Goal: Task Accomplishment & Management: Complete application form

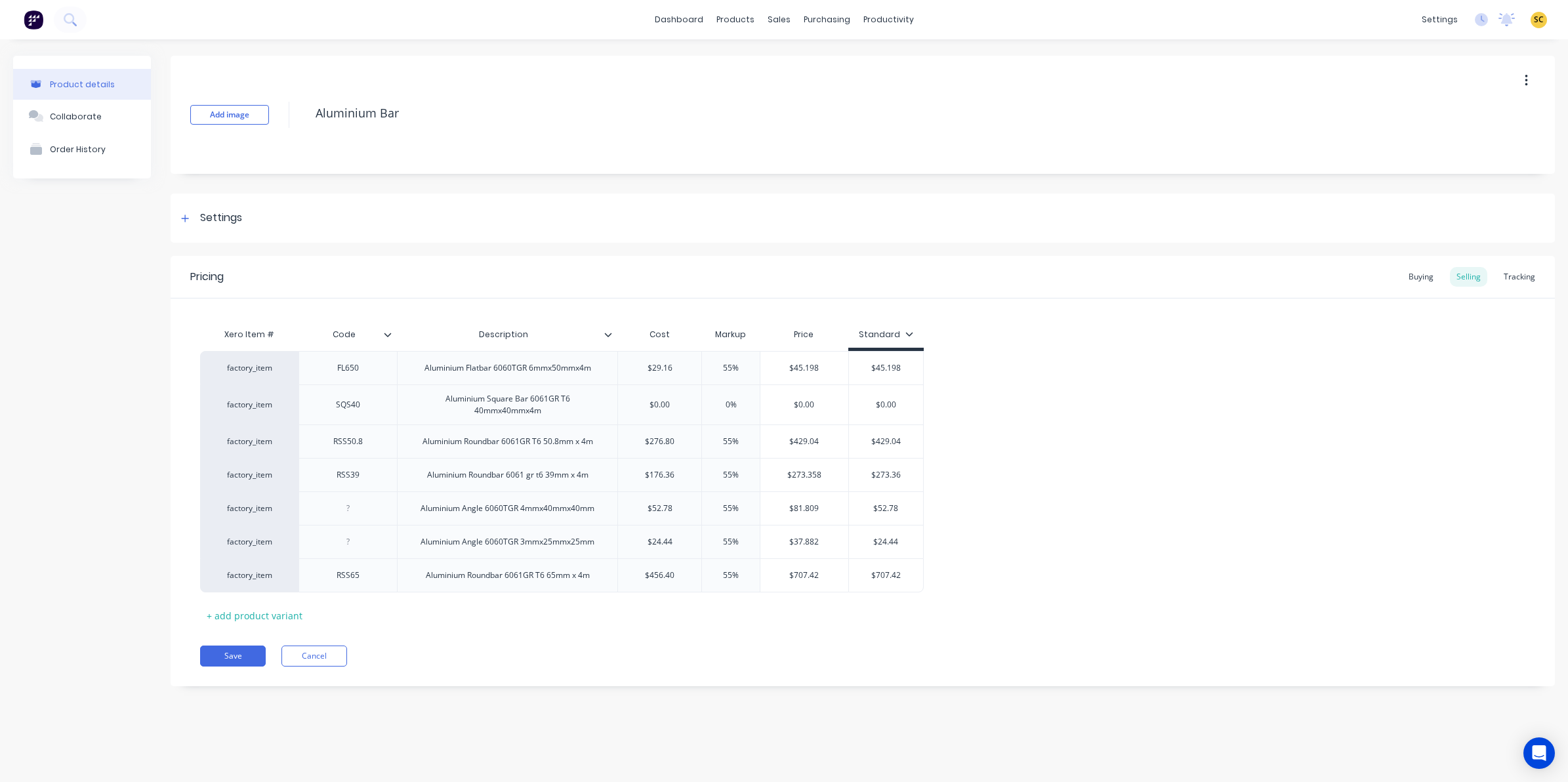
click at [37, 17] on img at bounding box center [33, 19] width 19 height 19
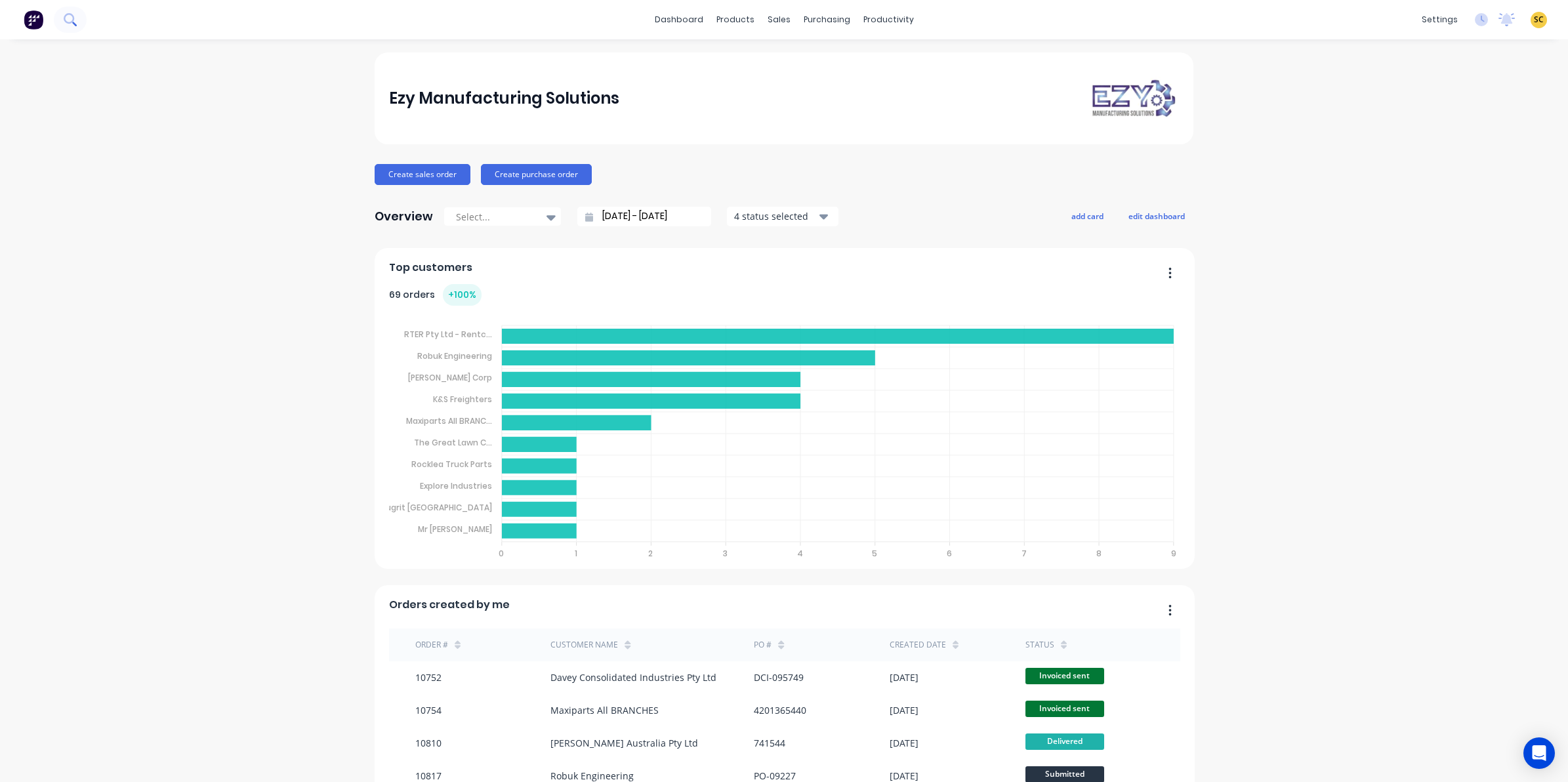
click at [64, 23] on icon at bounding box center [69, 19] width 13 height 13
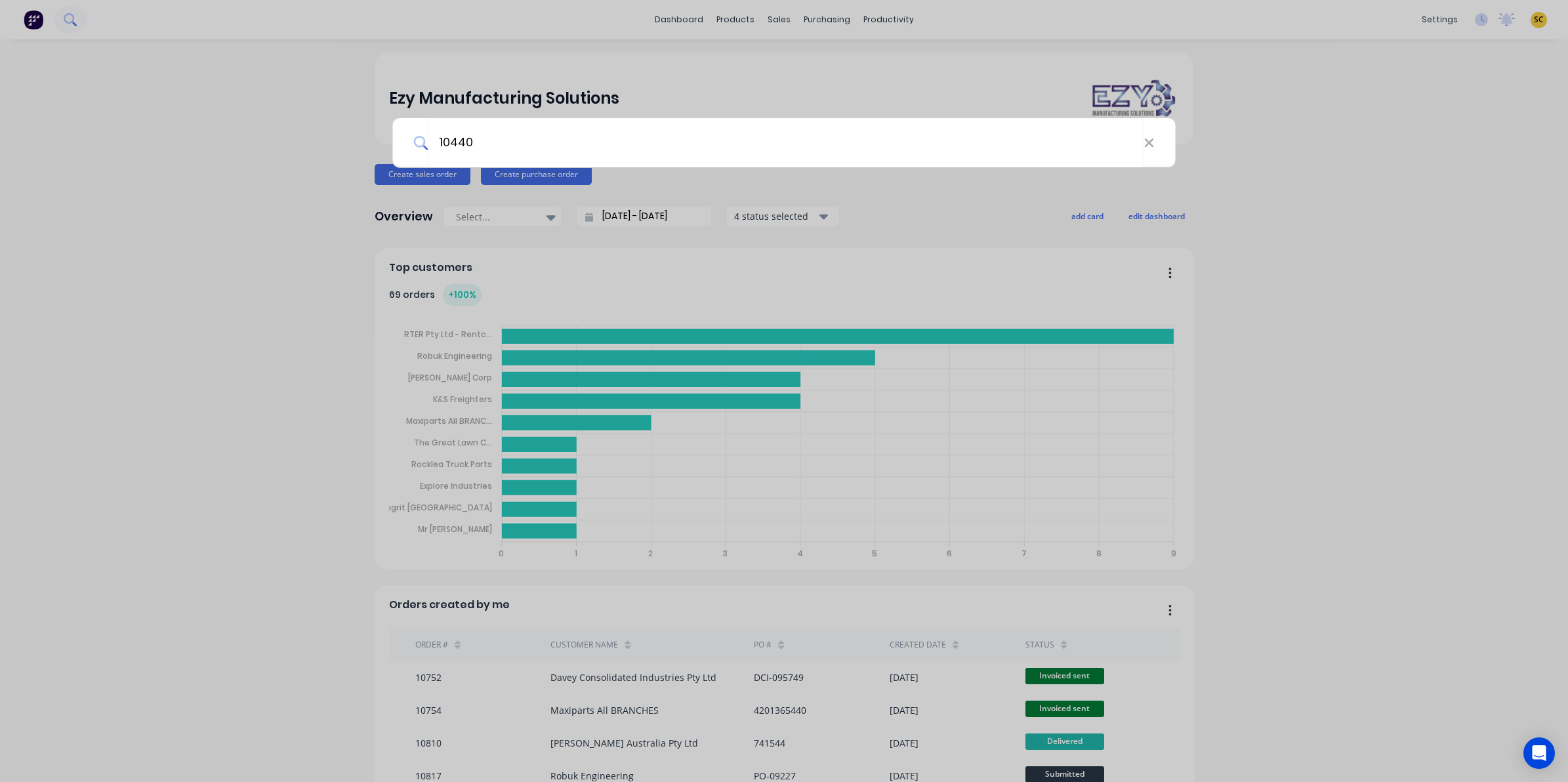
type input "10440"
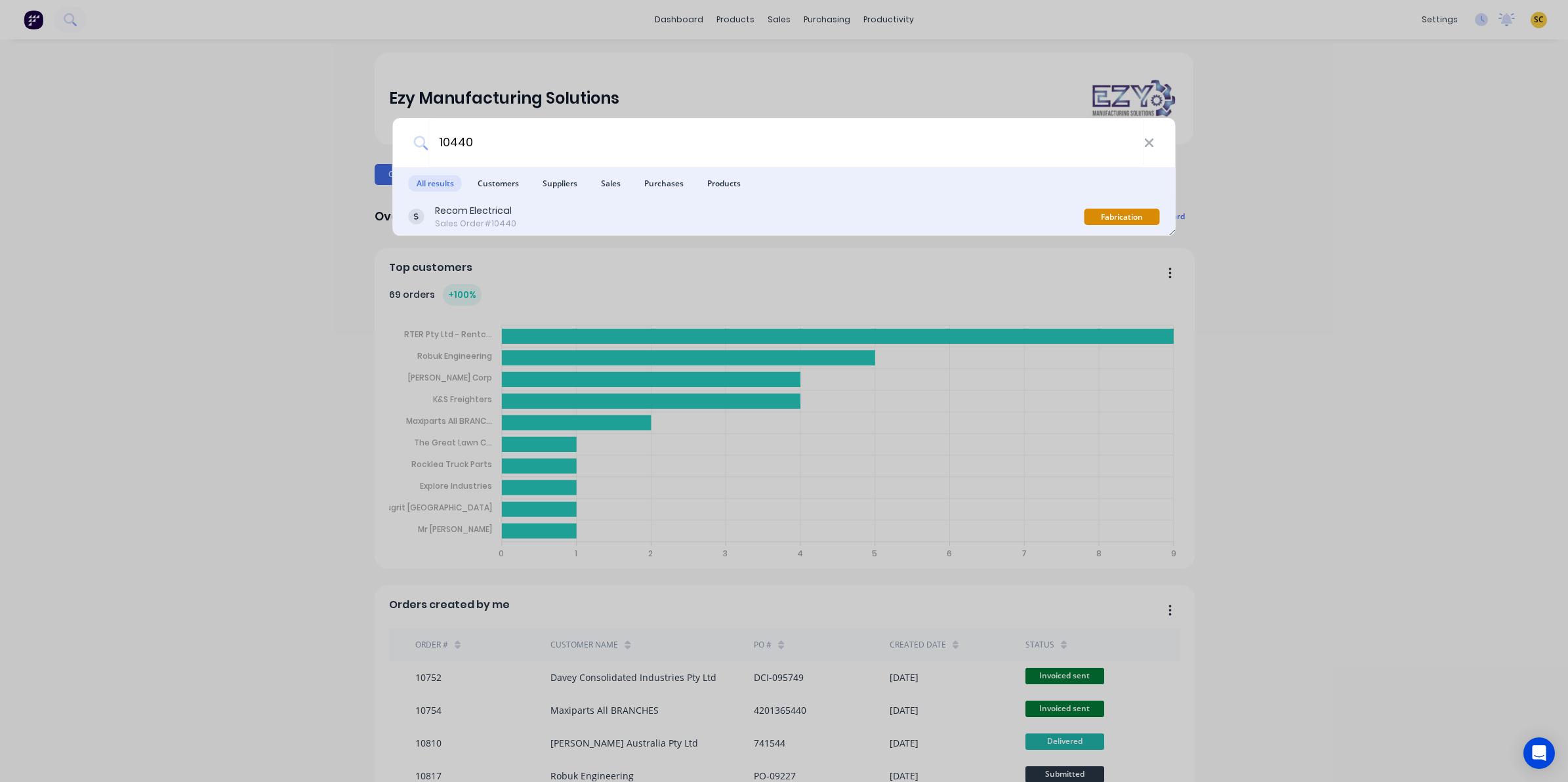
click at [556, 208] on div "Recom Electrical Sales Order #10440" at bounding box center [746, 217] width 675 height 25
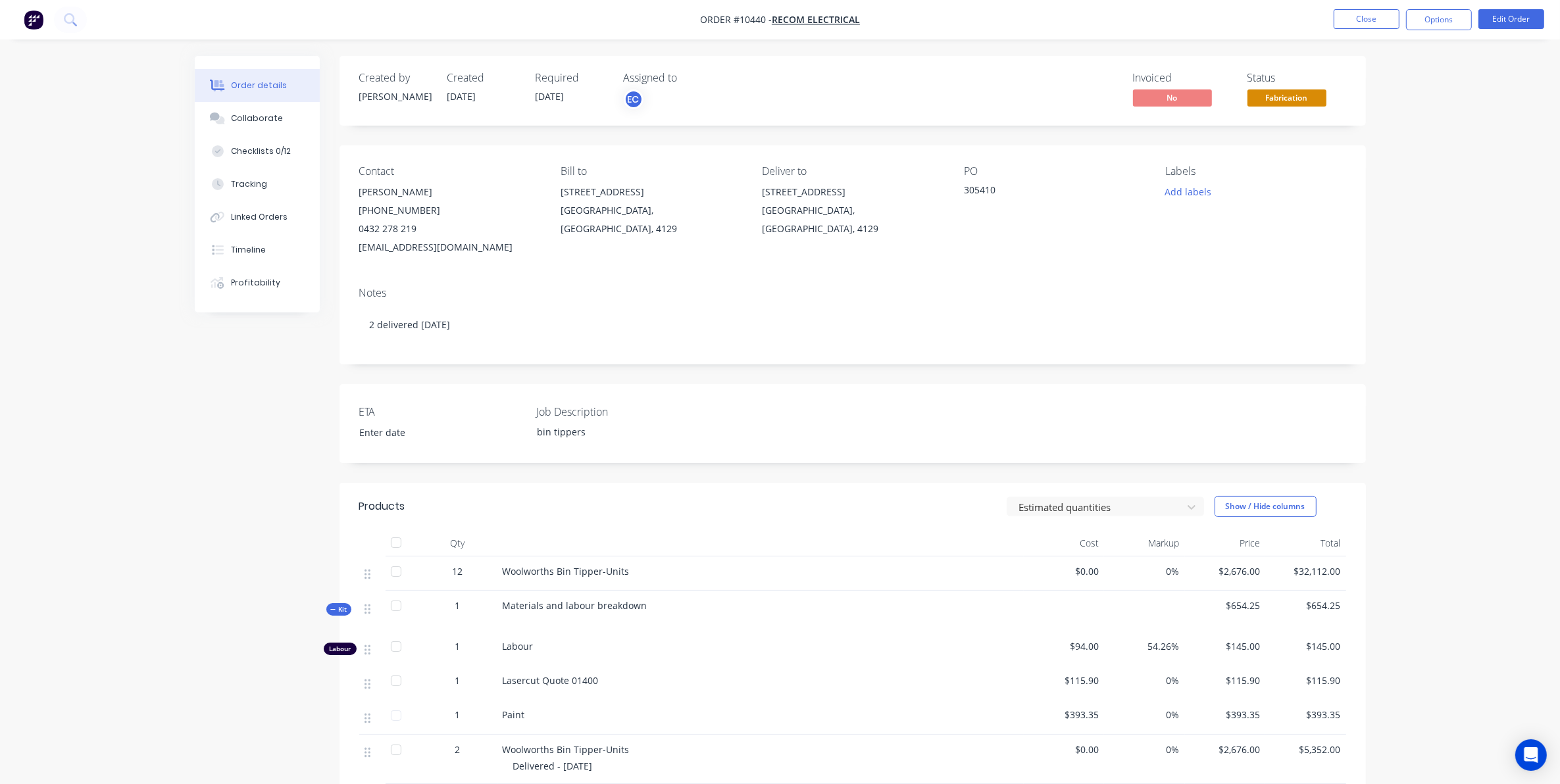
drag, startPoint x: 330, startPoint y: 612, endPoint x: -48, endPoint y: 818, distance: 430.5
drag, startPoint x: -48, startPoint y: 818, endPoint x: 185, endPoint y: 426, distance: 456.0
click at [185, 426] on div "Order details Collaborate Checklists 0/12 Tracking Linked Orders Timeline Profi…" at bounding box center [780, 636] width 1198 height 1160
click at [252, 107] on button "Collaborate" at bounding box center [257, 118] width 125 height 33
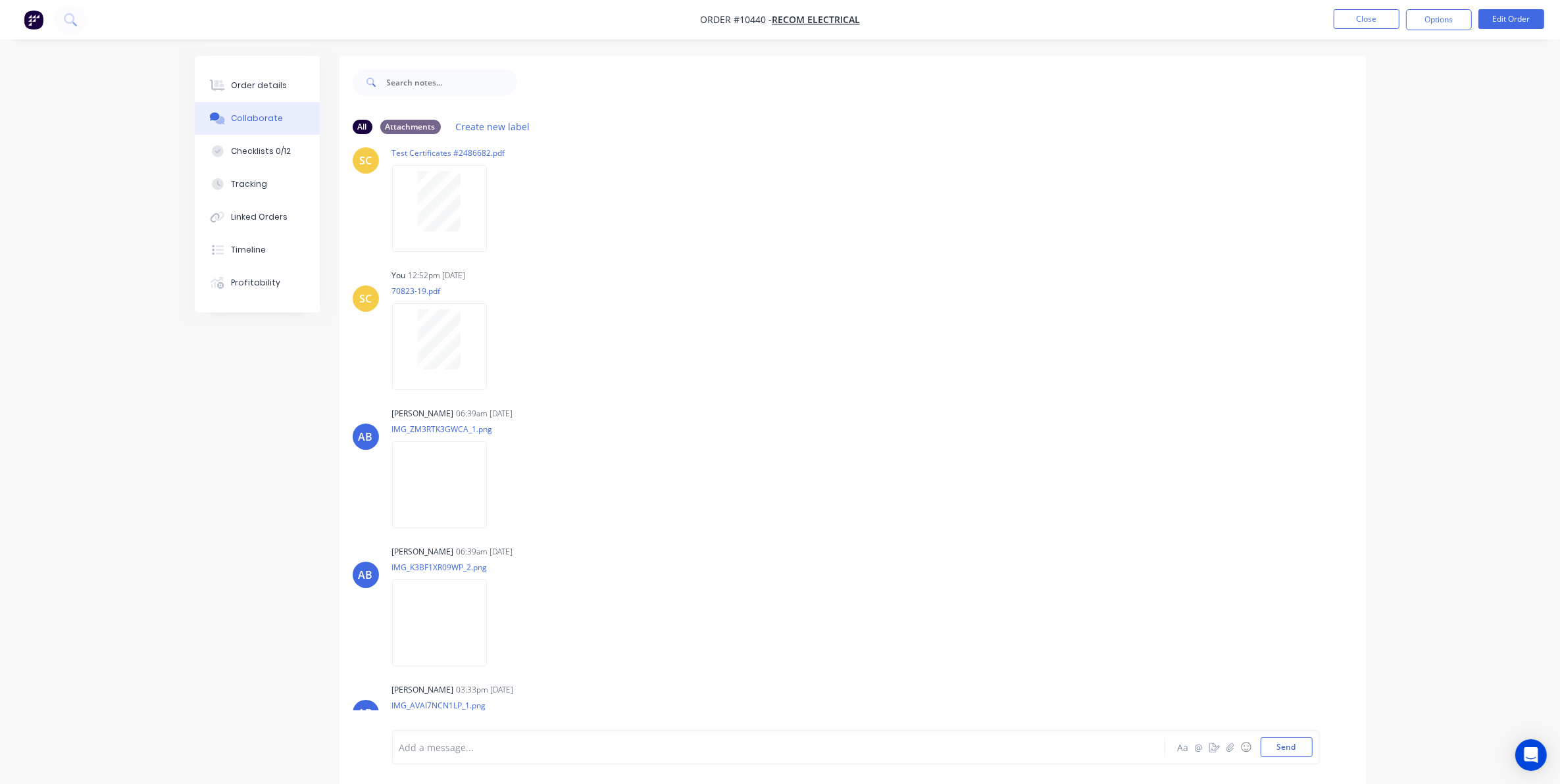
scroll to position [2162, 0]
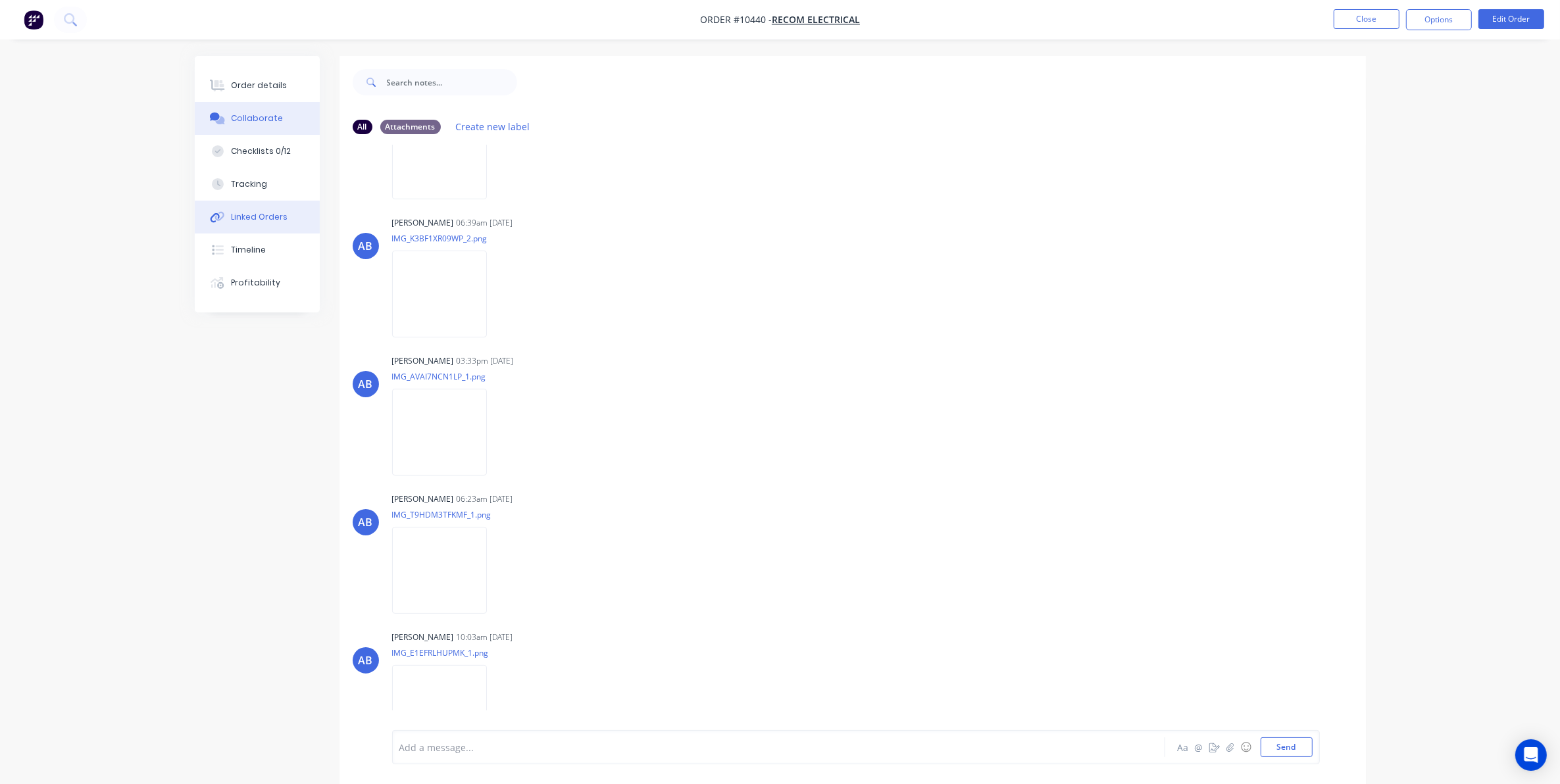
click at [243, 218] on div "Linked Orders" at bounding box center [259, 217] width 57 height 12
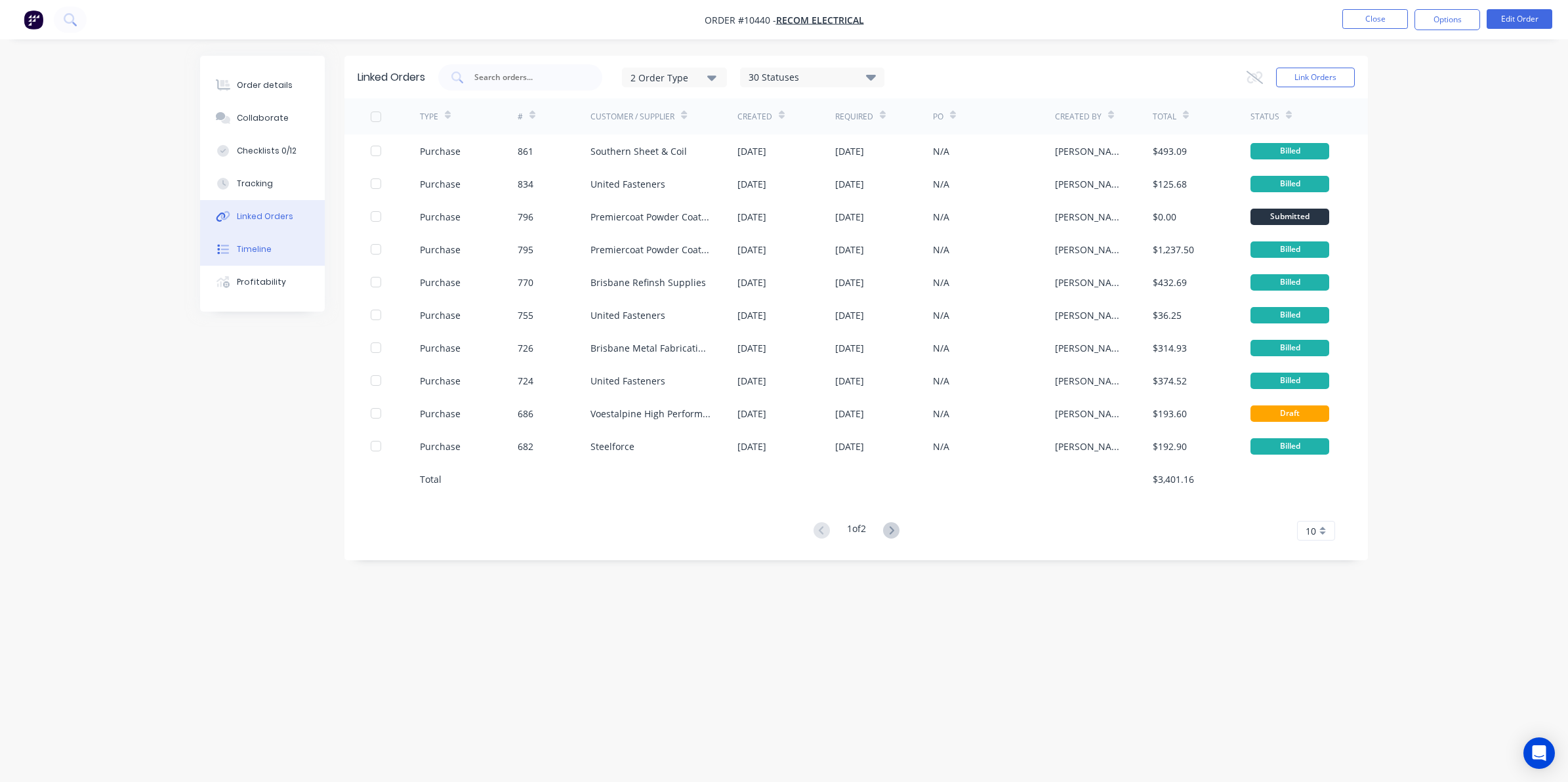
click at [260, 253] on div "Timeline" at bounding box center [253, 249] width 35 height 12
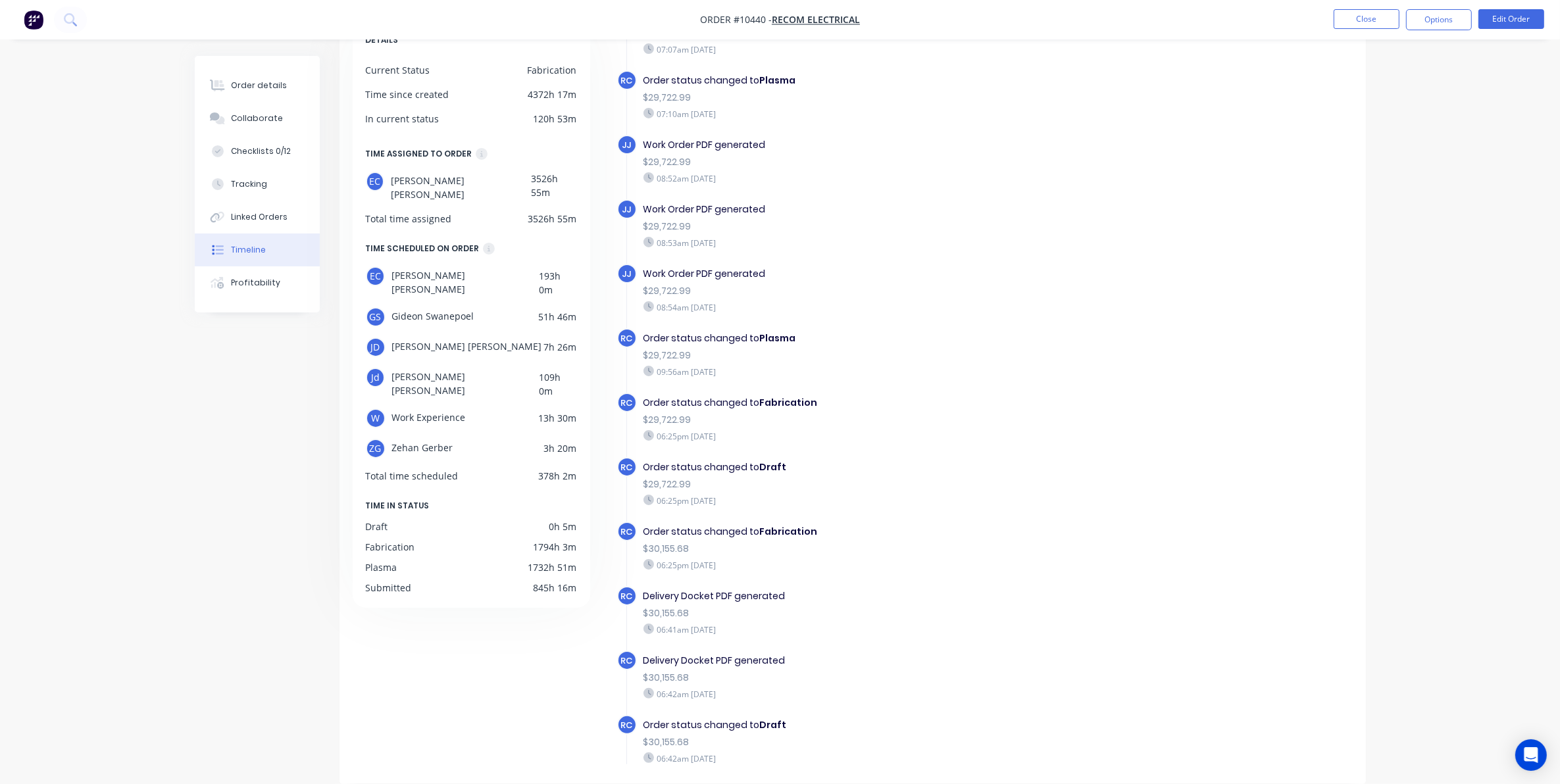
scroll to position [494, 0]
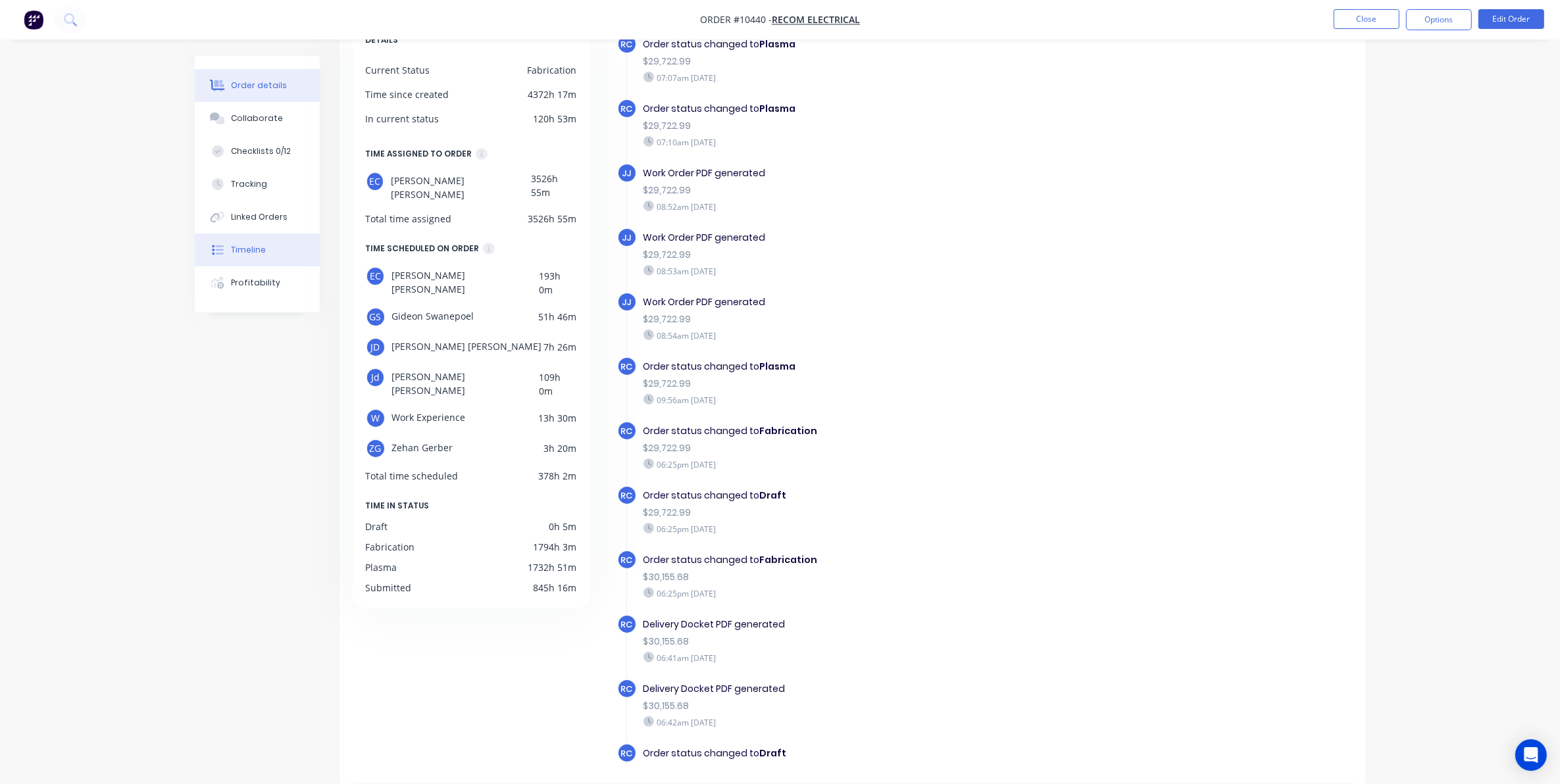
click at [205, 76] on button "Order details" at bounding box center [257, 86] width 125 height 33
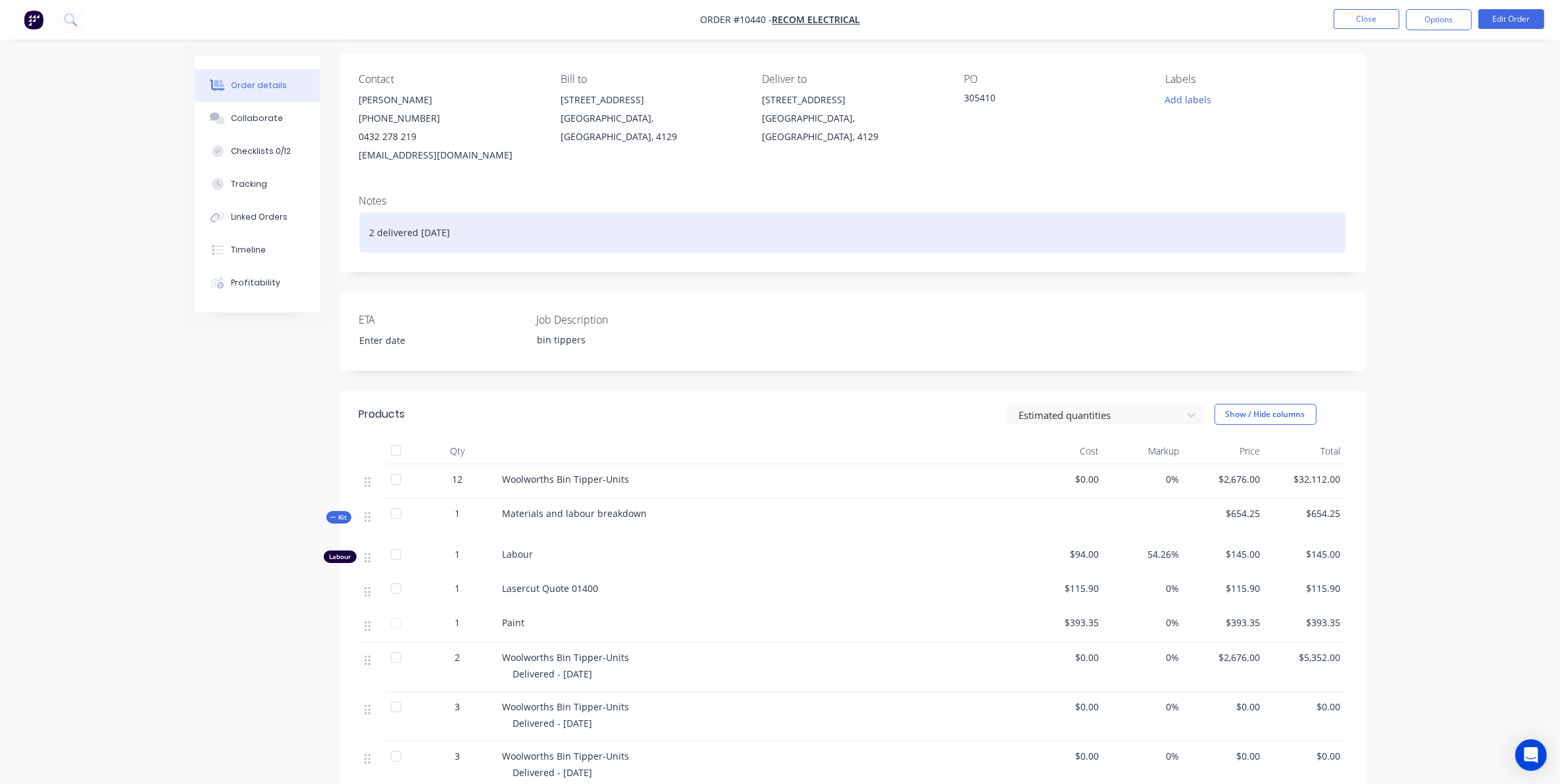
click at [497, 225] on div "2 delivered [DATE]" at bounding box center [852, 232] width 987 height 40
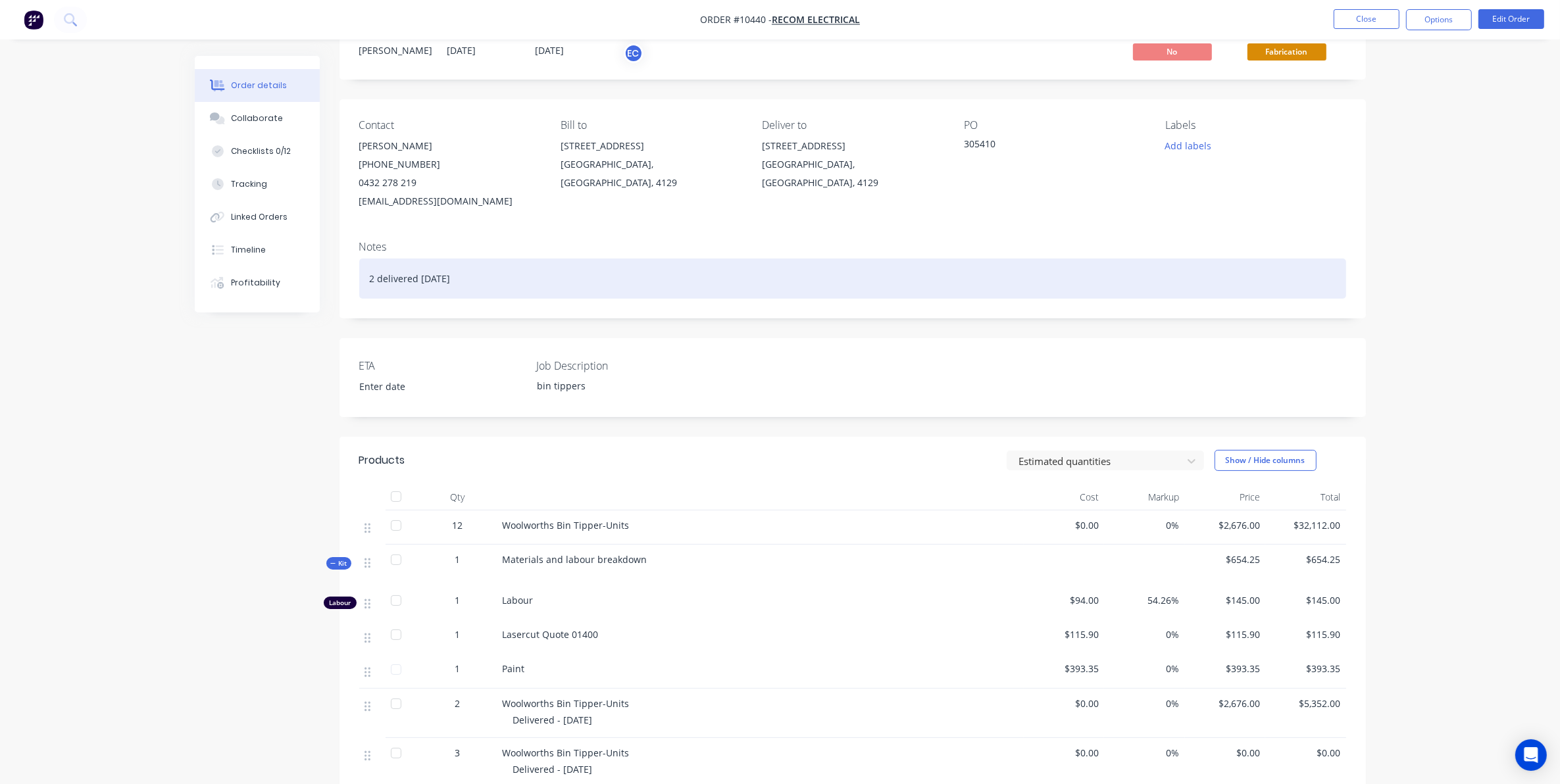
scroll to position [38, 0]
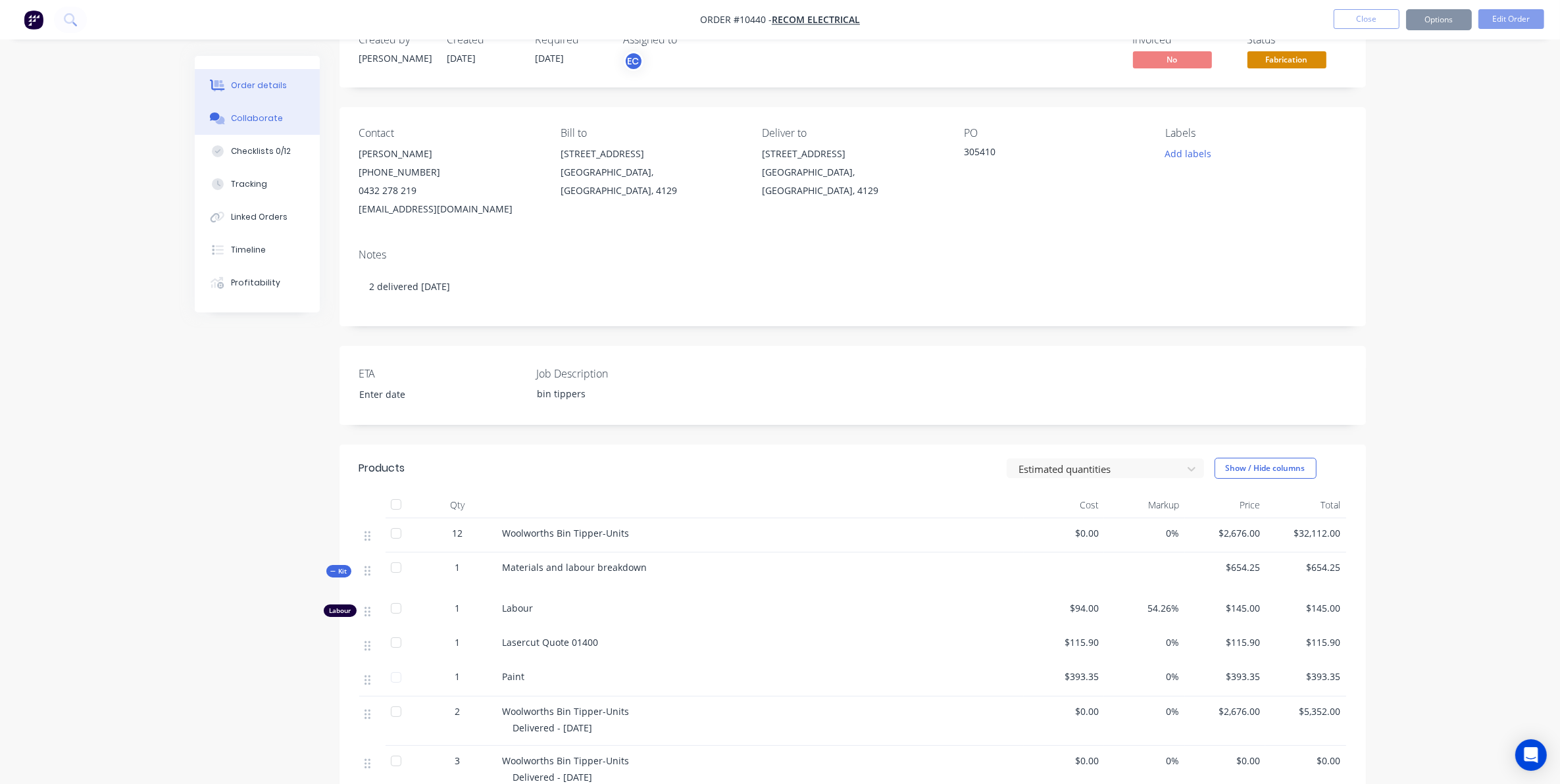
click at [280, 113] on button "Collaborate" at bounding box center [257, 118] width 125 height 33
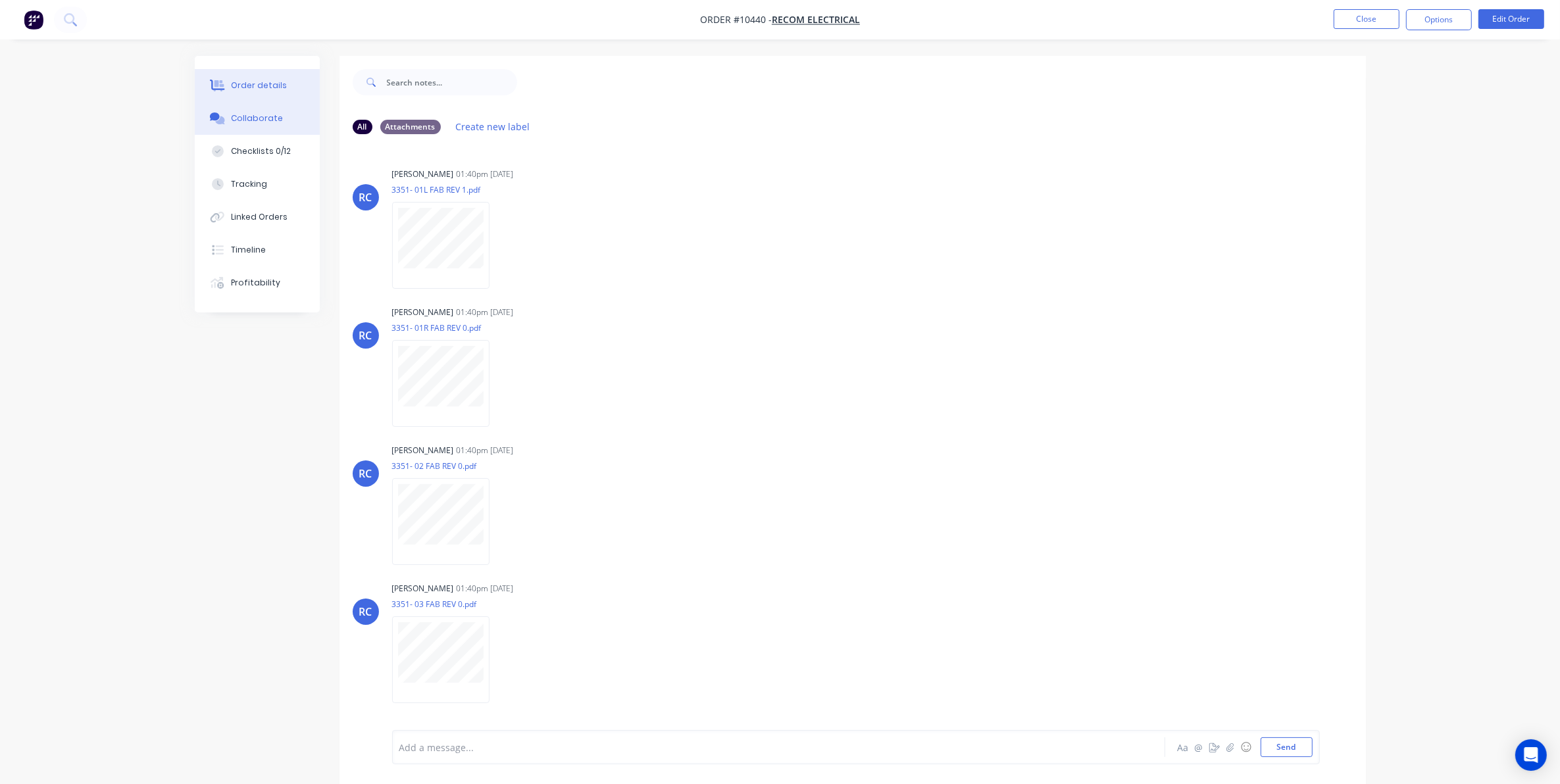
click at [267, 80] on div "Order details" at bounding box center [259, 86] width 56 height 12
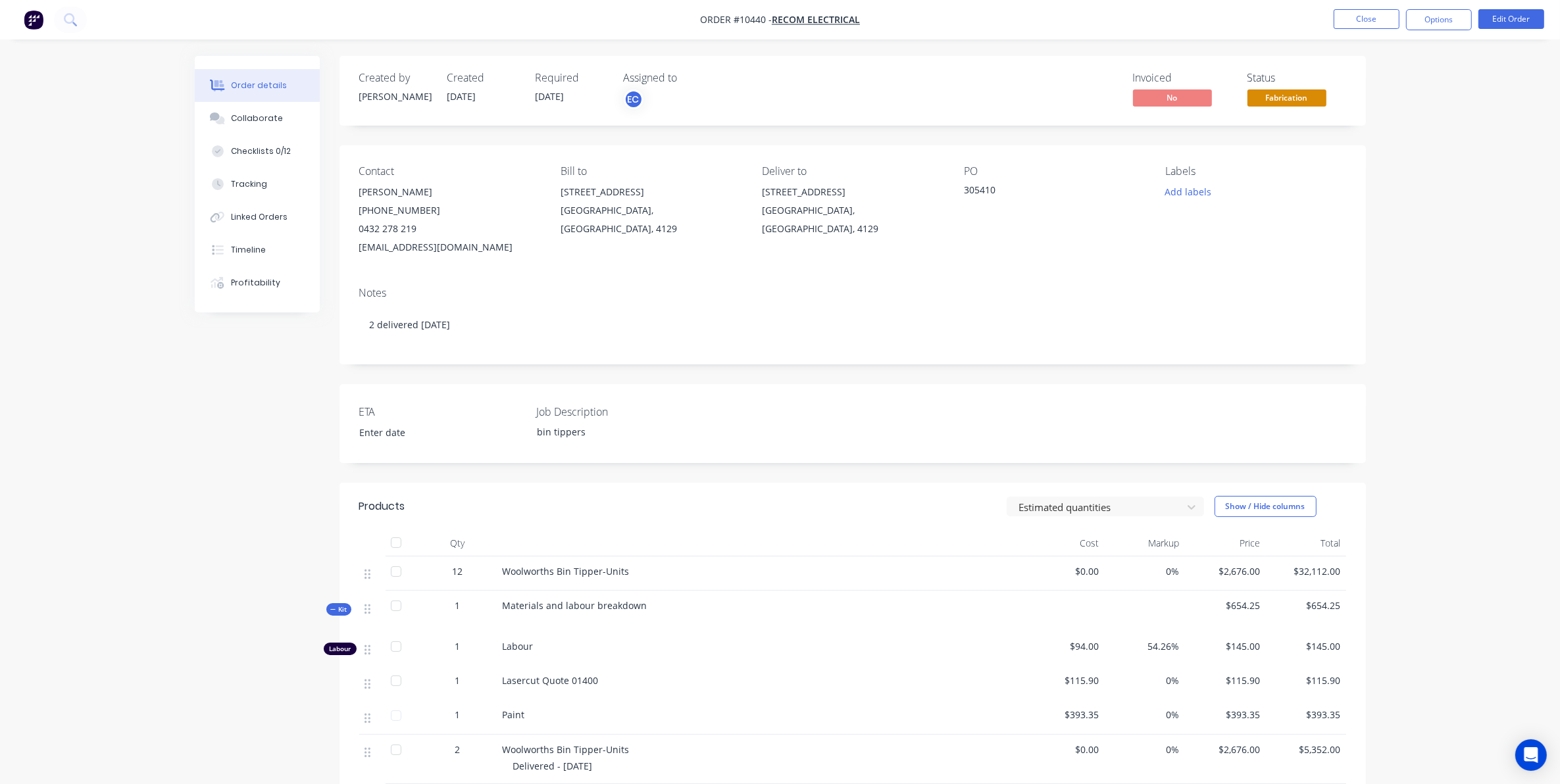
click at [330, 630] on div "Created by Sarah Created 09/04/25 Required 09/04/25 Assigned to EC Invoiced No …" at bounding box center [780, 636] width 1171 height 1160
click at [334, 610] on icon "button" at bounding box center [333, 609] width 5 height 1
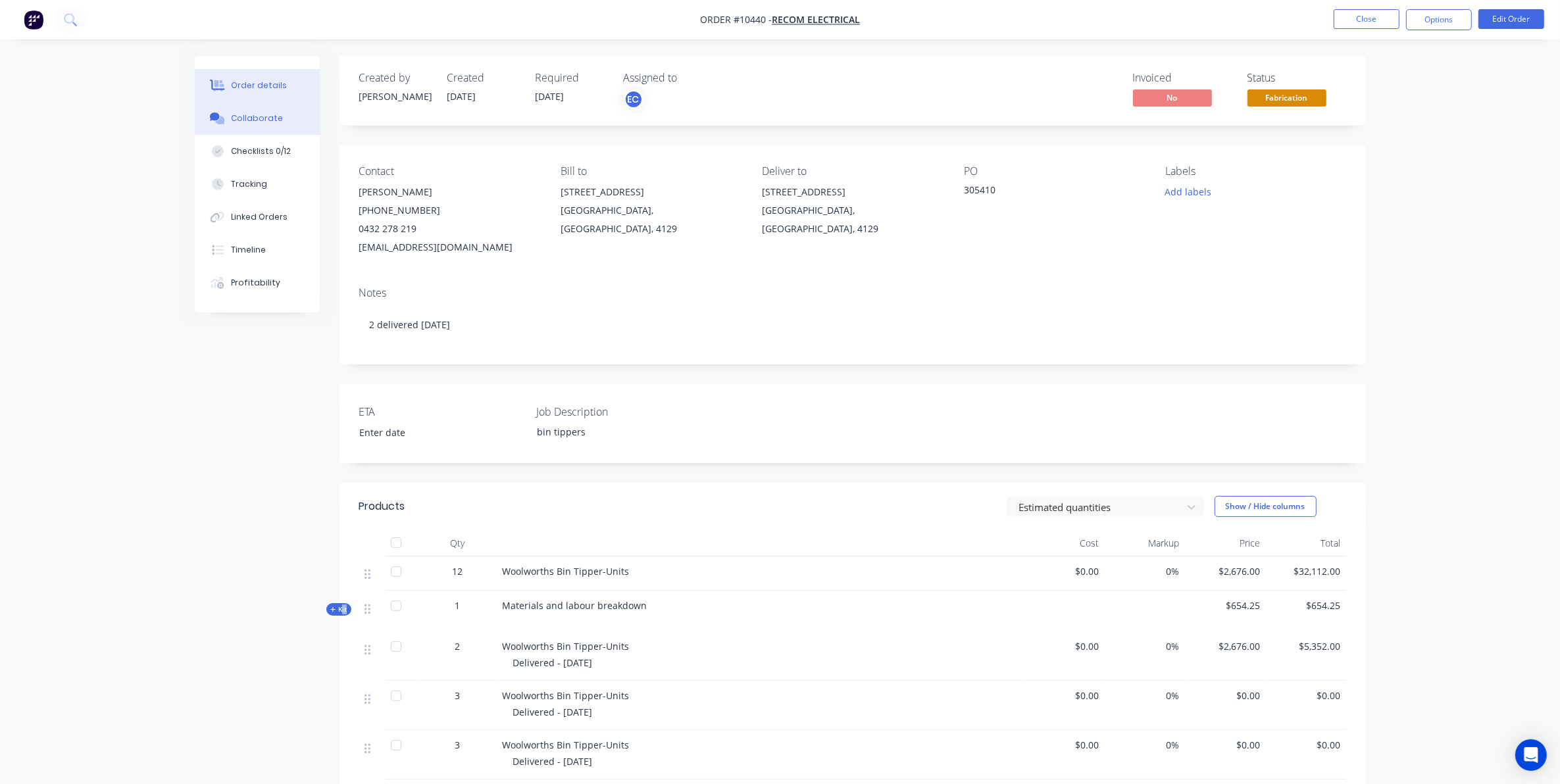
click at [231, 125] on button "Collaborate" at bounding box center [257, 118] width 125 height 33
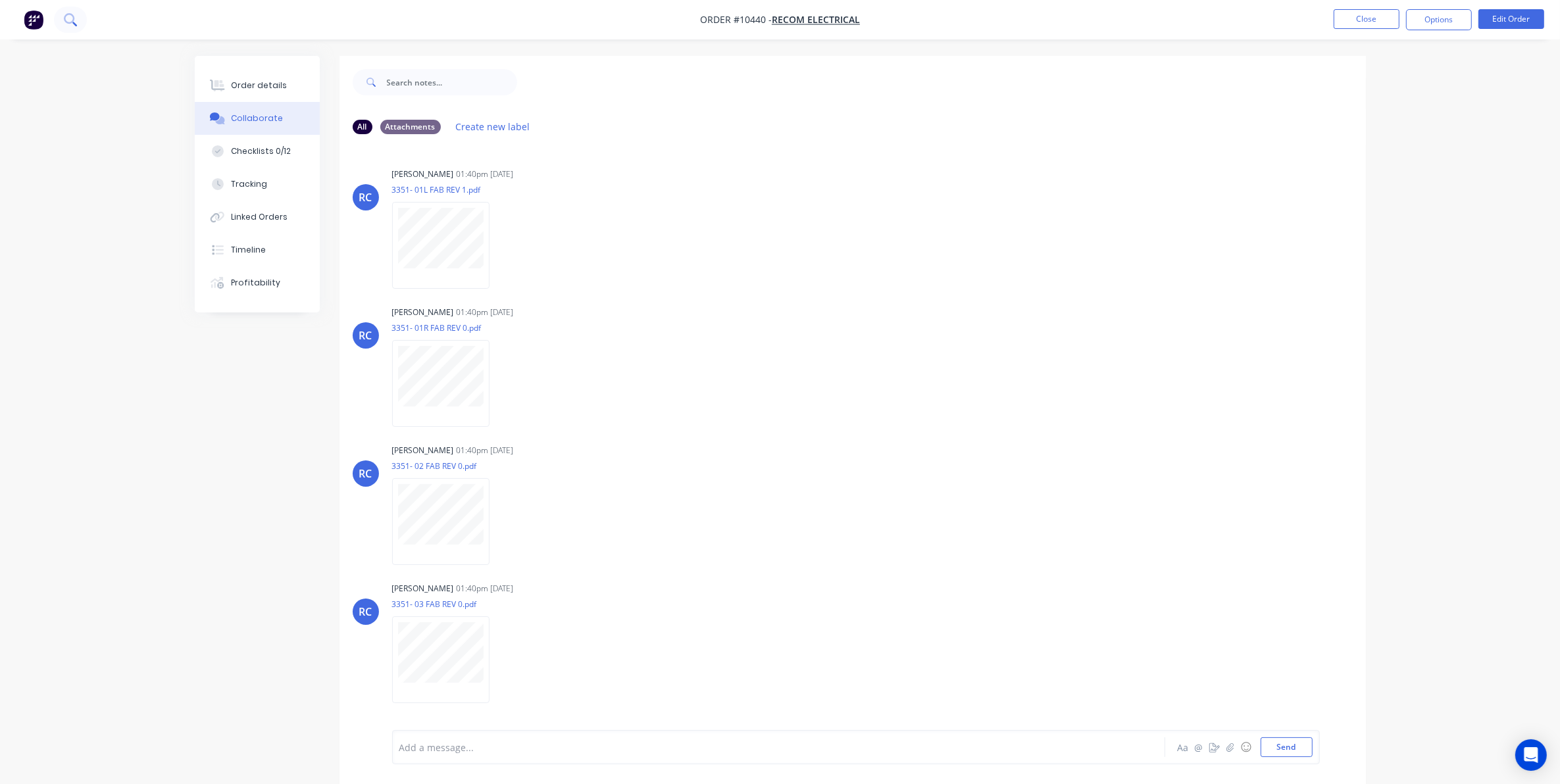
click at [80, 24] on button at bounding box center [70, 19] width 33 height 26
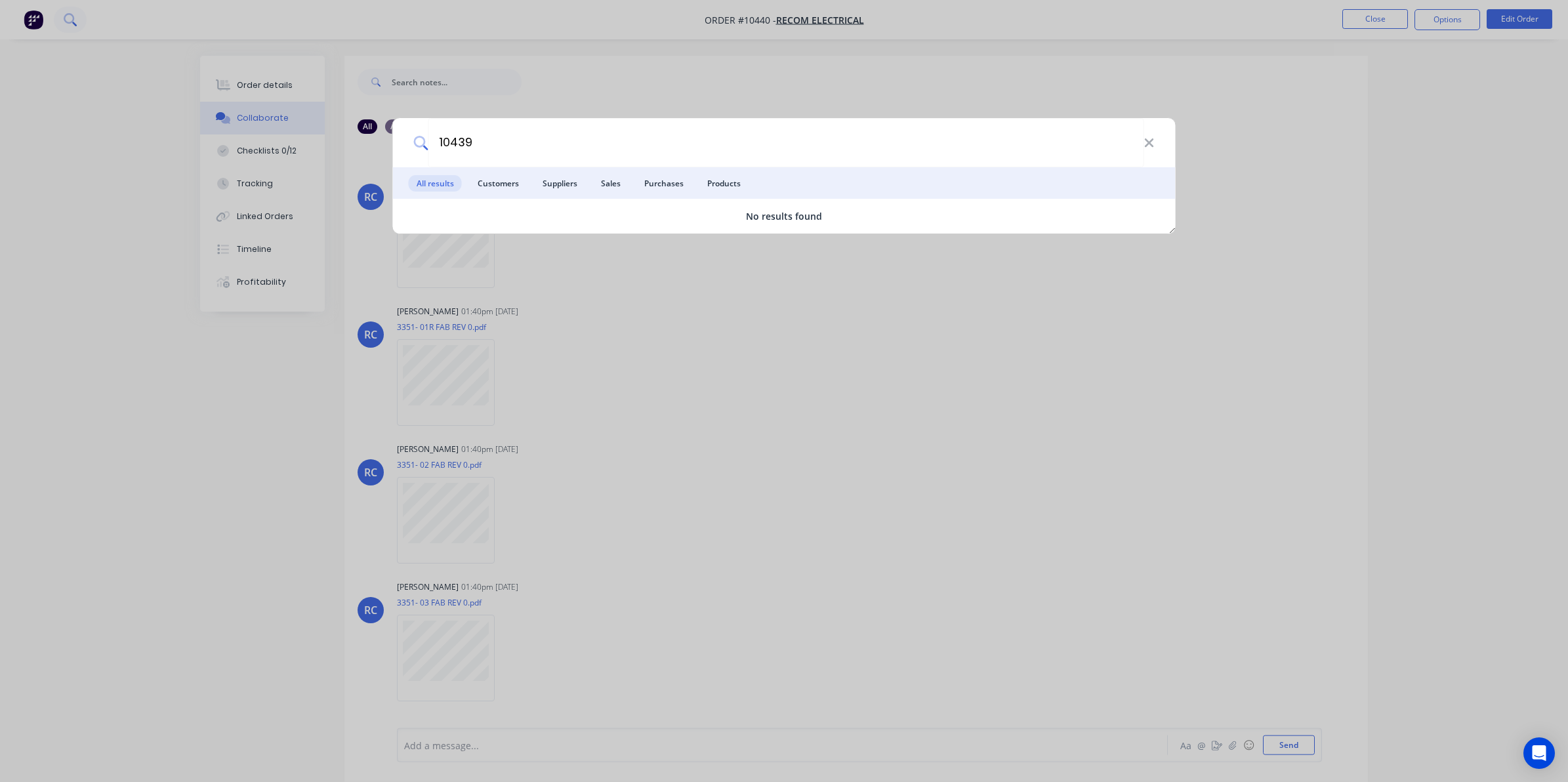
type input "10439"
drag, startPoint x: 817, startPoint y: 76, endPoint x: 1479, endPoint y: 36, distance: 663.2
click at [857, 76] on div "10439 All results Customers Suppliers Sales Purchases Products No results found" at bounding box center [784, 391] width 1568 height 782
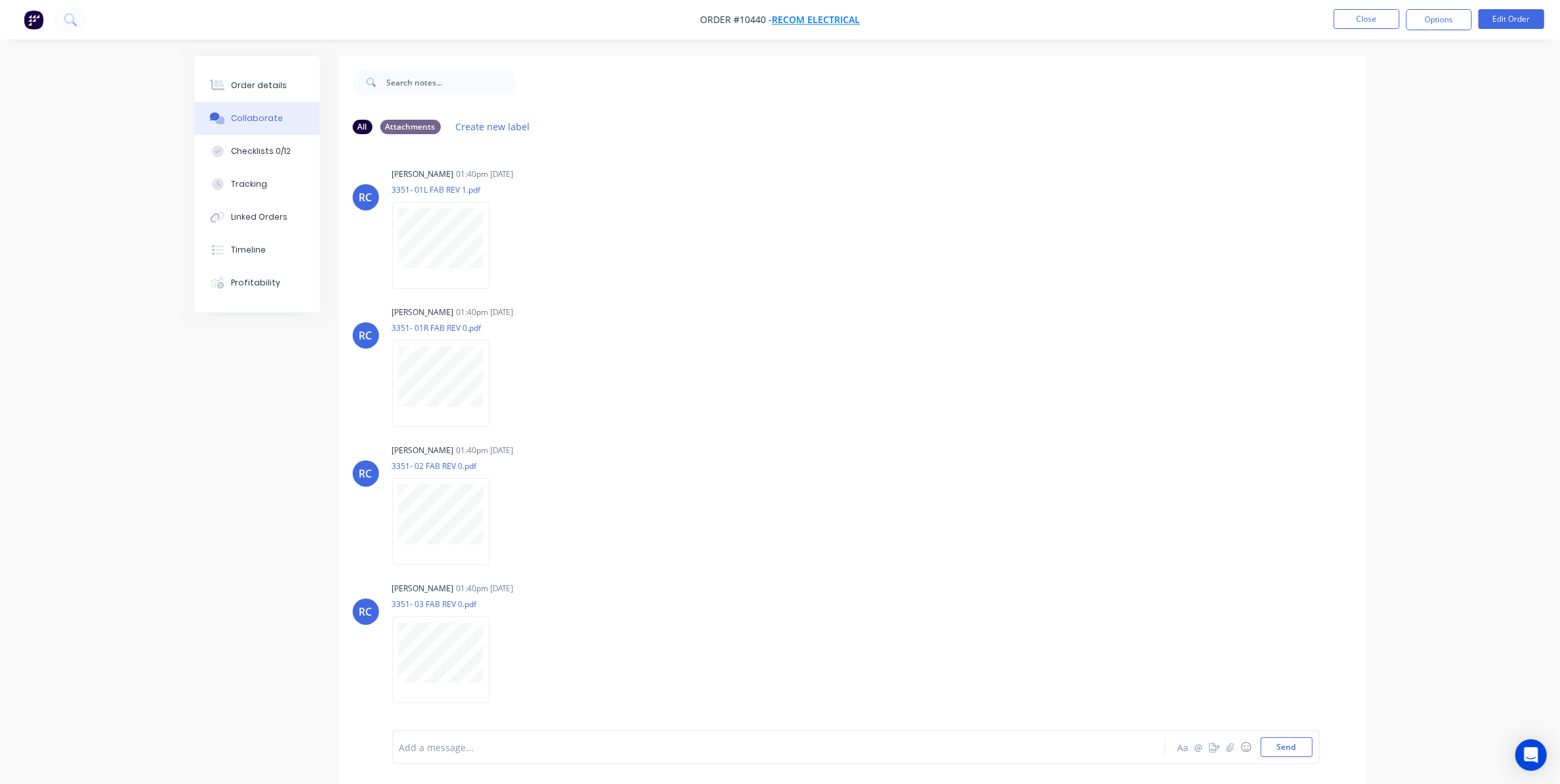
click at [839, 17] on span "Recom Electrical" at bounding box center [816, 19] width 88 height 13
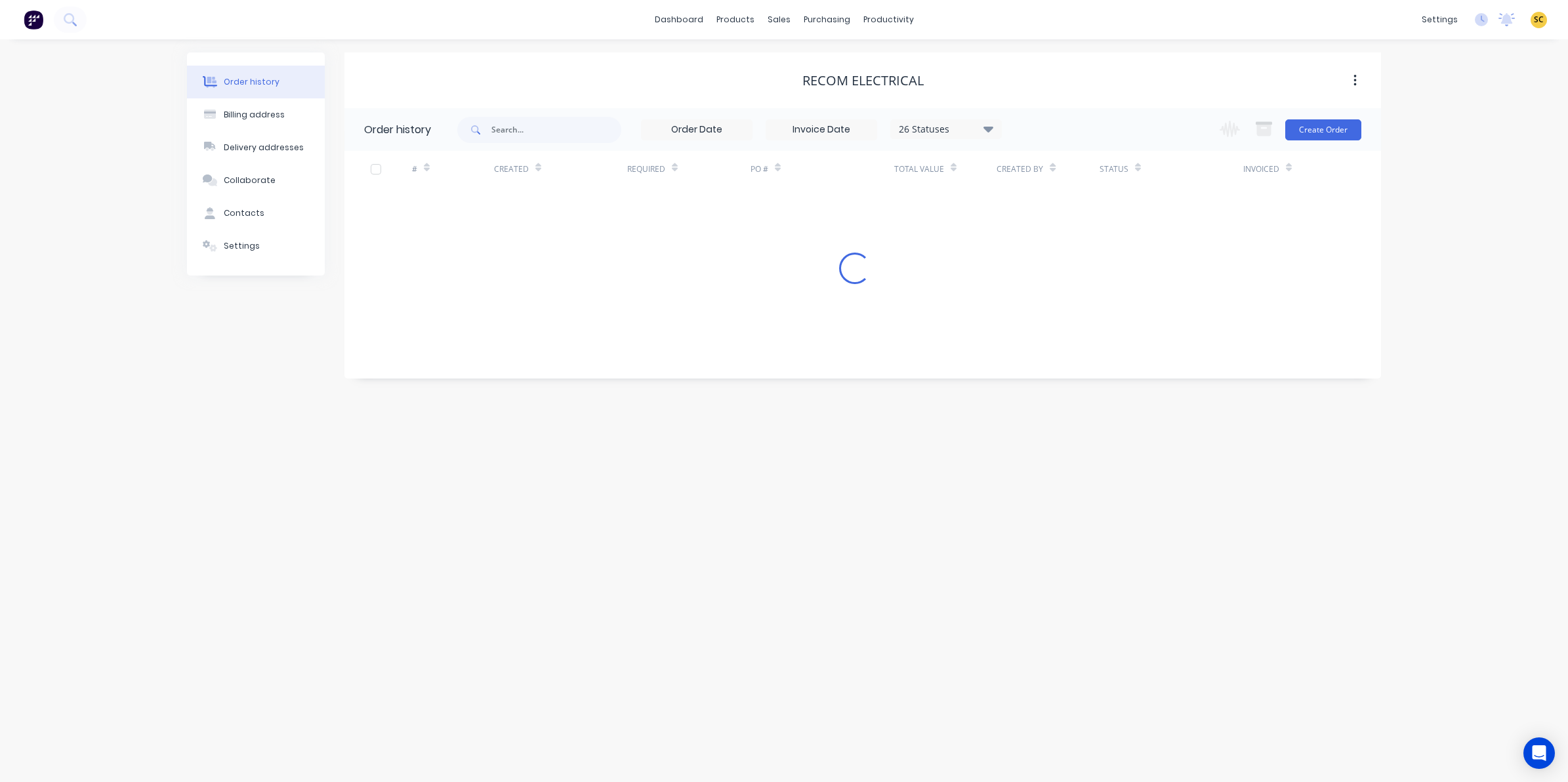
click at [957, 135] on div "26 Statuses" at bounding box center [946, 129] width 111 height 14
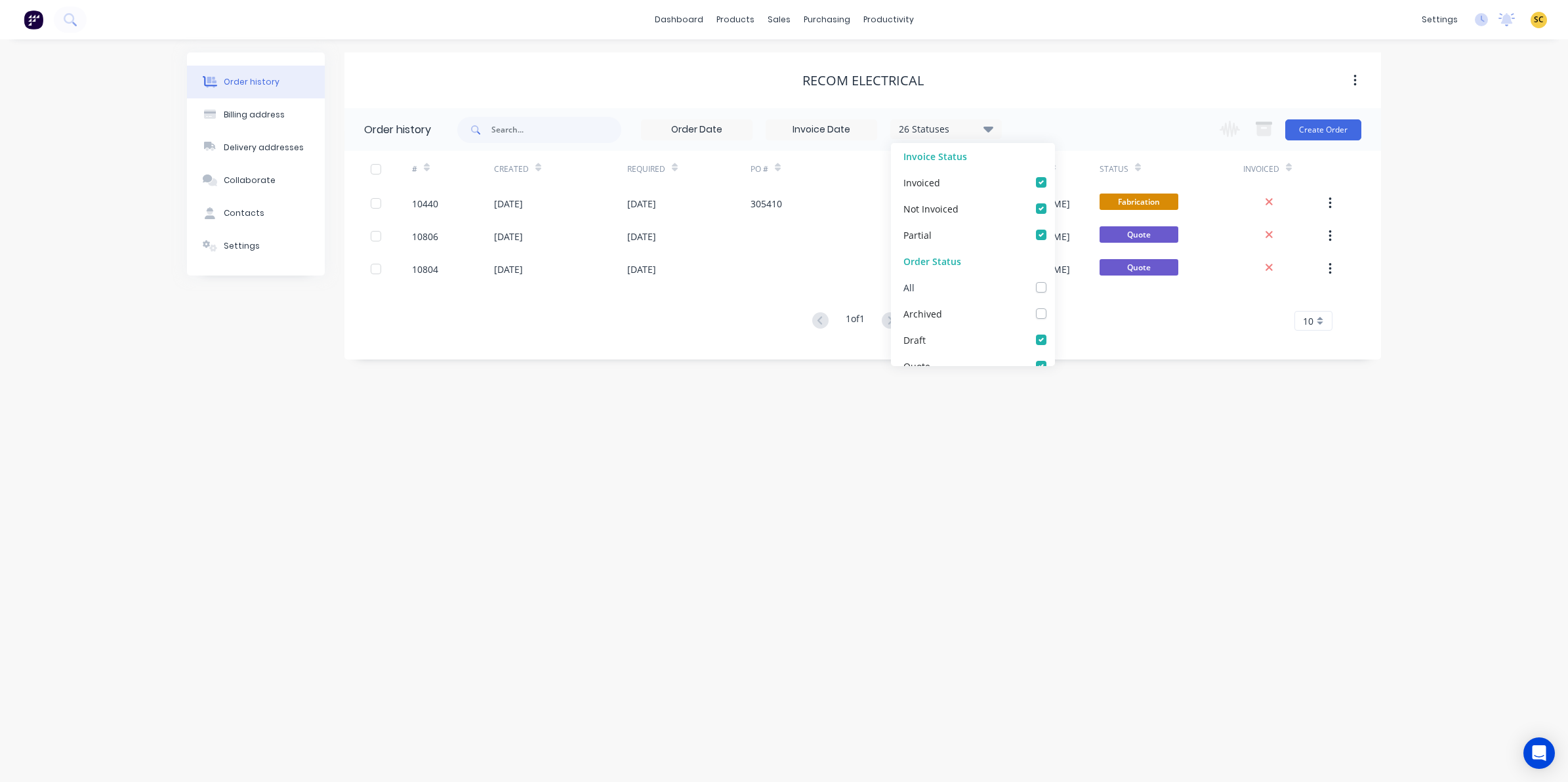
drag, startPoint x: 1037, startPoint y: 293, endPoint x: 1027, endPoint y: 286, distance: 12.2
click at [1028, 289] on div "All" at bounding box center [973, 287] width 164 height 26
drag, startPoint x: 1028, startPoint y: 285, endPoint x: 1031, endPoint y: 296, distance: 11.4
click at [1055, 280] on label at bounding box center [1055, 280] width 0 height 0
click at [1055, 286] on input "checkbox" at bounding box center [1060, 286] width 10 height 13
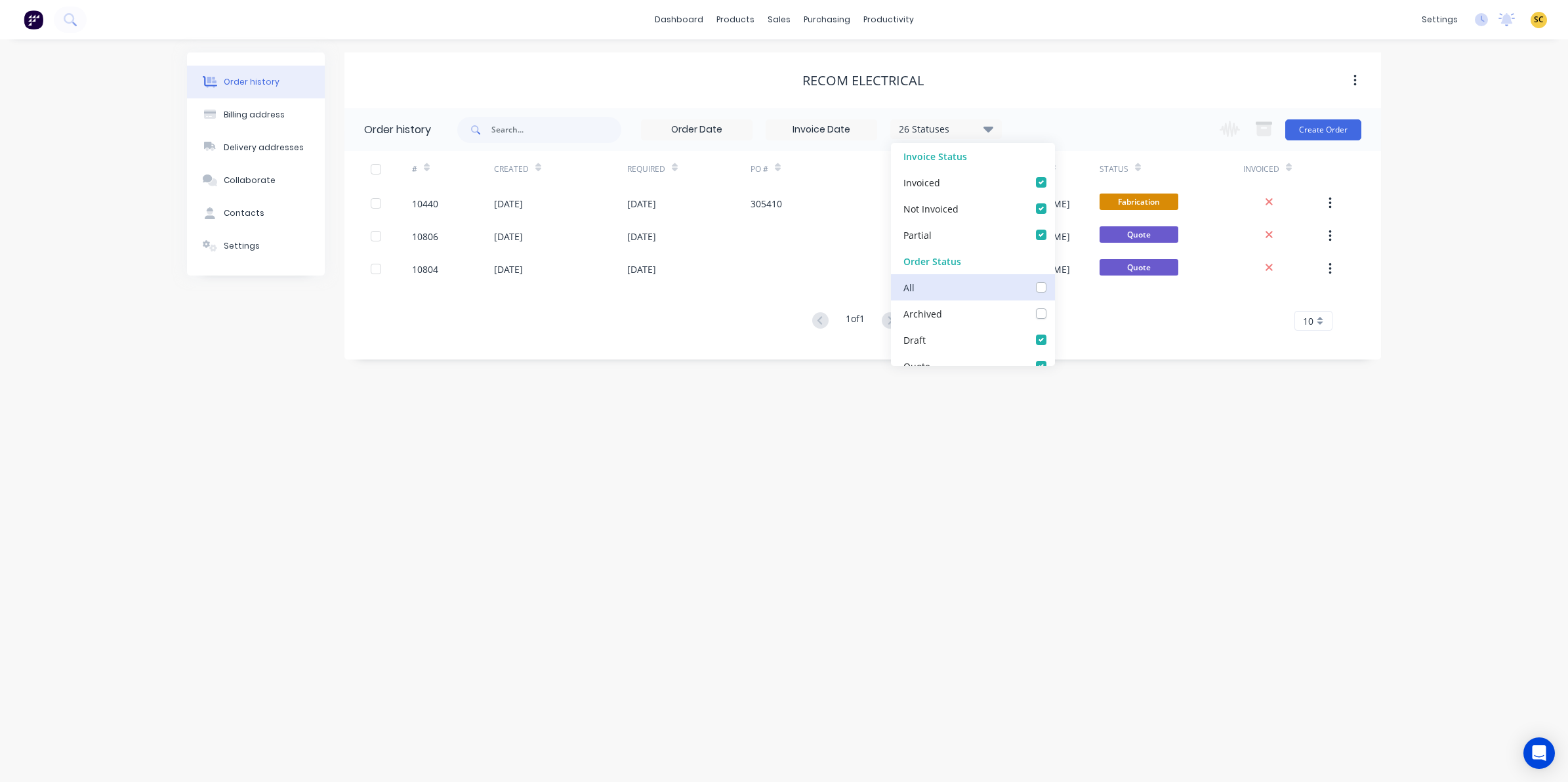
checkbox input "true"
click at [998, 516] on div "Order history Billing address Delivery addresses Collaborate Contacts Settings …" at bounding box center [784, 411] width 1568 height 743
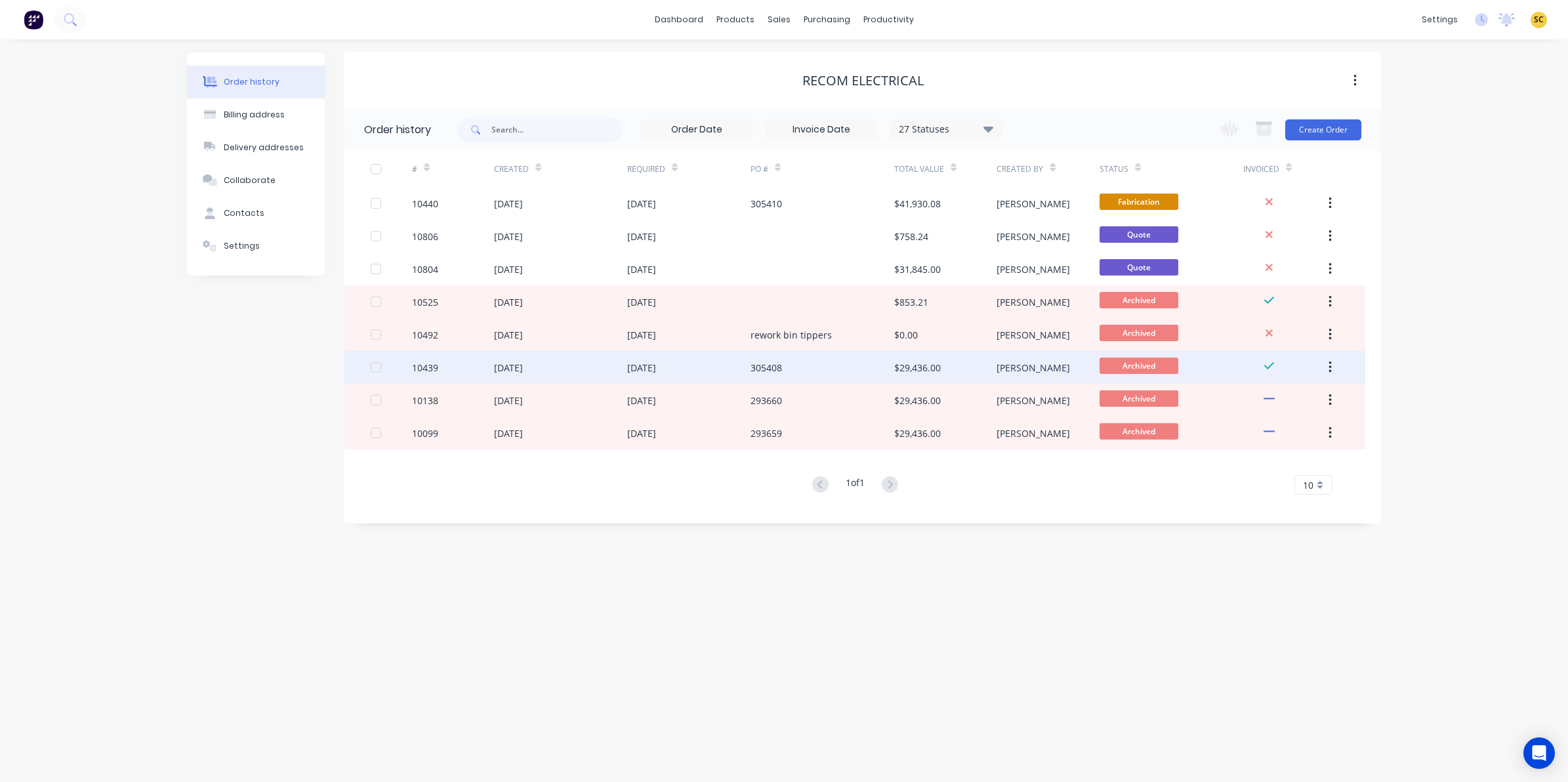
click at [452, 368] on div "10439" at bounding box center [453, 367] width 82 height 33
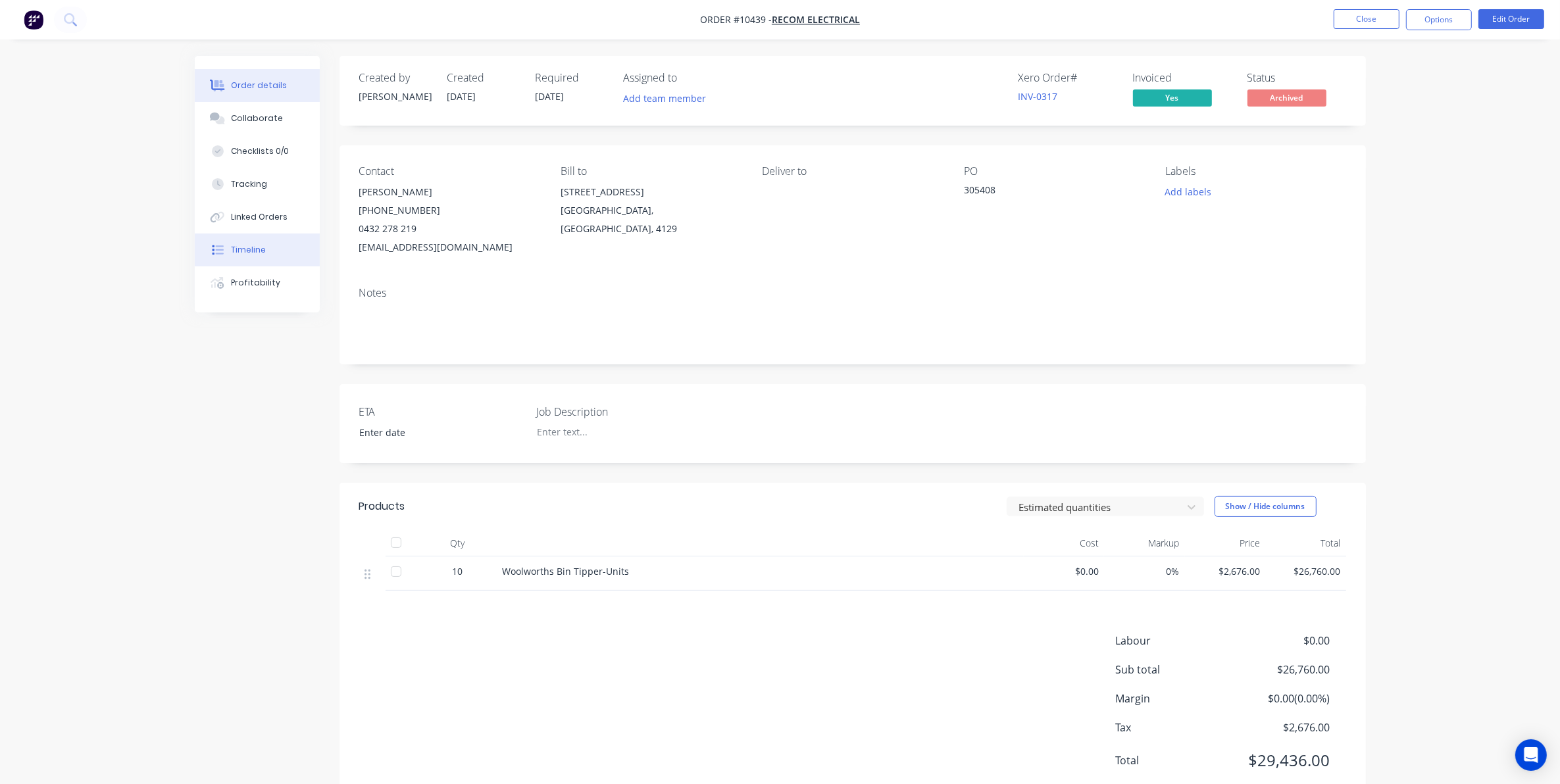
click at [258, 253] on div "Timeline" at bounding box center [248, 250] width 35 height 12
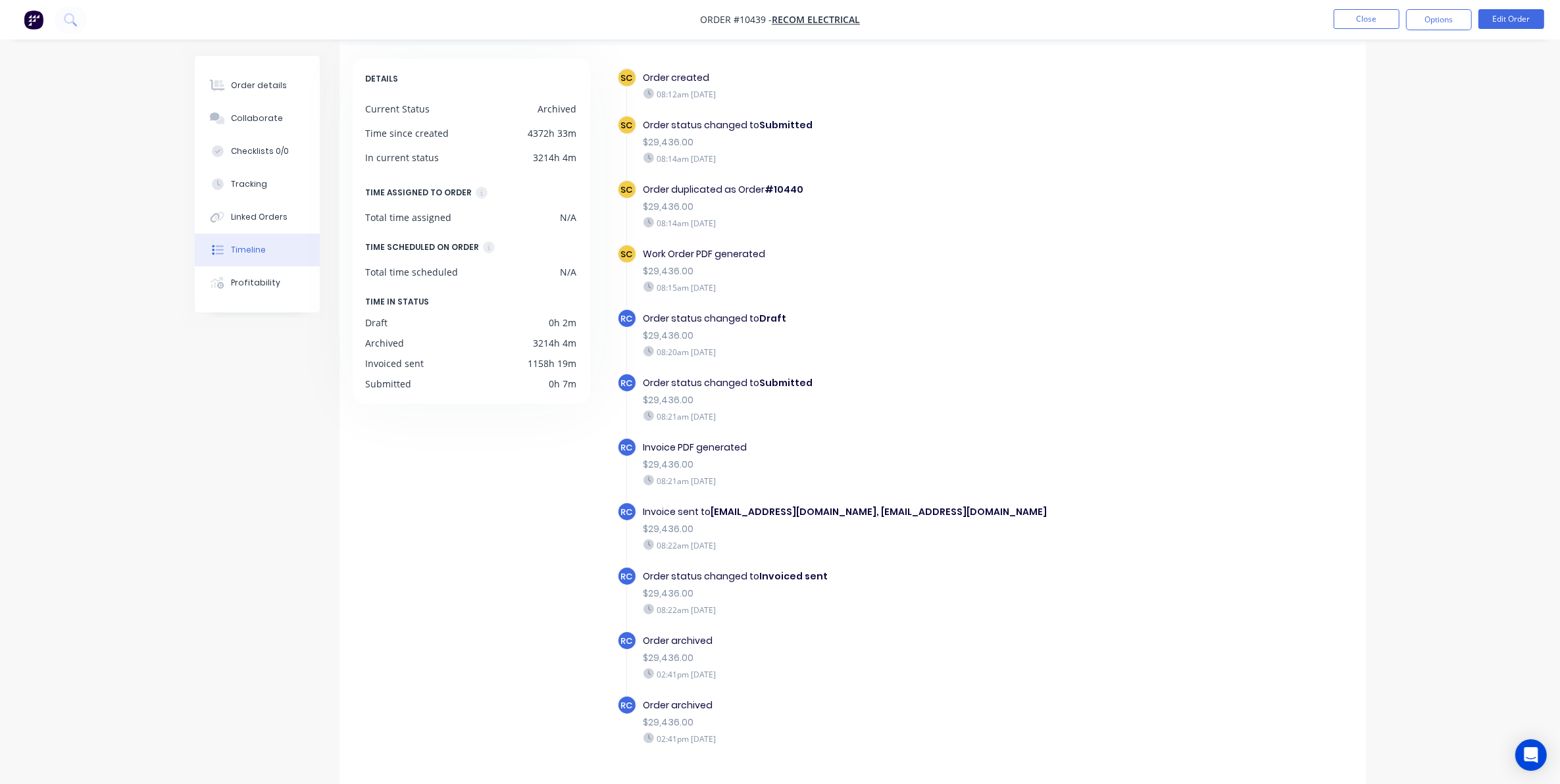
scroll to position [84, 0]
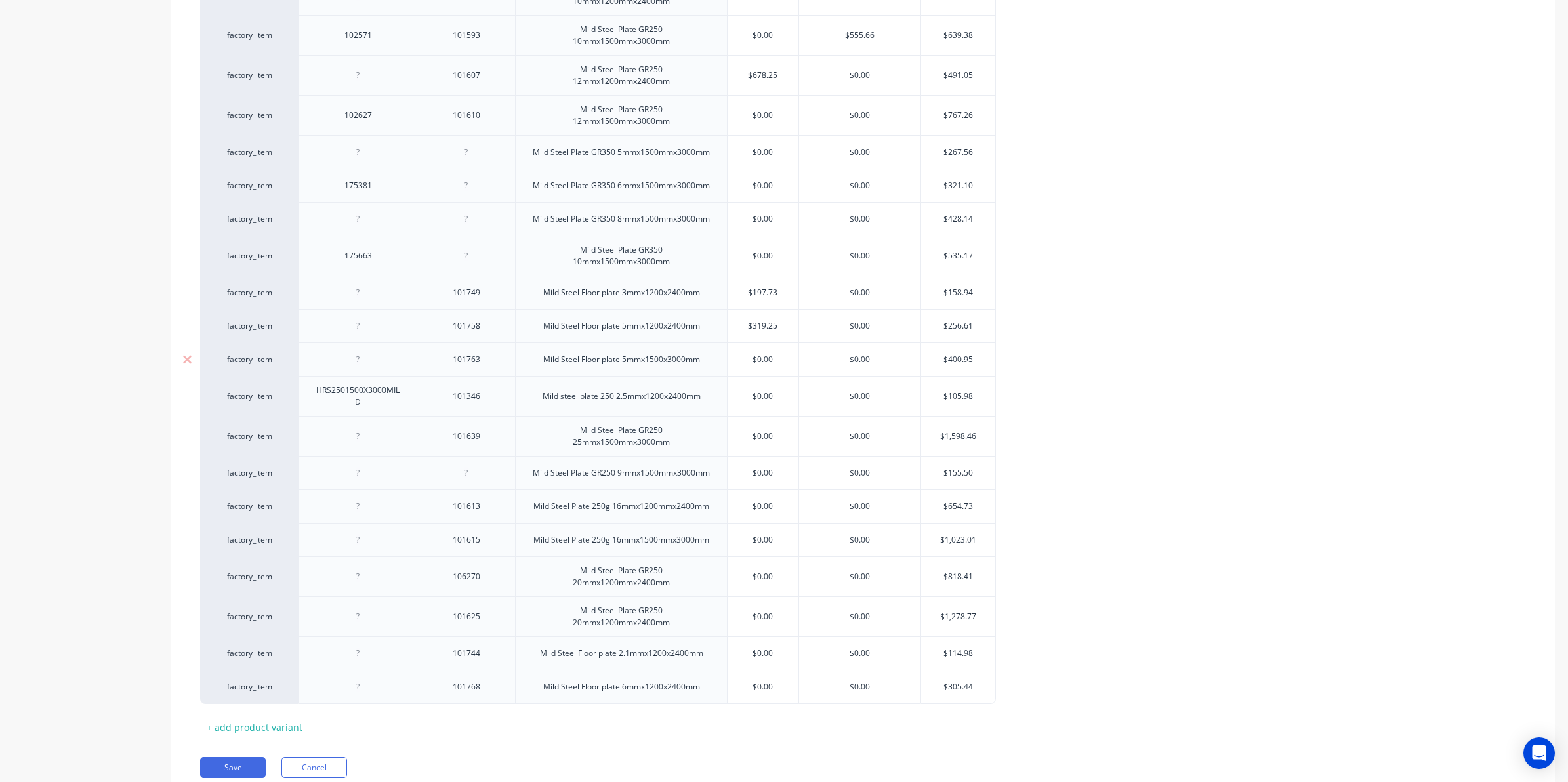
scroll to position [1468, 0]
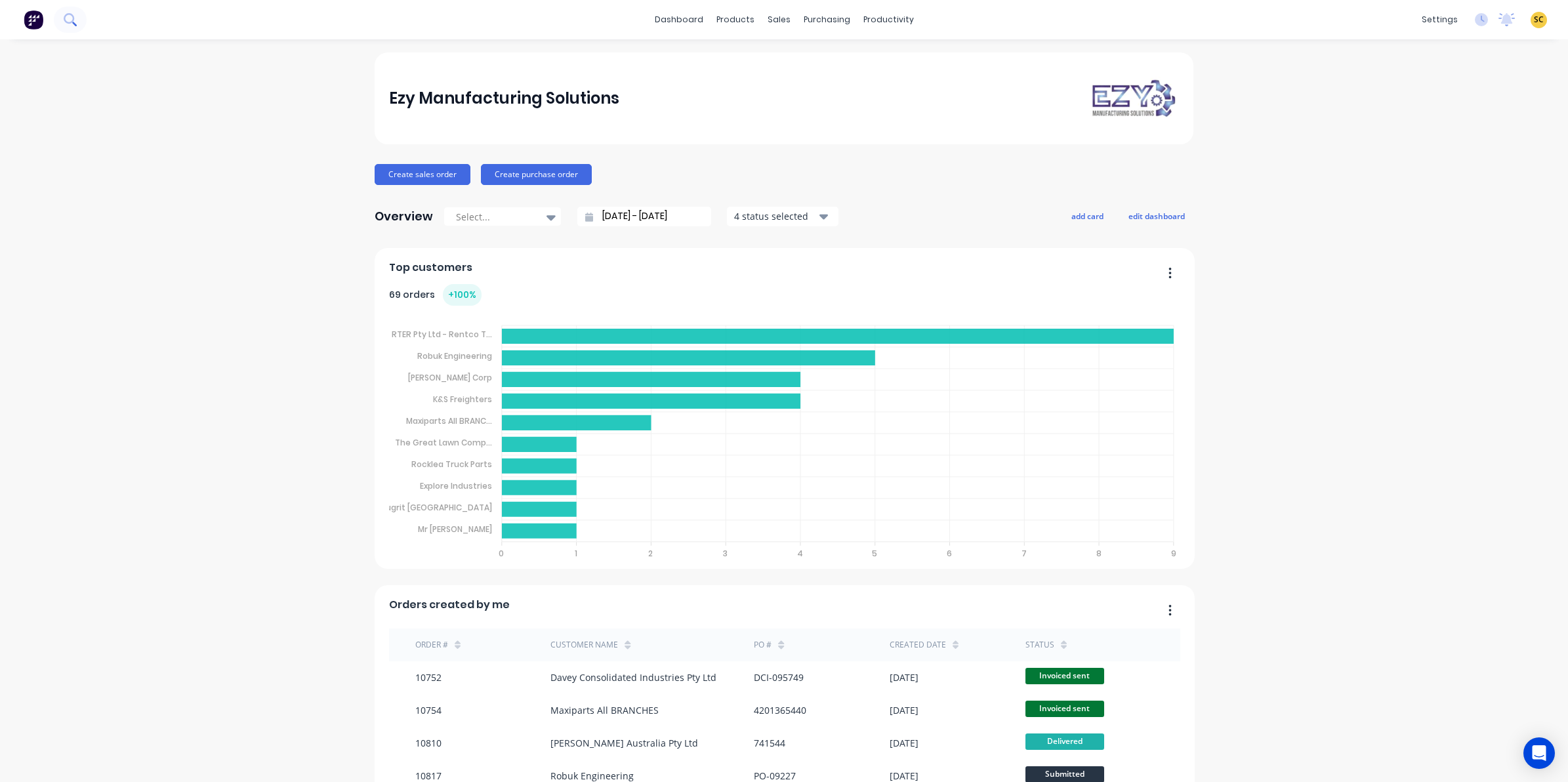
click at [64, 22] on icon at bounding box center [69, 19] width 13 height 13
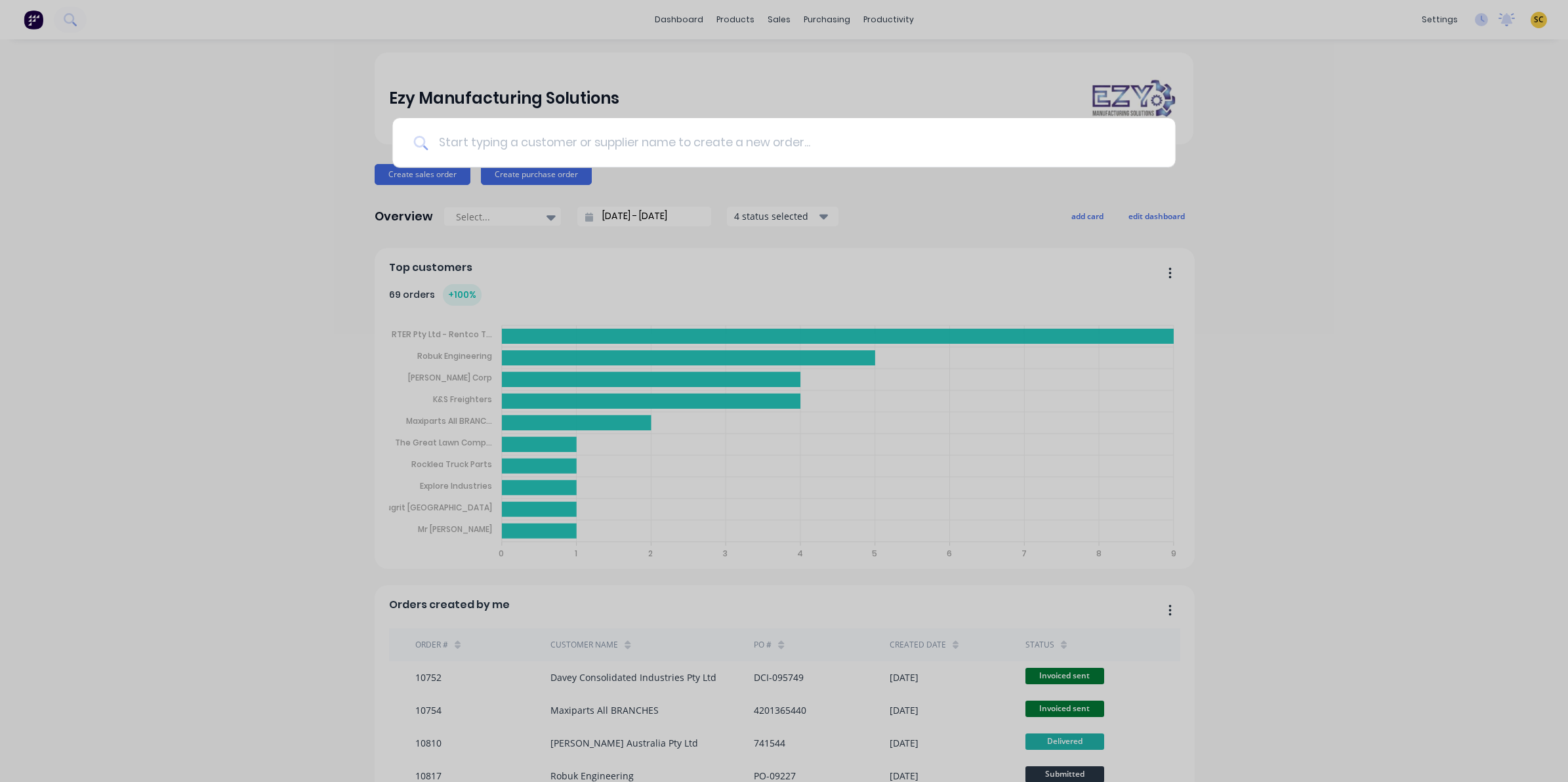
click at [590, 129] on input at bounding box center [791, 143] width 726 height 49
type input "b"
type input "recom"
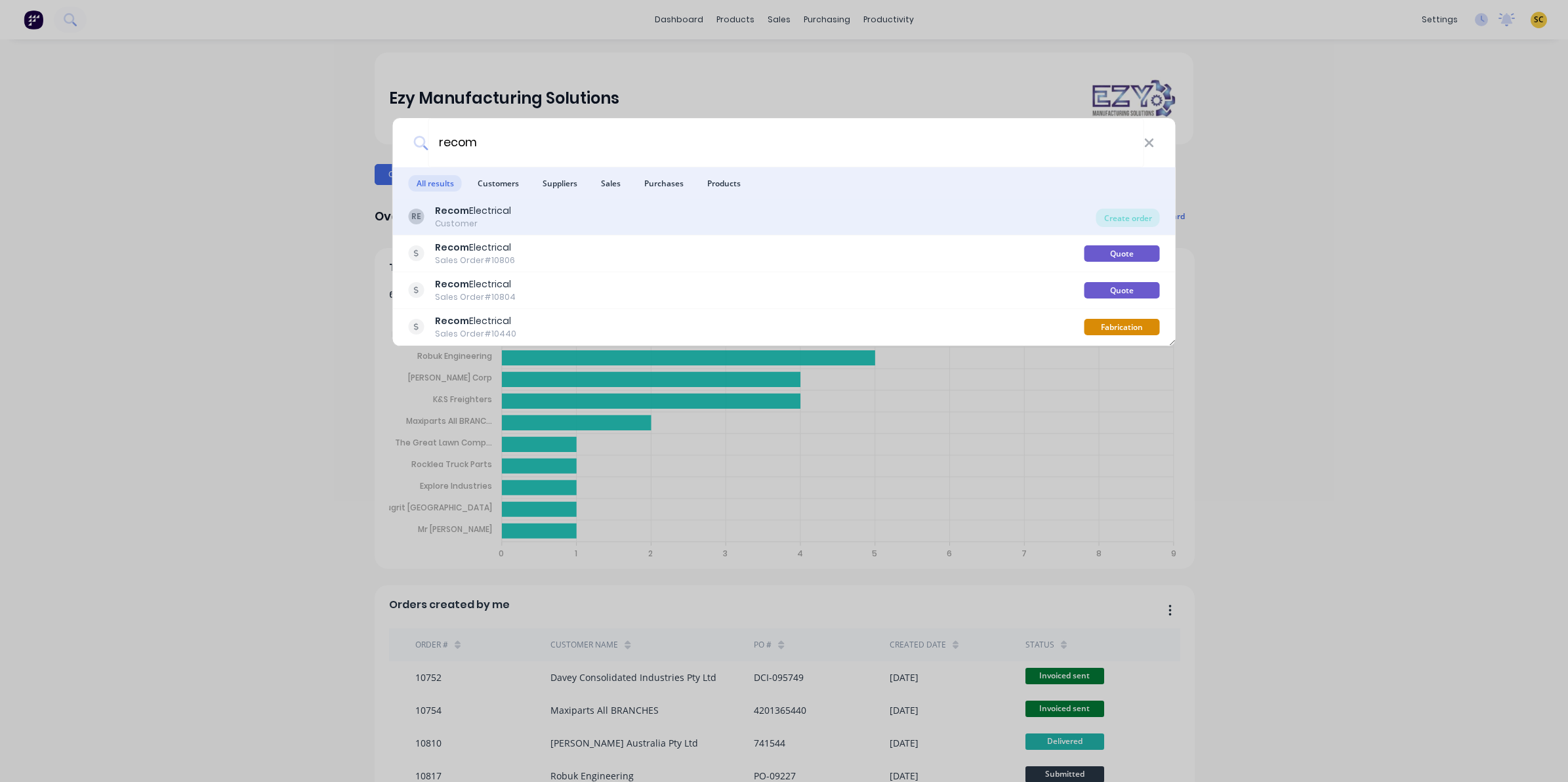
click at [634, 219] on div "RE Recom Electrical Customer" at bounding box center [752, 217] width 687 height 25
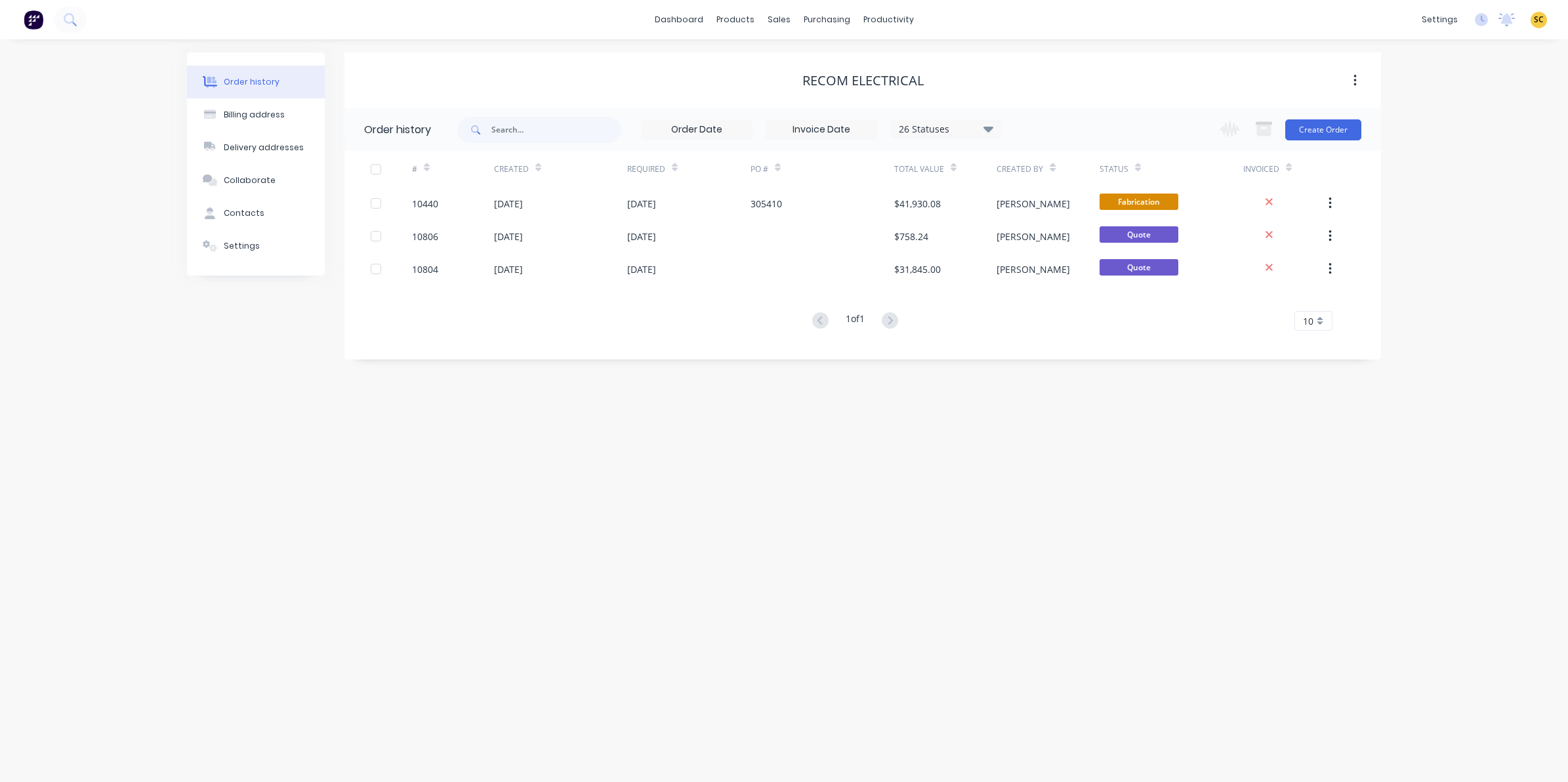
click at [985, 128] on icon at bounding box center [989, 128] width 10 height 16
click at [1055, 280] on label at bounding box center [1055, 280] width 0 height 0
click at [1055, 286] on input "checkbox" at bounding box center [1060, 286] width 10 height 13
checkbox input "true"
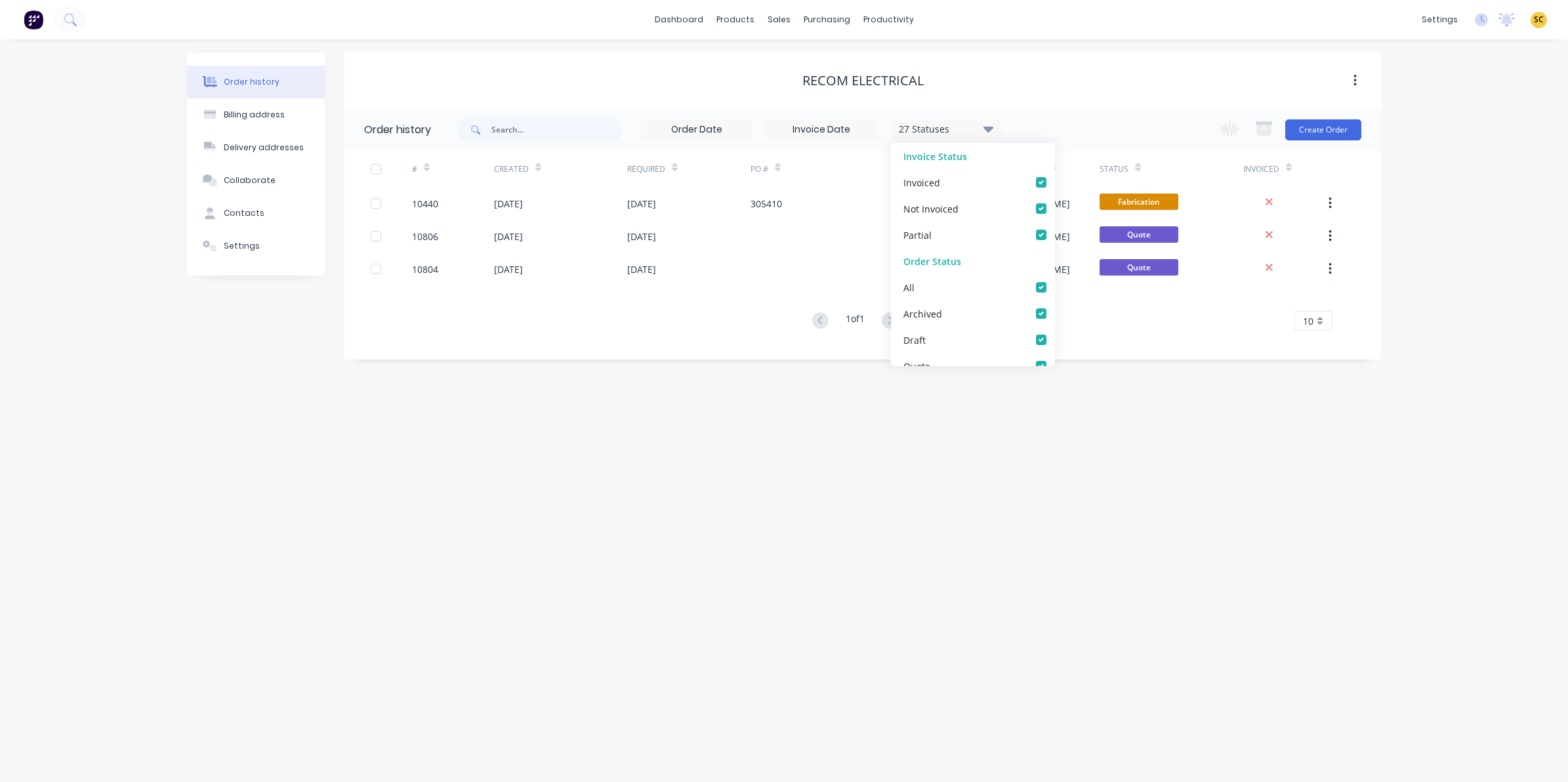
click at [792, 607] on div "Order history Billing address Delivery addresses Collaborate Contacts Settings …" at bounding box center [784, 411] width 1568 height 743
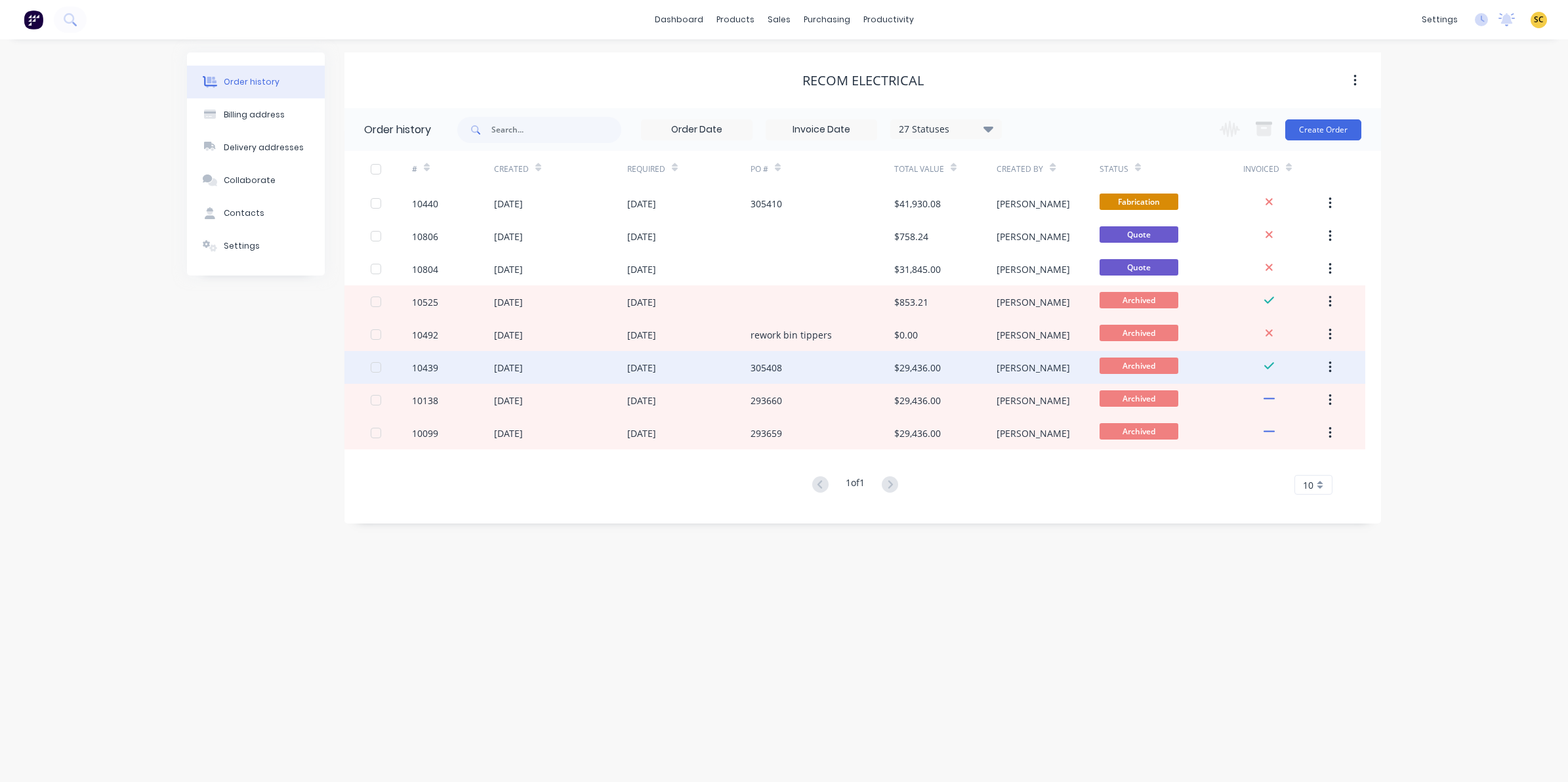
click at [591, 366] on div "[DATE]" at bounding box center [561, 367] width 133 height 33
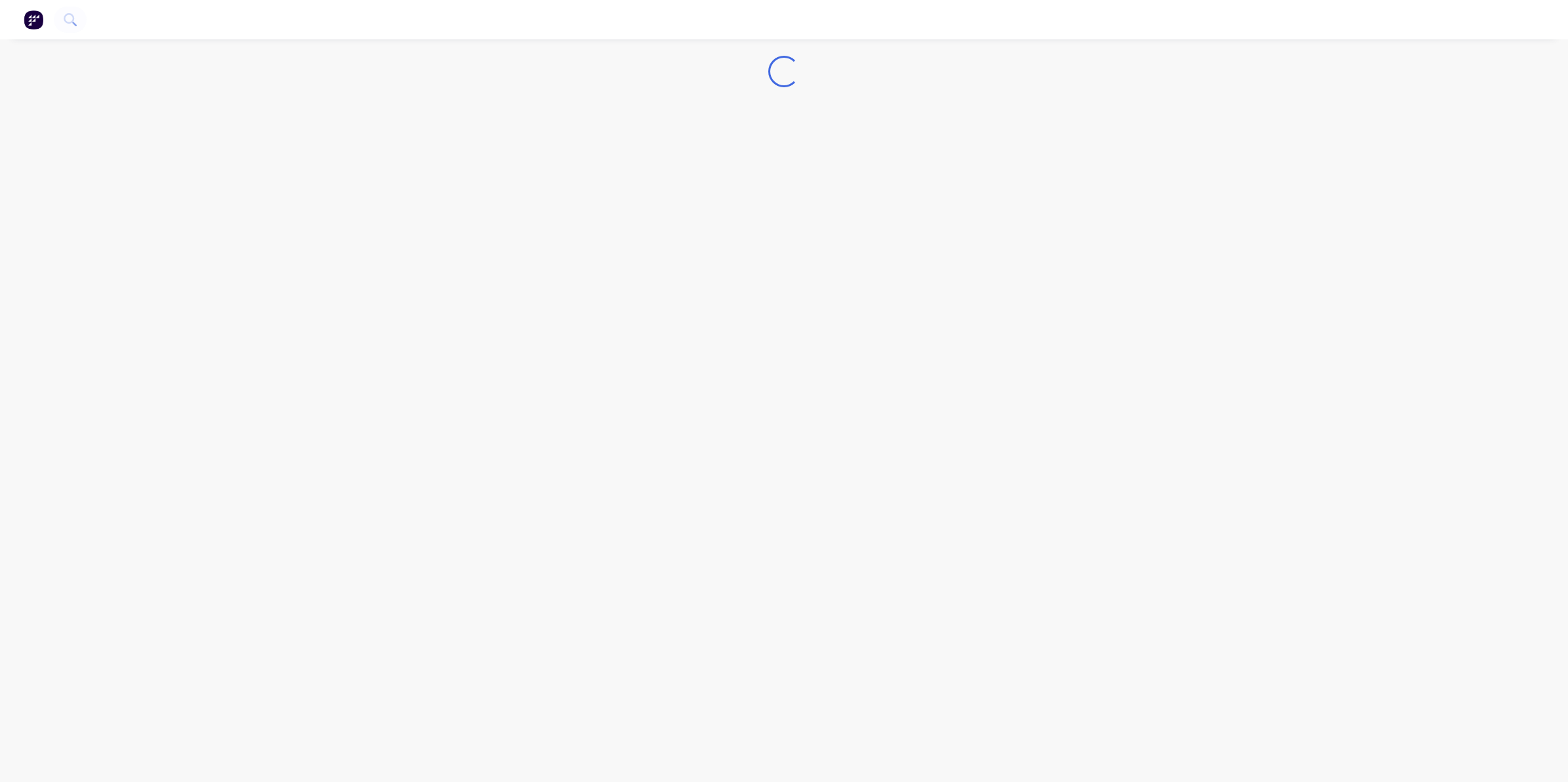
click at [591, 366] on div "Loading..." at bounding box center [784, 391] width 1568 height 782
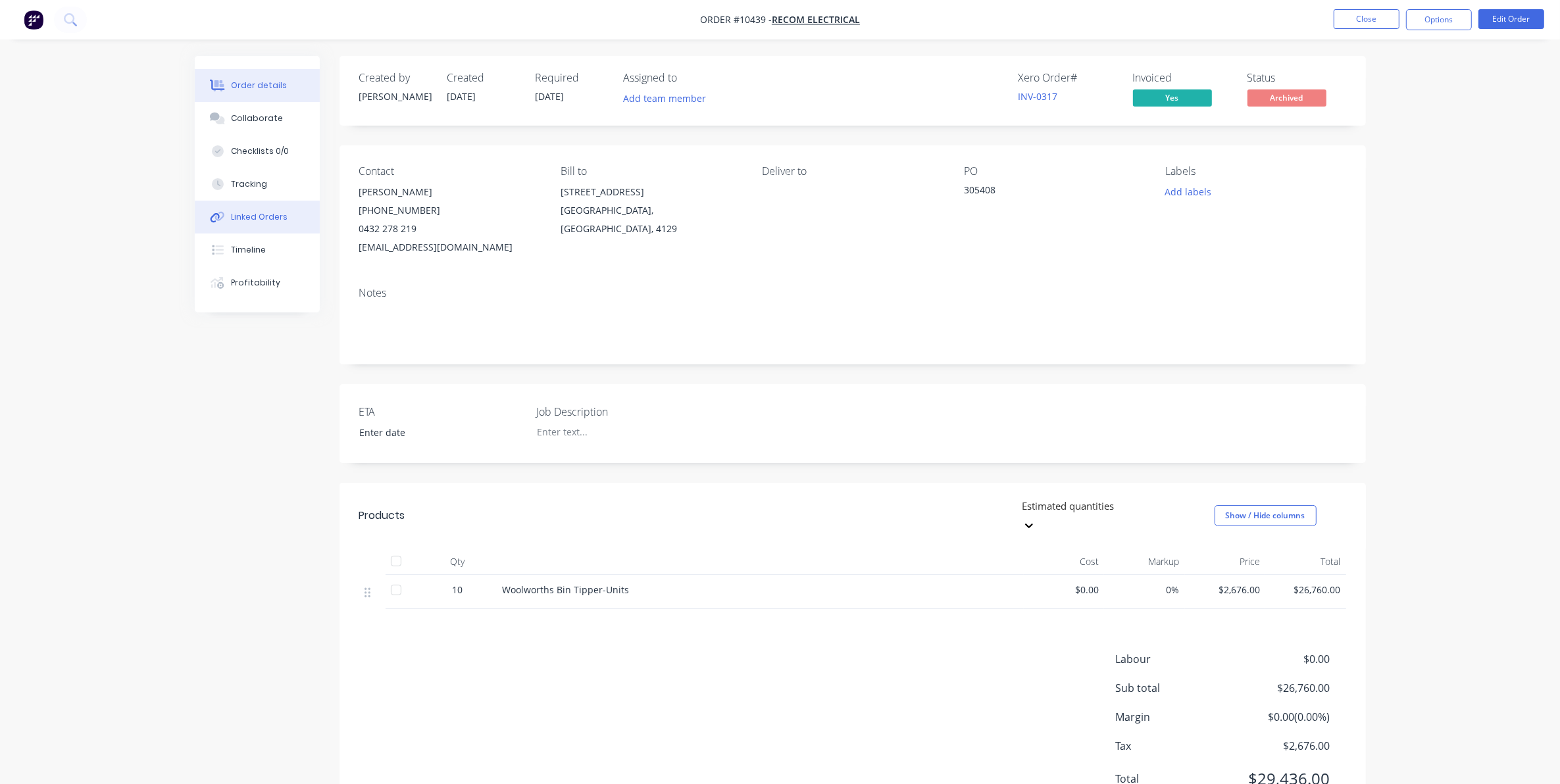
click at [255, 218] on div "Linked Orders" at bounding box center [259, 217] width 57 height 12
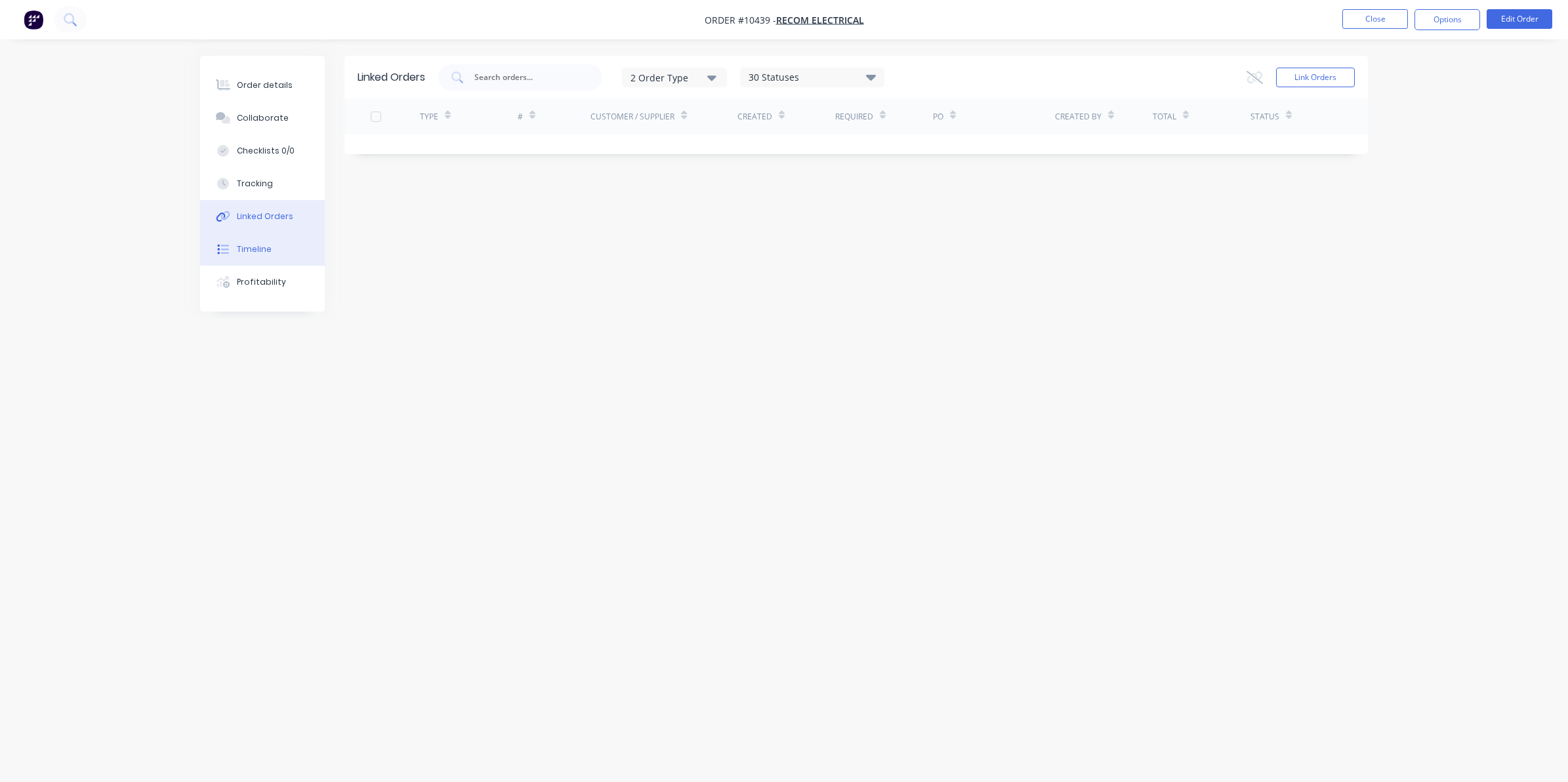
click at [269, 249] on div "Timeline" at bounding box center [253, 249] width 35 height 12
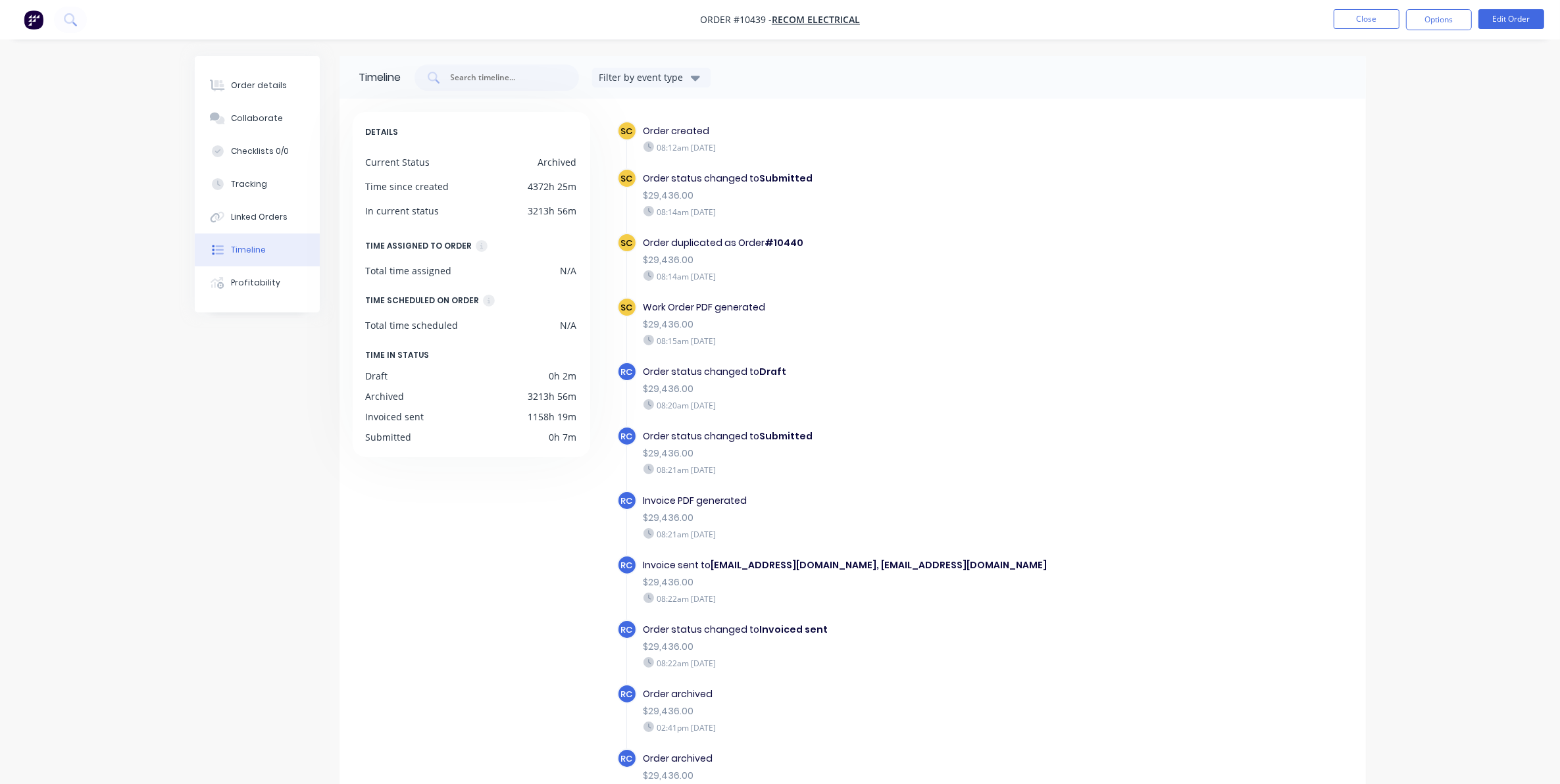
click at [1059, 550] on div "RC Invoice PDF generated $29,436.00 08:21am [DATE]" at bounding box center [877, 523] width 521 height 64
click at [211, 90] on icon at bounding box center [218, 86] width 15 height 12
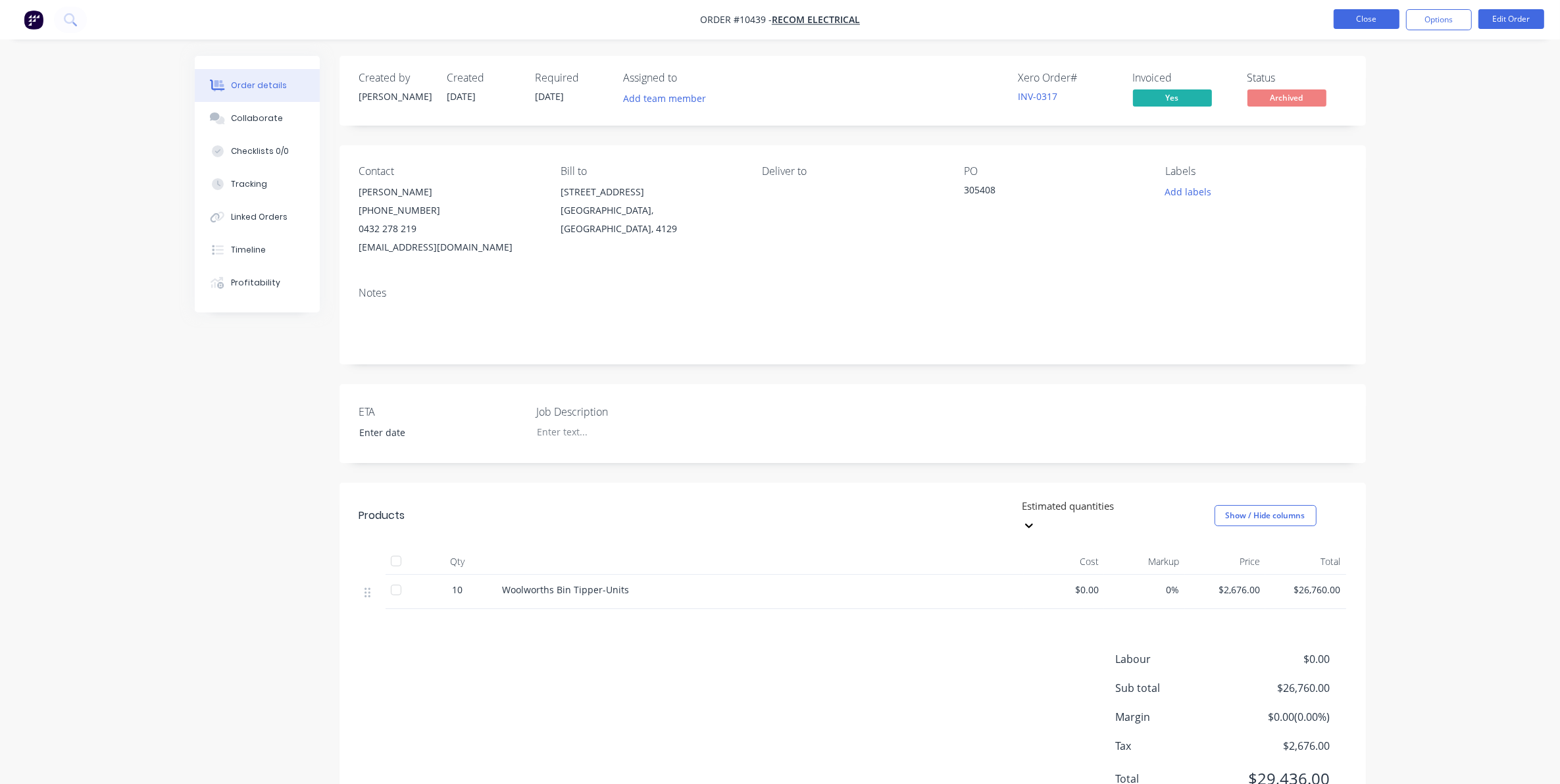
click at [1347, 19] on button "Close" at bounding box center [1367, 19] width 66 height 19
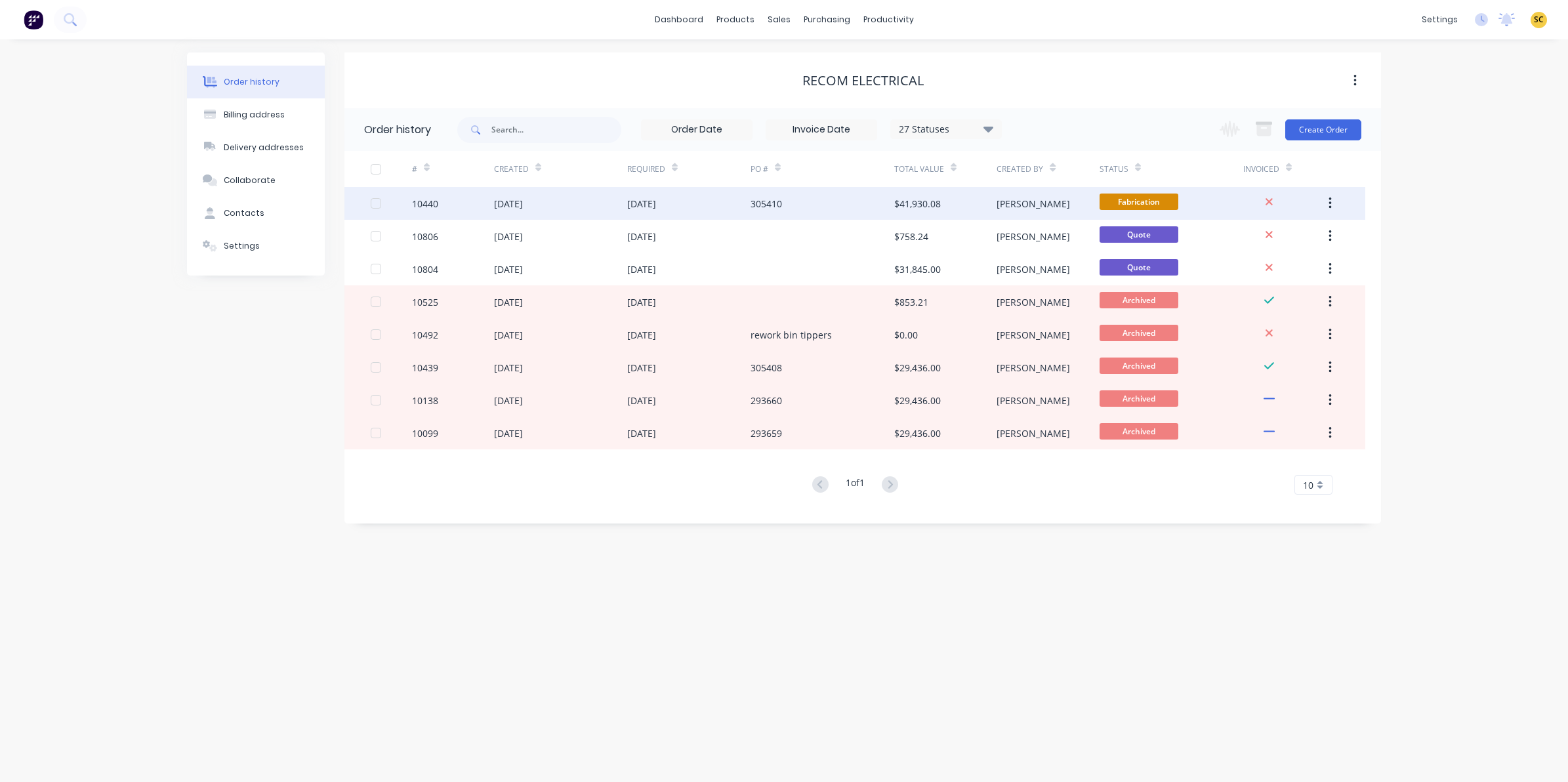
click at [699, 195] on div "[DATE]" at bounding box center [689, 203] width 123 height 33
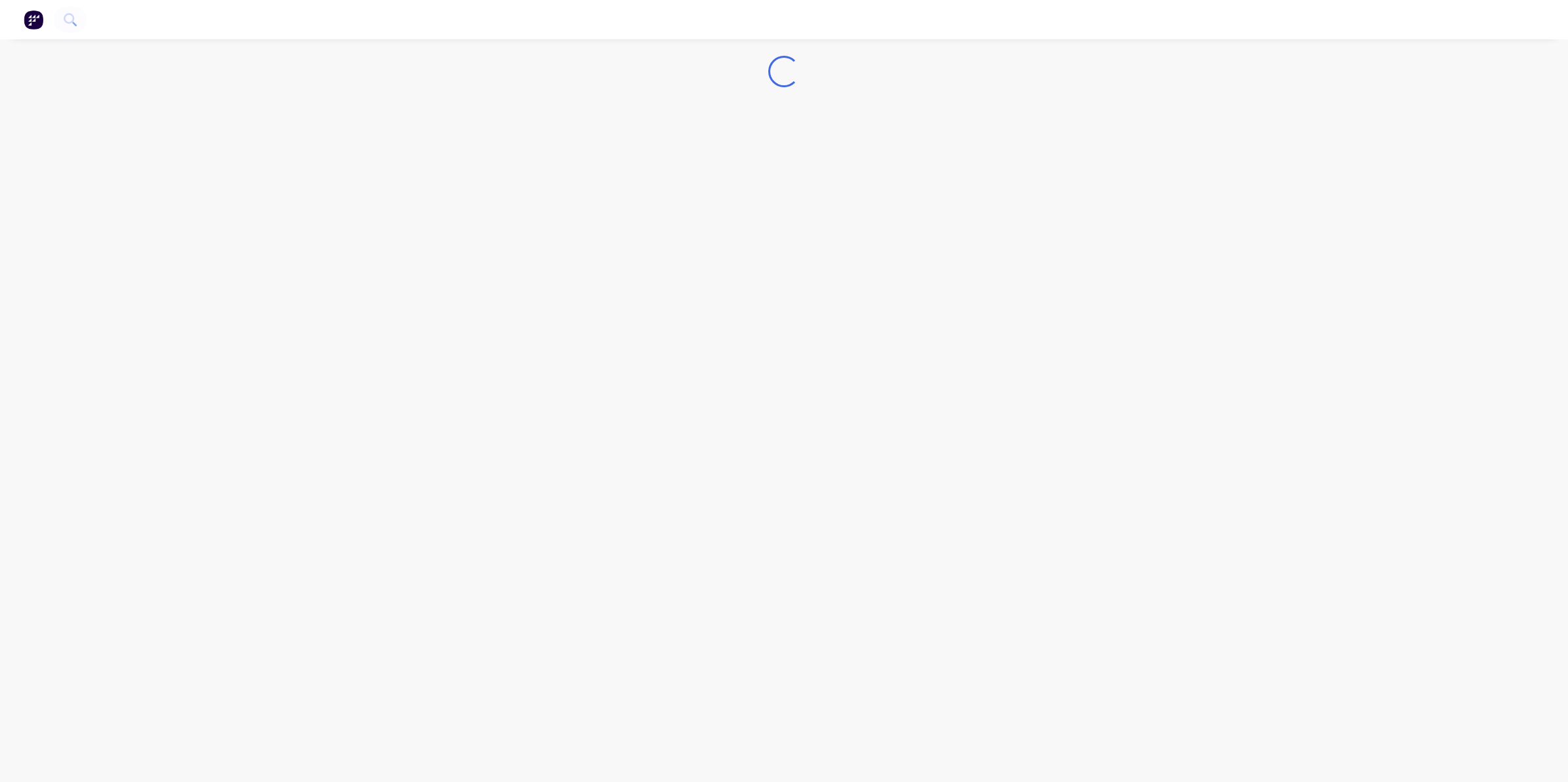
click at [699, 195] on div "Loading..." at bounding box center [784, 391] width 1568 height 782
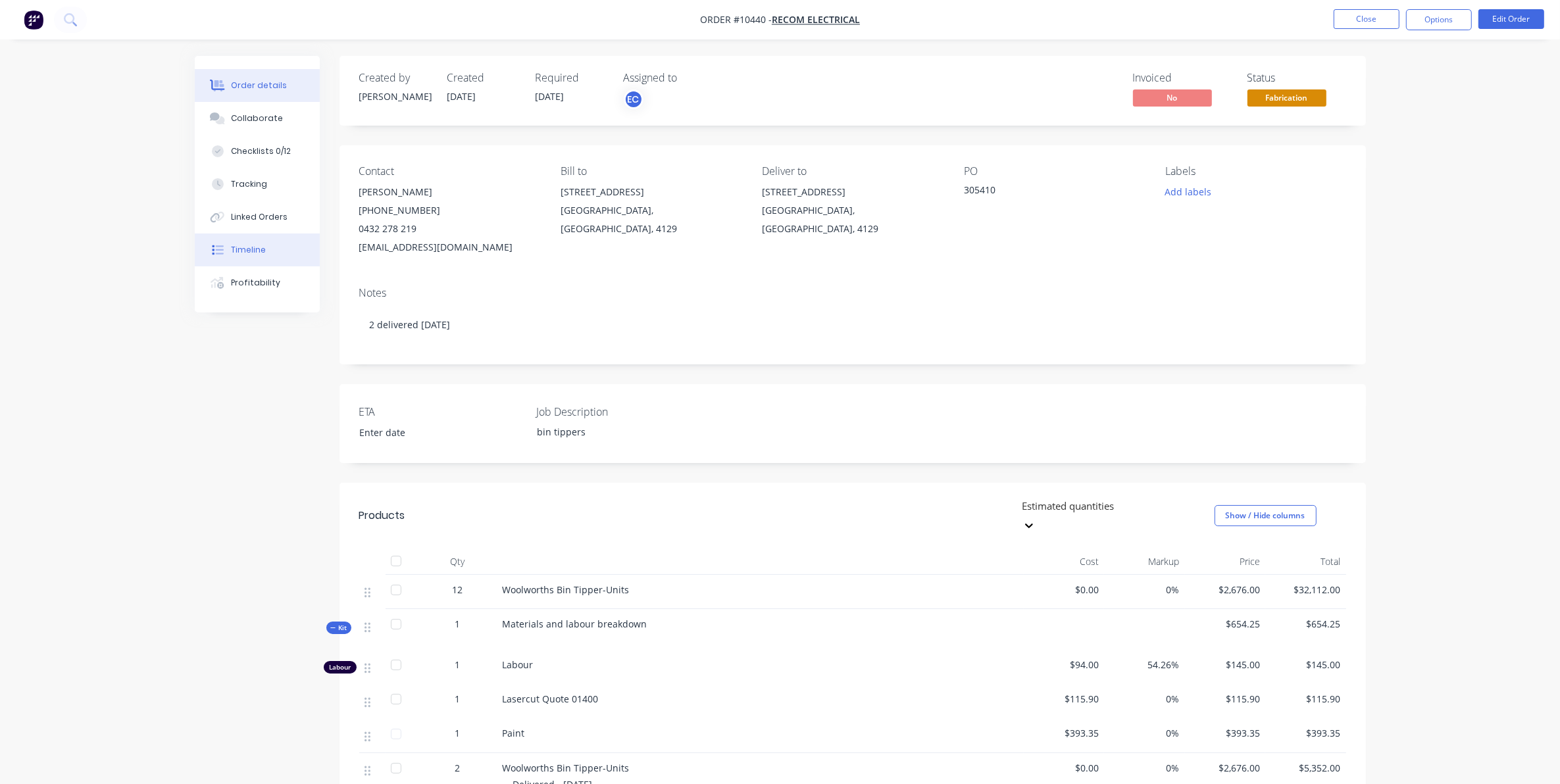
click at [265, 254] on button "Timeline" at bounding box center [257, 250] width 125 height 33
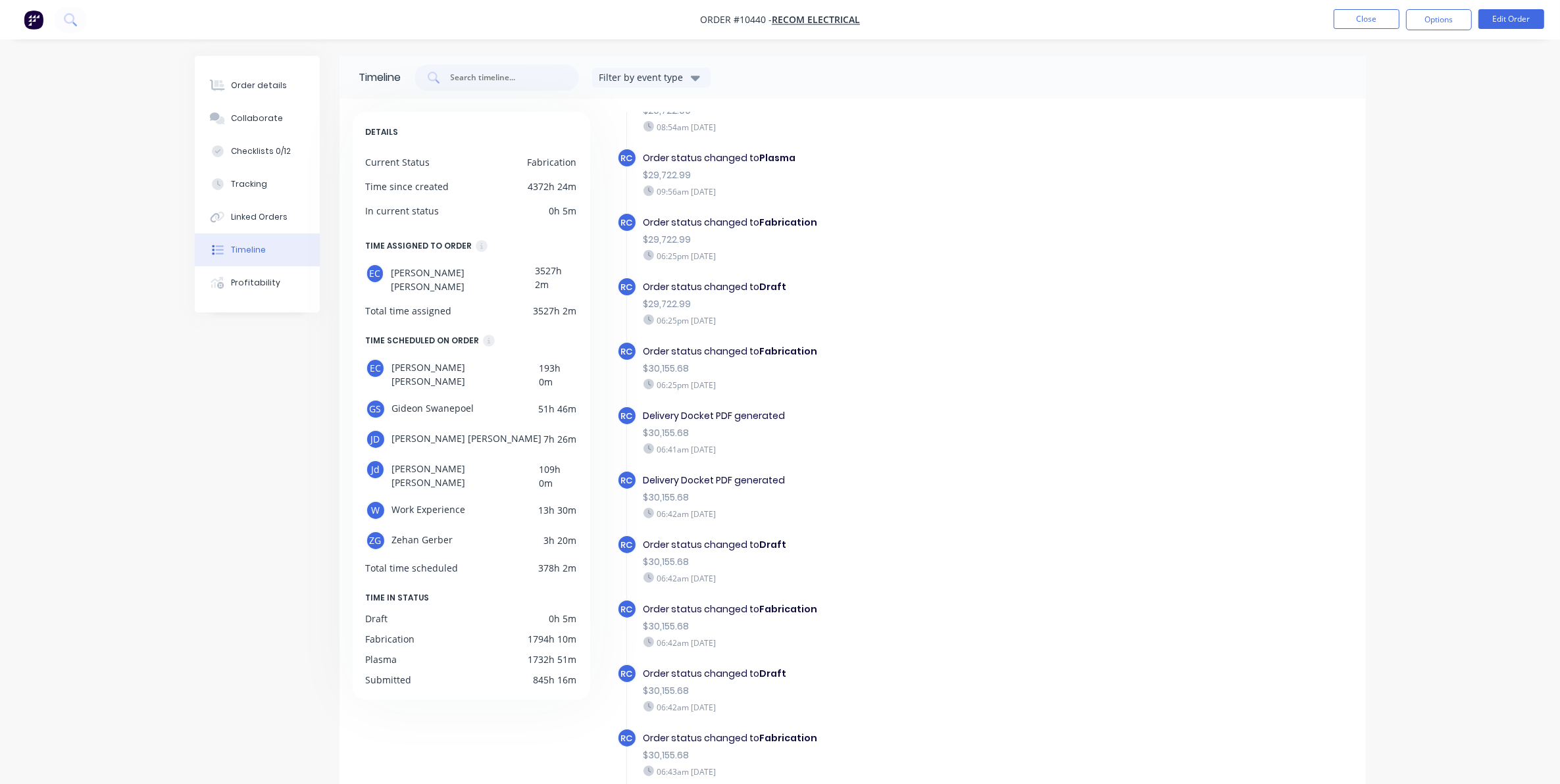
scroll to position [822, 0]
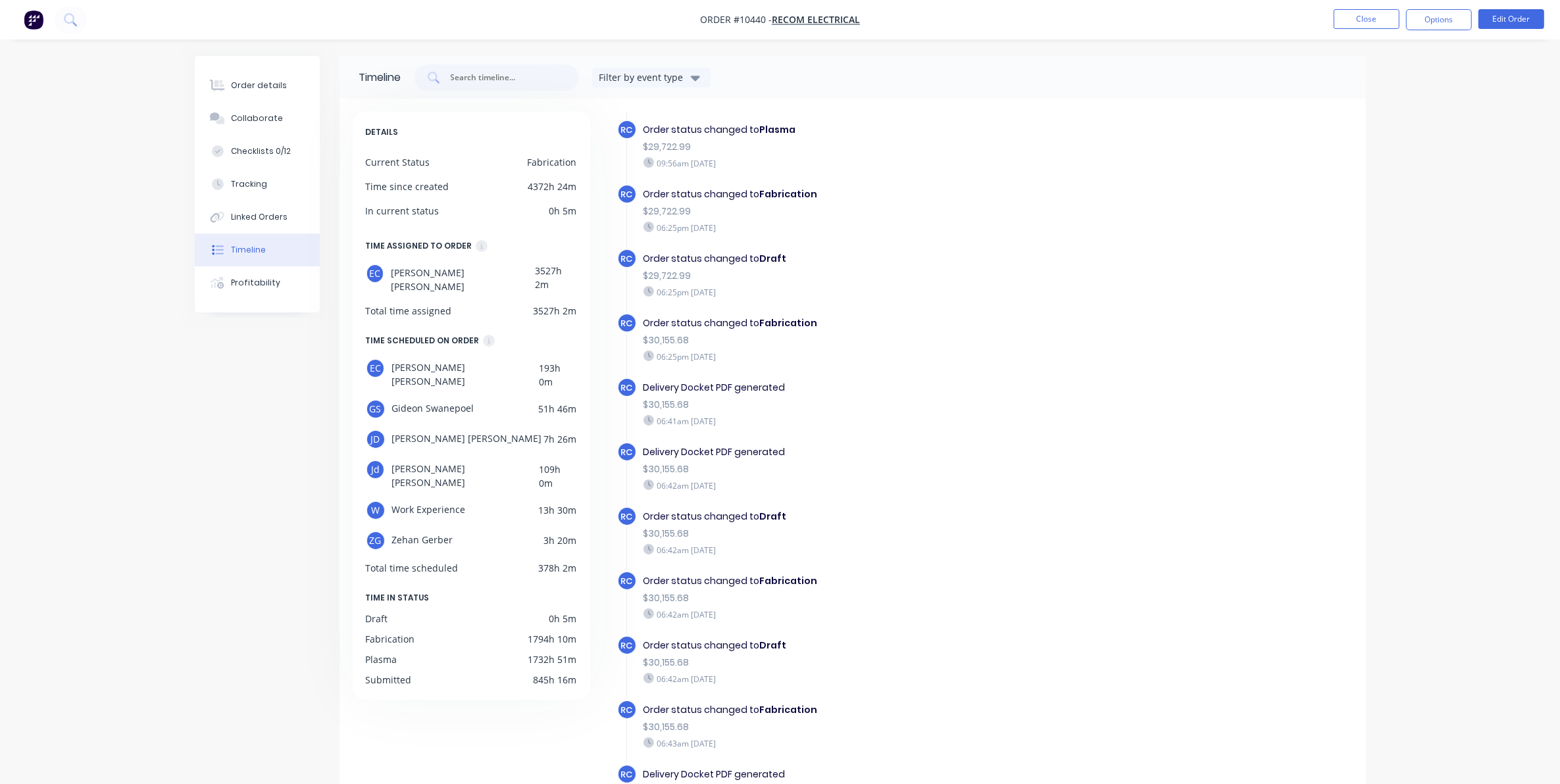
click at [701, 480] on div "06:42am [DATE]" at bounding box center [871, 485] width 456 height 12
click at [689, 453] on div "Delivery Docket PDF generated" at bounding box center [871, 452] width 456 height 14
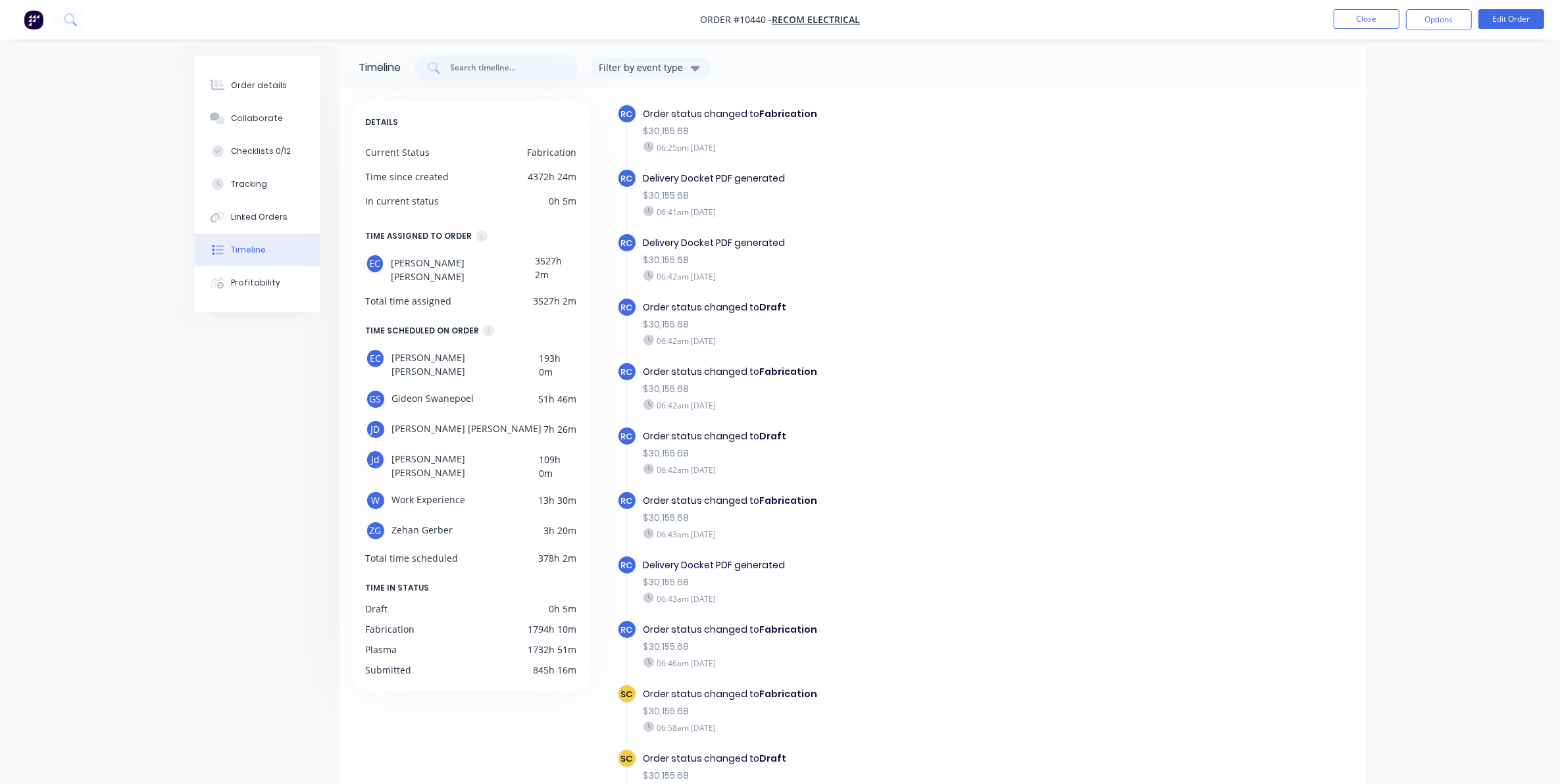
scroll to position [1051, 0]
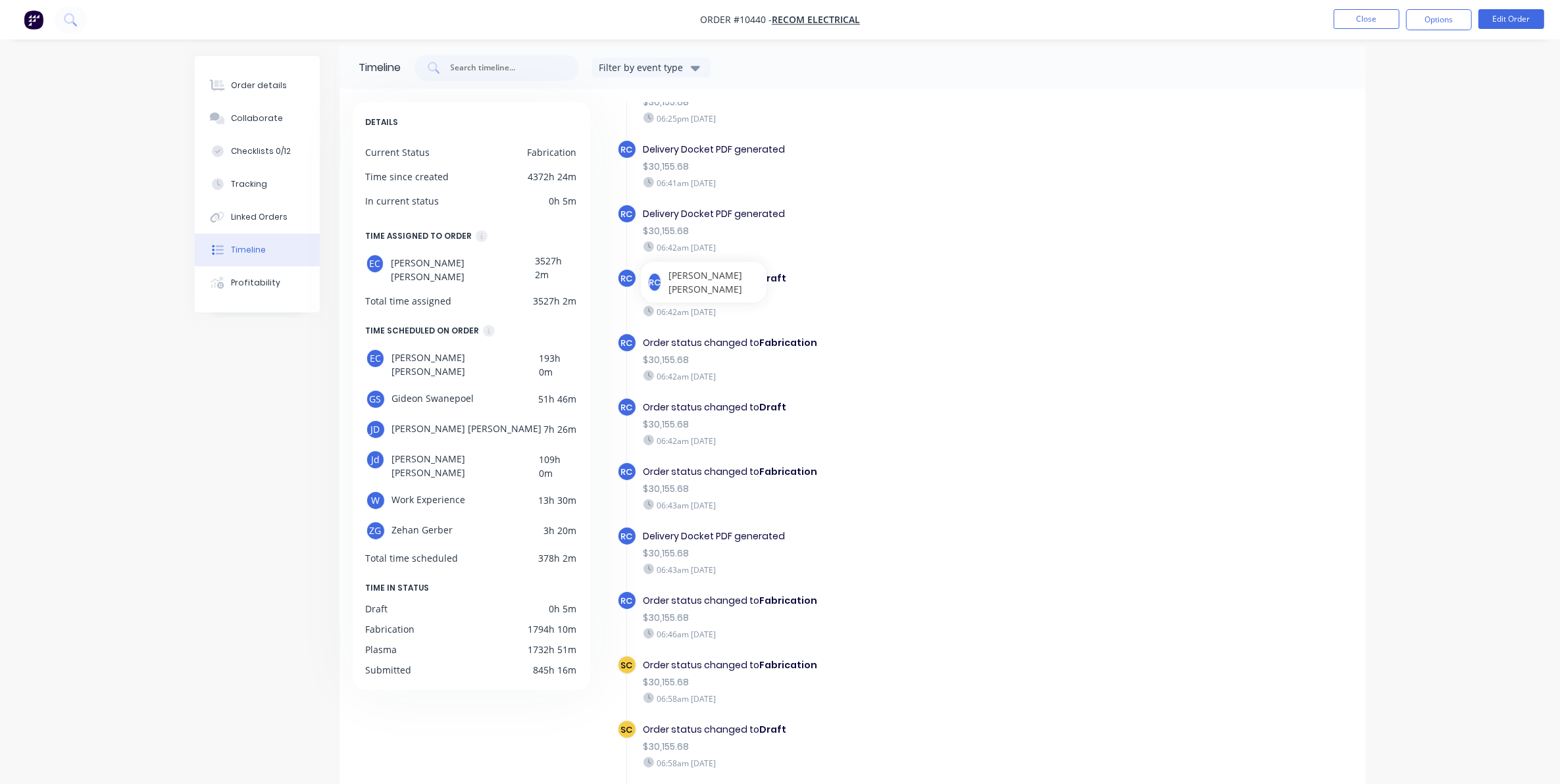
click at [319, 422] on div "Timeline Filter by event type DETAILS Current Status Fabrication Time since cre…" at bounding box center [780, 455] width 1171 height 820
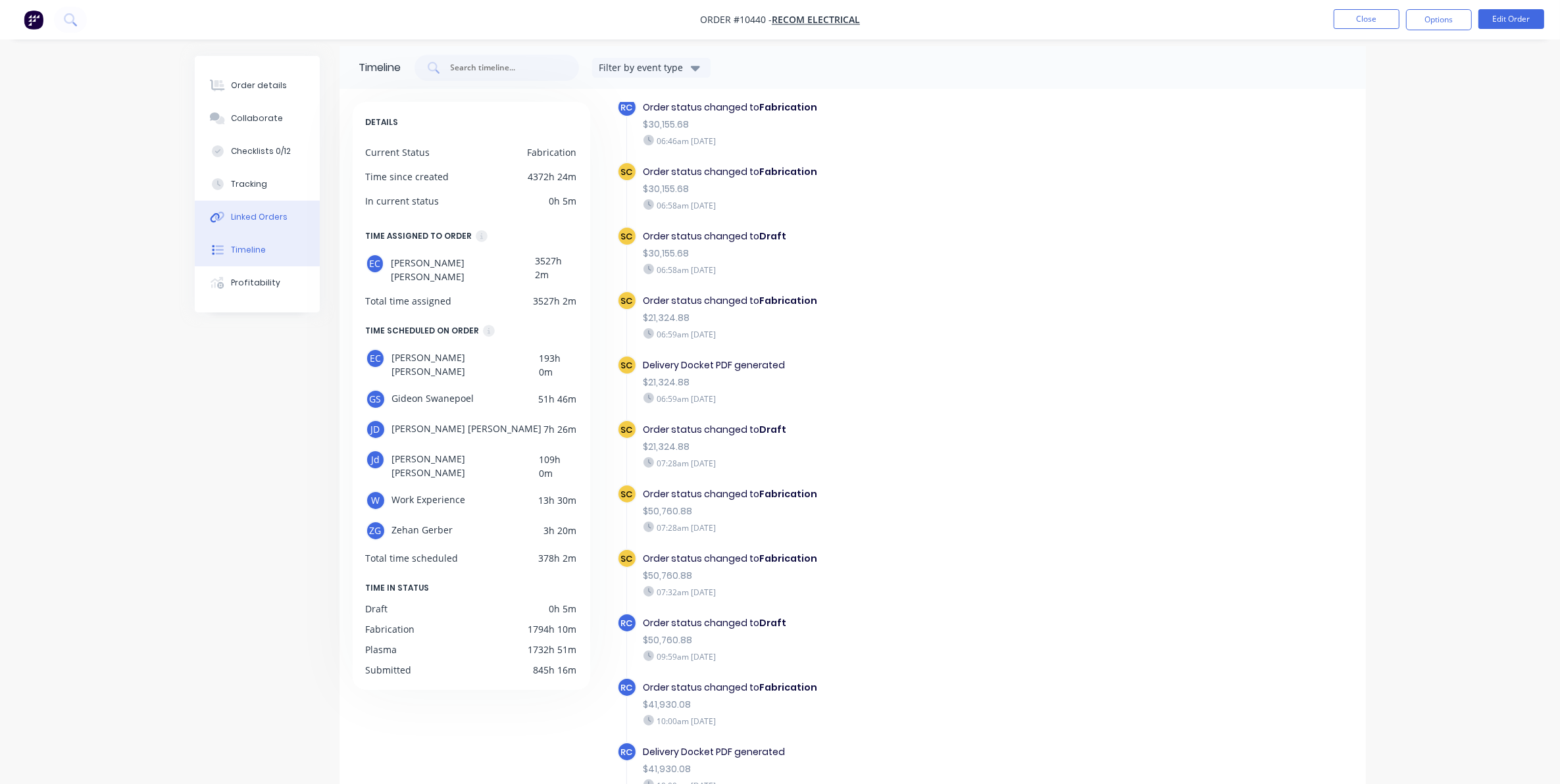
click at [296, 215] on button "Linked Orders" at bounding box center [257, 217] width 125 height 33
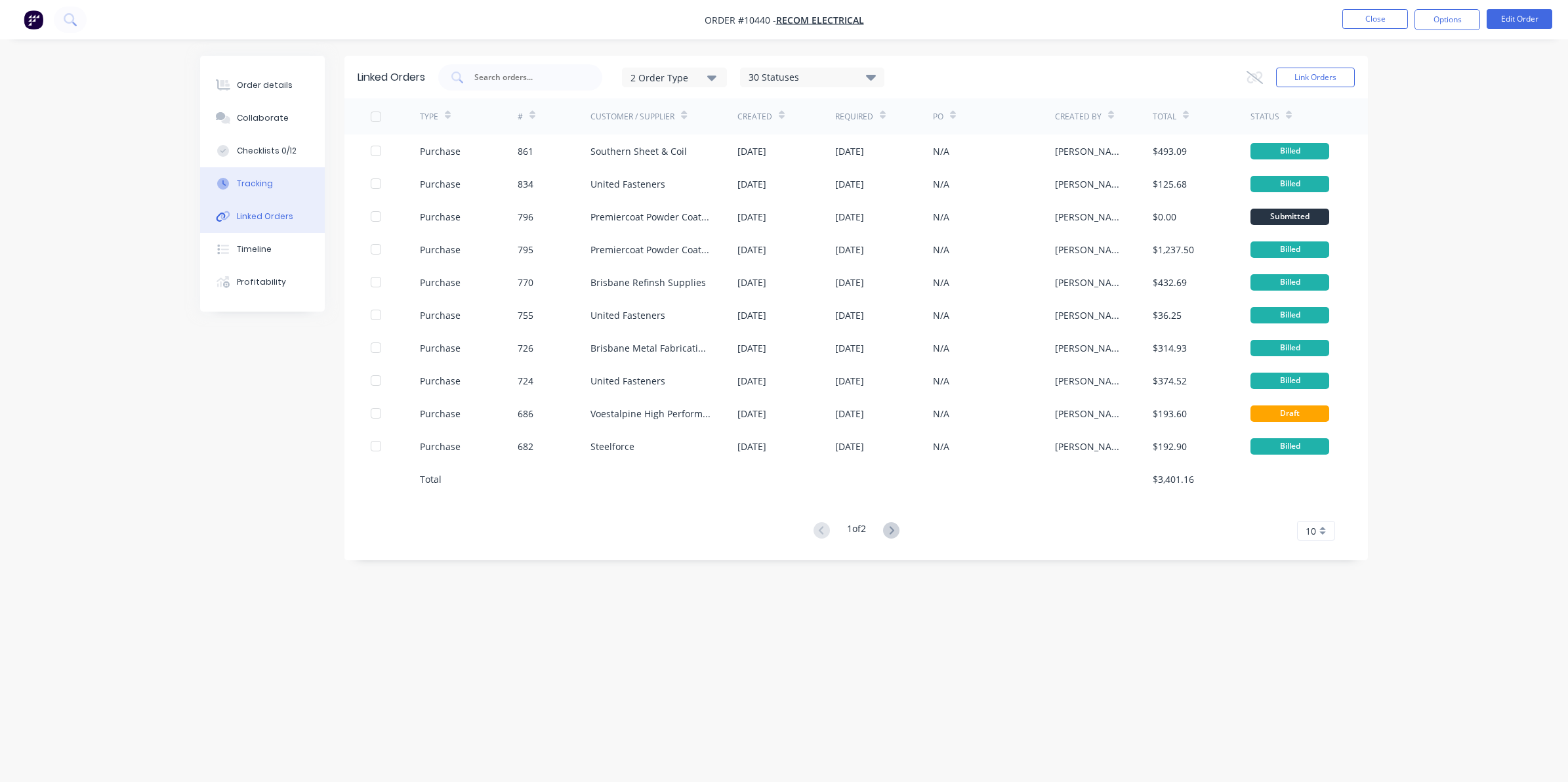
click at [237, 178] on div "Tracking" at bounding box center [254, 184] width 36 height 12
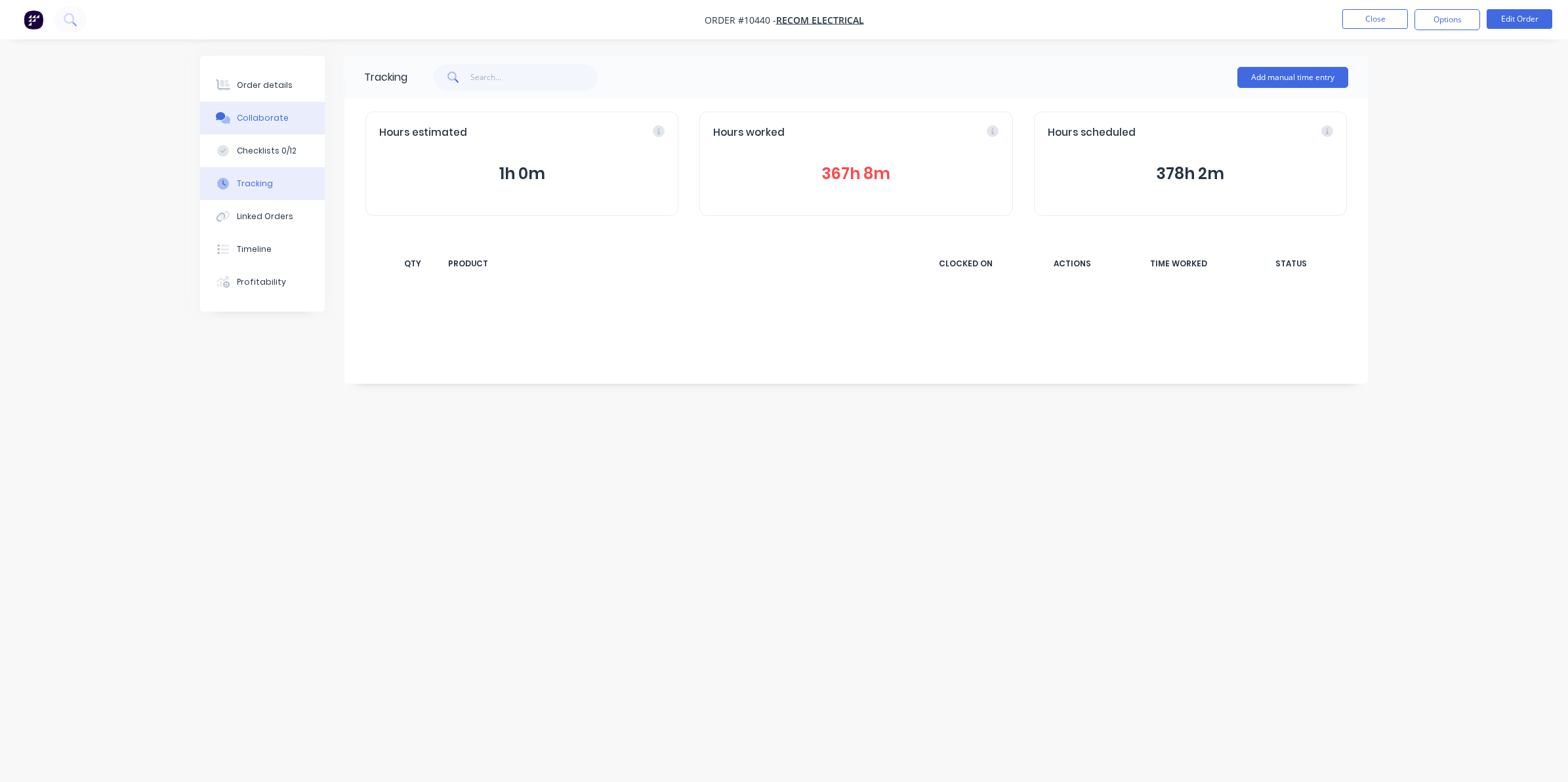
click at [258, 119] on div "Collaborate" at bounding box center [262, 118] width 52 height 12
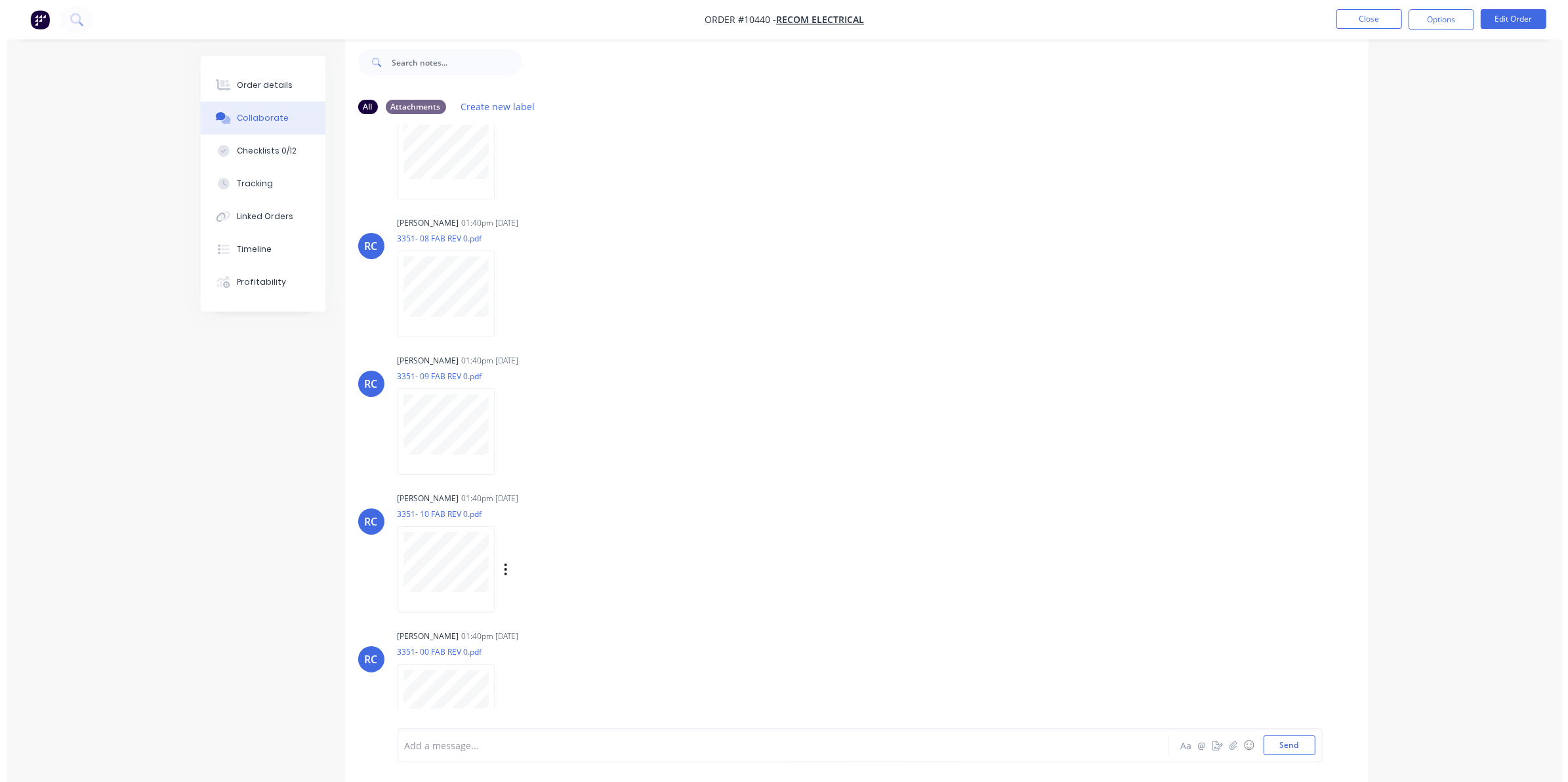
scroll to position [1172, 0]
click at [79, 23] on button at bounding box center [70, 19] width 33 height 26
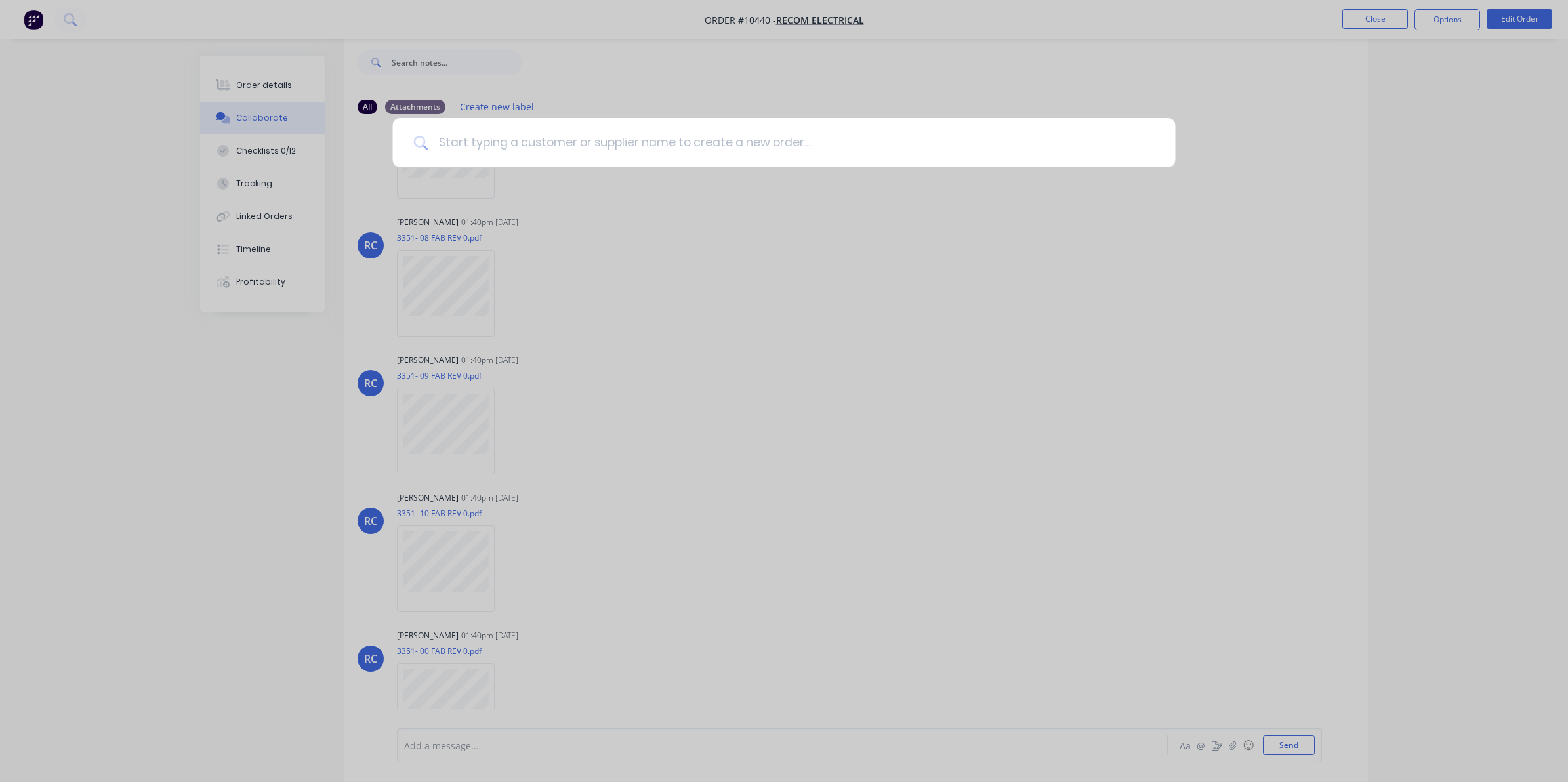
click at [587, 160] on input at bounding box center [791, 143] width 726 height 49
type input "dhl"
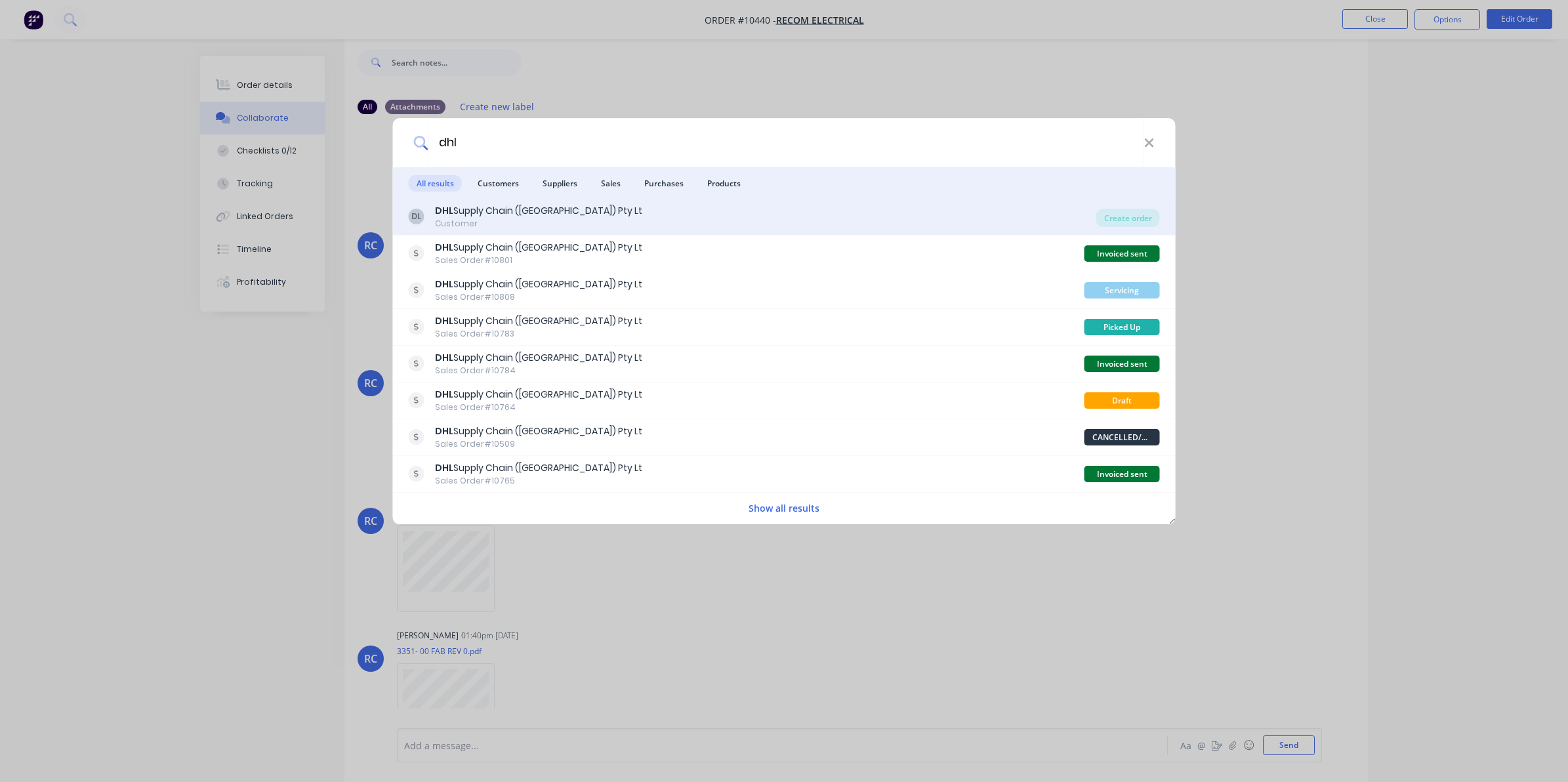
click at [1018, 219] on div "DL DHL Supply Chain ([GEOGRAPHIC_DATA]) Pty Lt Customer" at bounding box center [752, 217] width 687 height 25
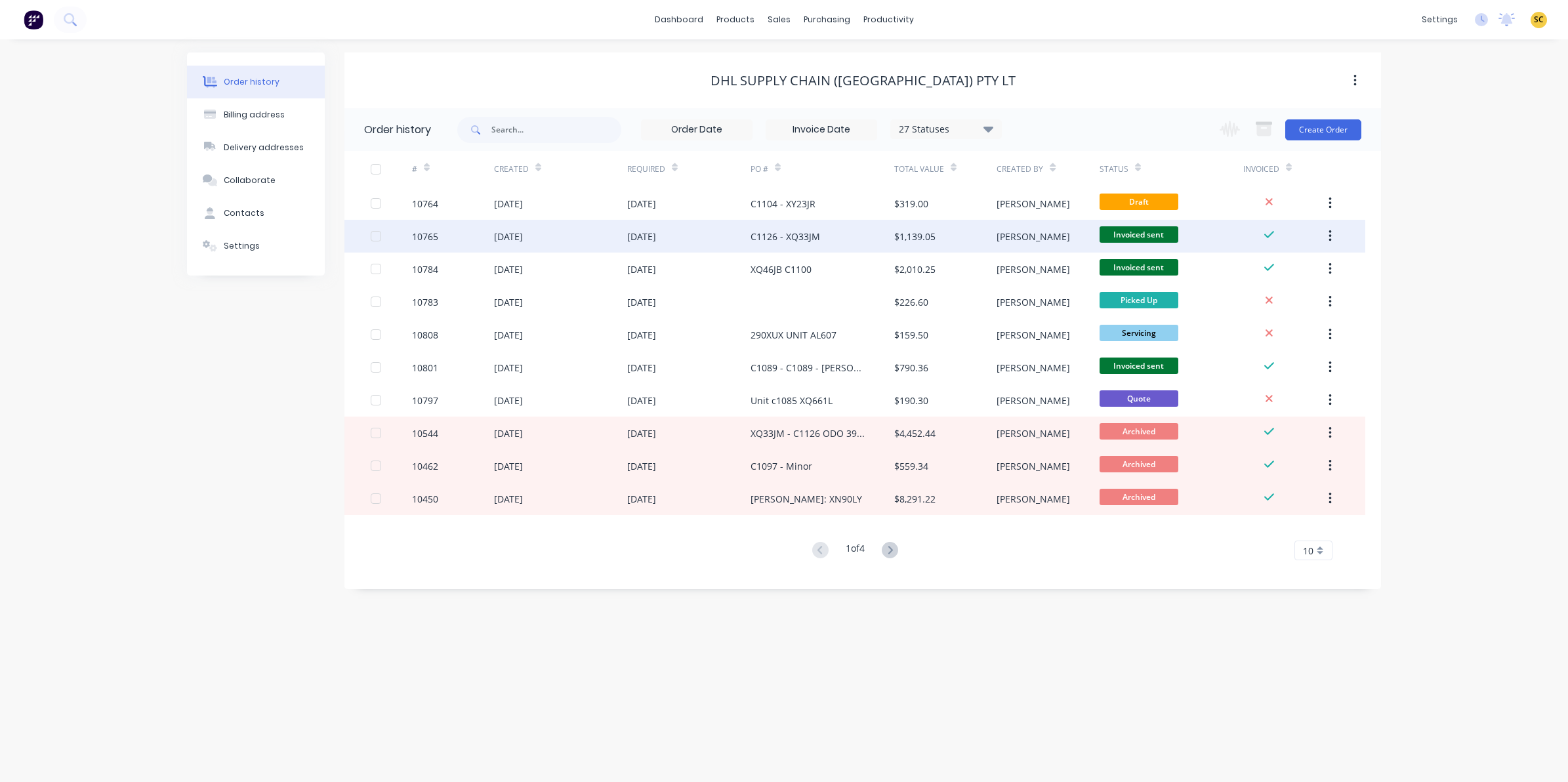
click at [705, 243] on div "[DATE]" at bounding box center [689, 236] width 123 height 33
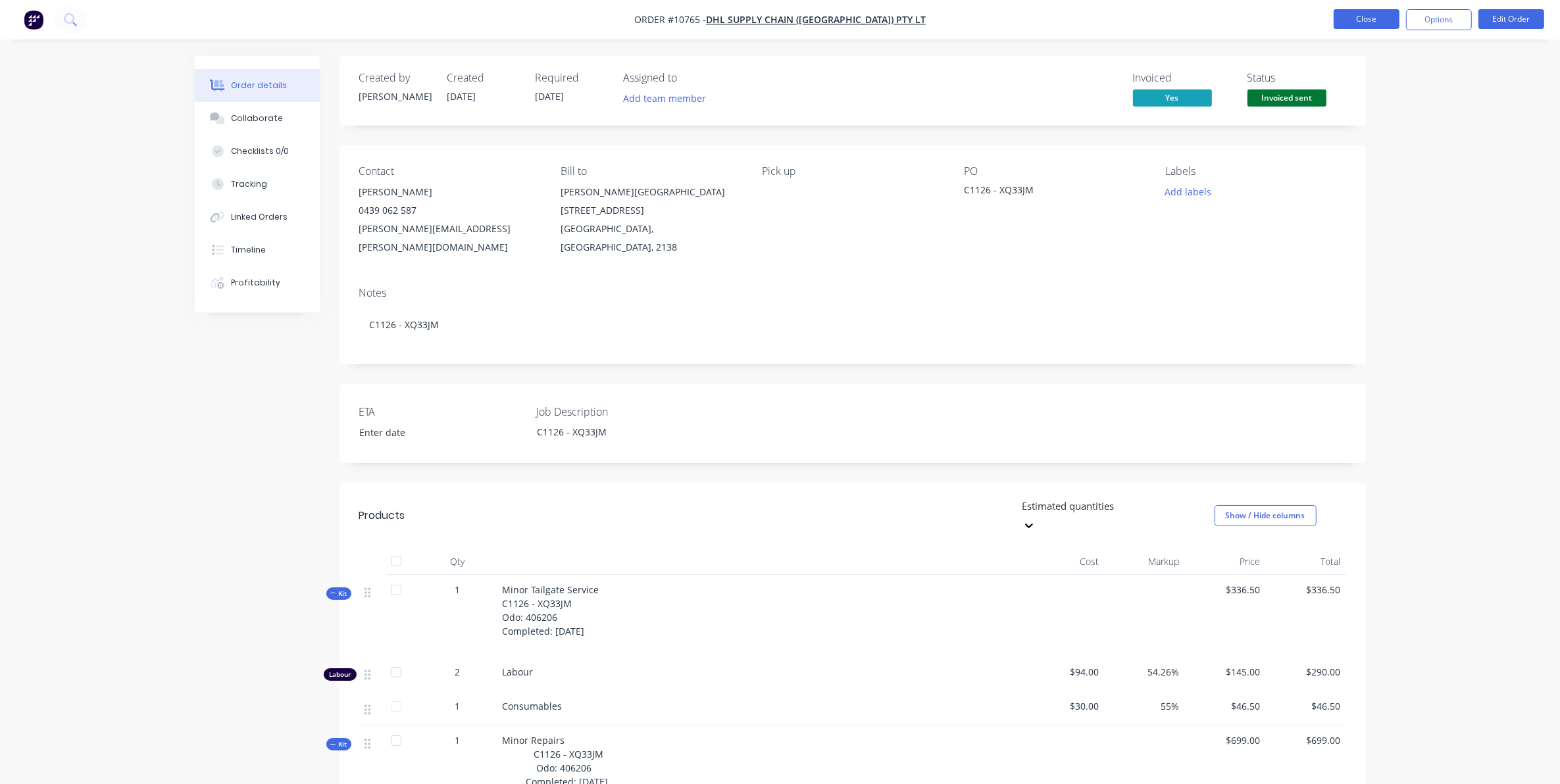
click at [1357, 20] on button "Close" at bounding box center [1367, 19] width 66 height 19
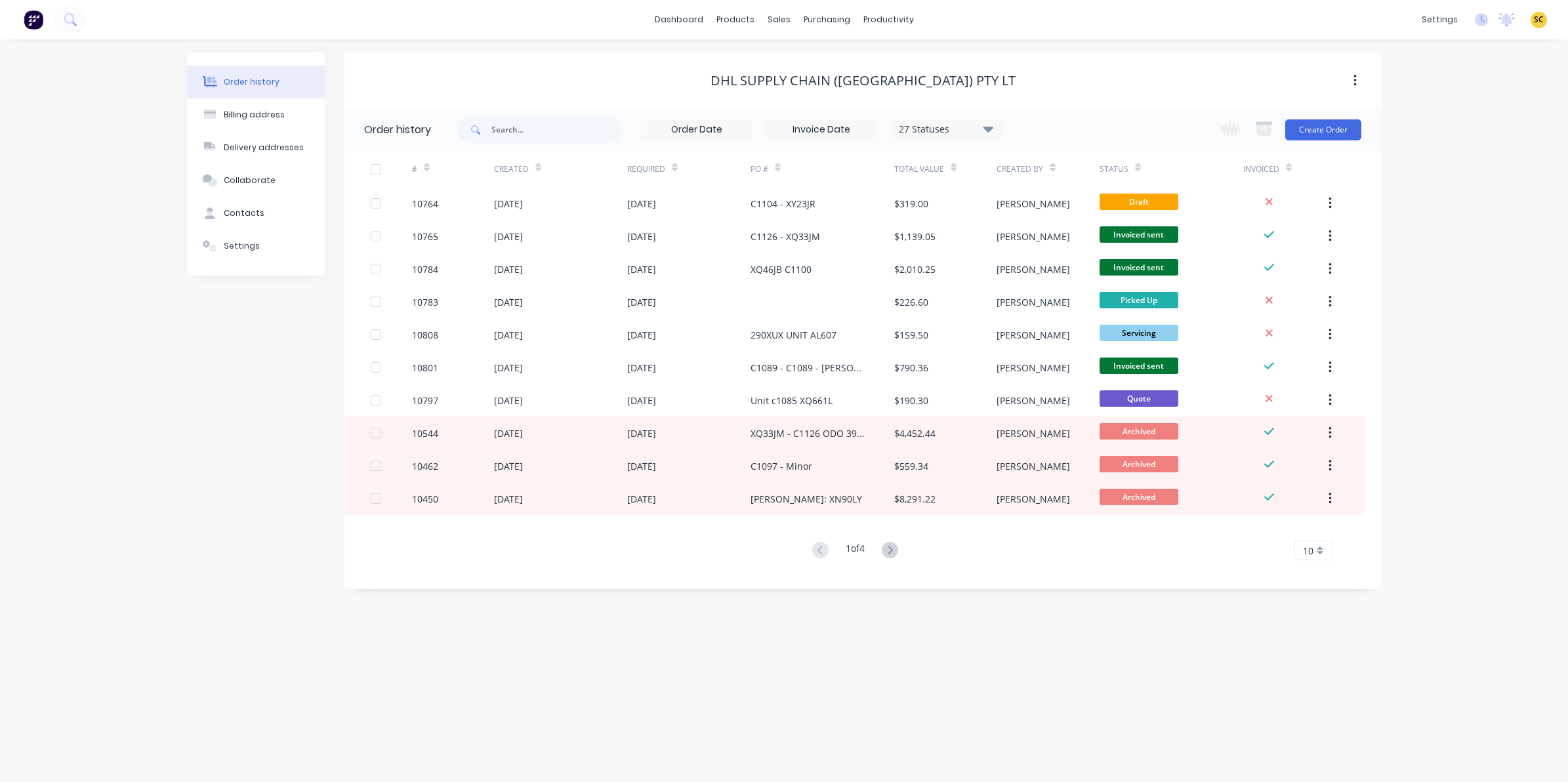
click at [969, 131] on div "27 Statuses" at bounding box center [946, 129] width 111 height 14
click at [1040, 280] on div "All" at bounding box center [973, 287] width 164 height 26
click at [1055, 280] on label at bounding box center [1055, 280] width 0 height 0
click at [1055, 284] on input "checkbox" at bounding box center [1060, 286] width 10 height 13
checkbox input "true"
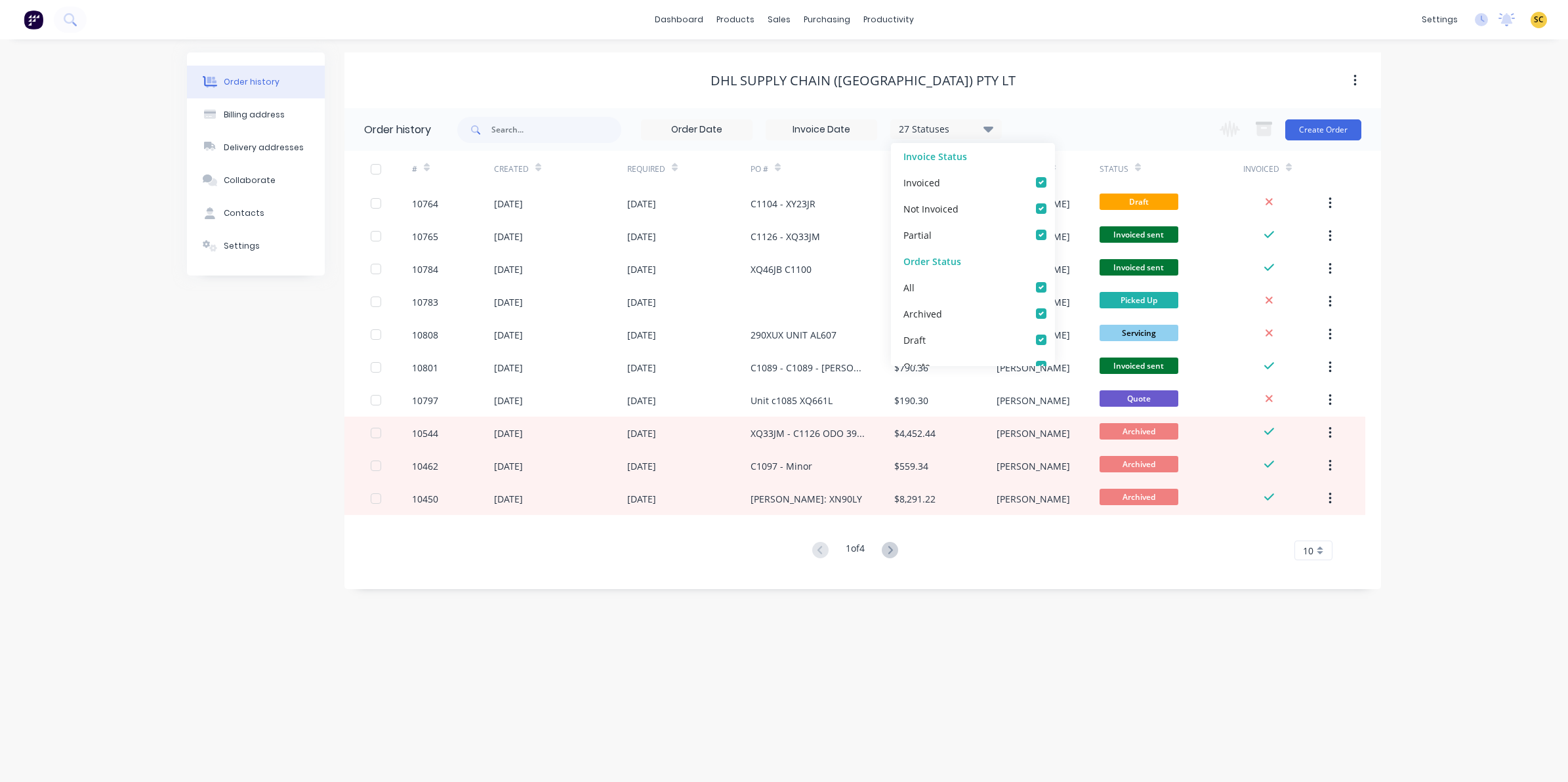
drag, startPoint x: 943, startPoint y: 684, endPoint x: 865, endPoint y: 635, distance: 92.1
click at [942, 684] on div "Order history Billing address Delivery addresses Collaborate Contacts Settings …" at bounding box center [784, 411] width 1568 height 743
drag, startPoint x: 1142, startPoint y: 156, endPoint x: 1142, endPoint y: 163, distance: 7.0
click at [1142, 158] on div "Status" at bounding box center [1171, 169] width 144 height 36
click at [1138, 171] on icon at bounding box center [1137, 168] width 6 height 10
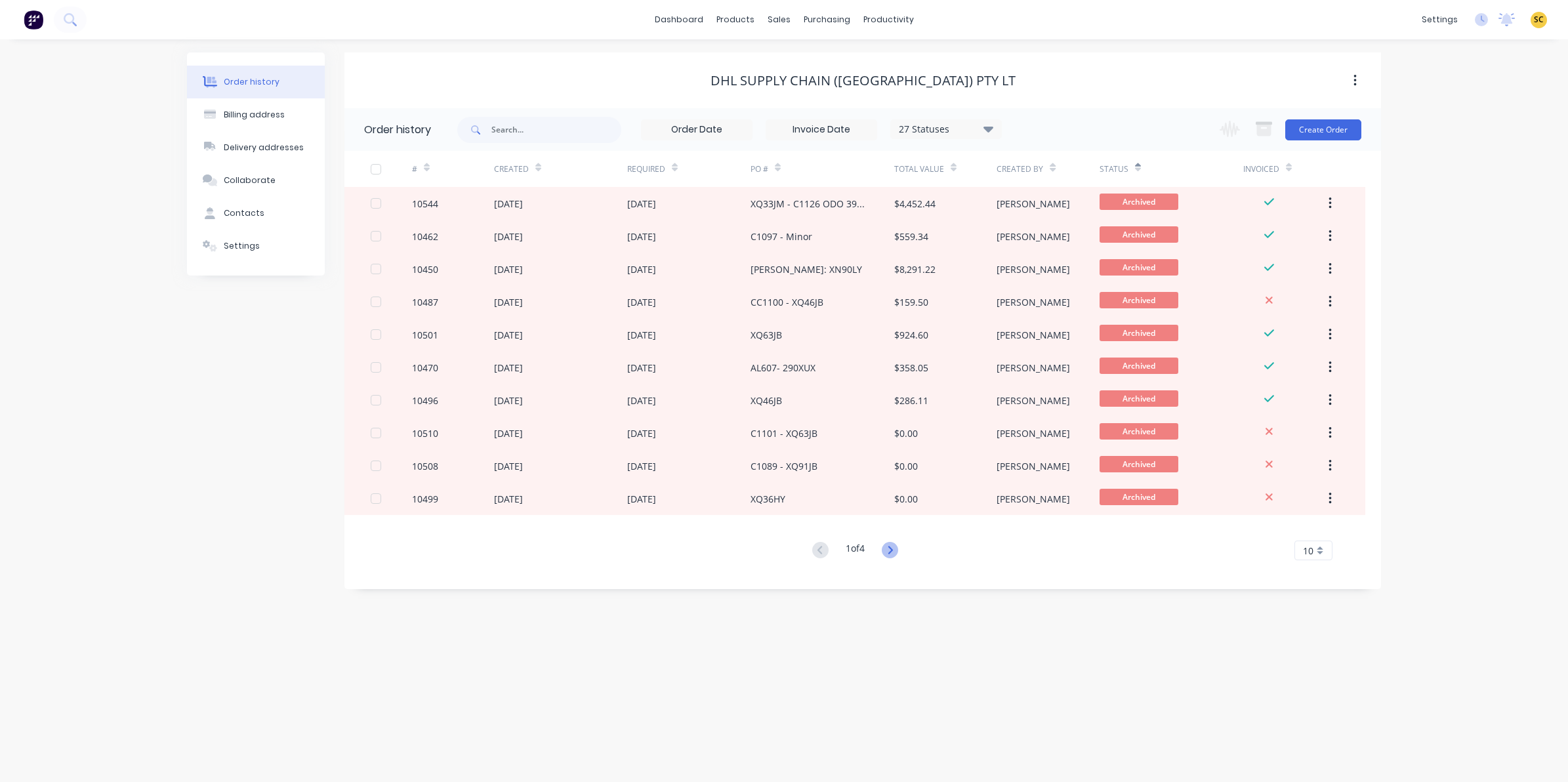
click at [887, 557] on icon at bounding box center [889, 550] width 16 height 16
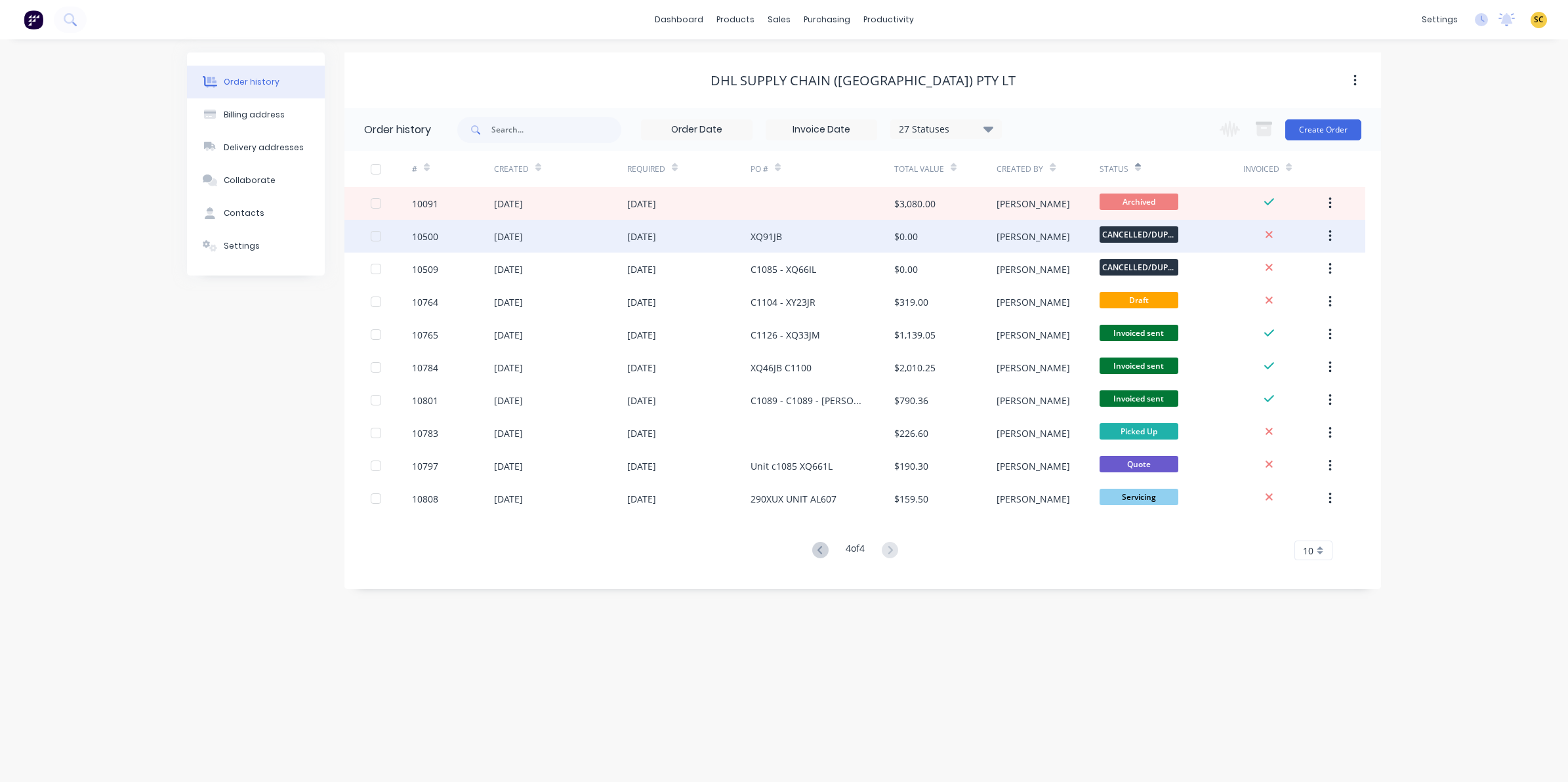
click at [690, 241] on div "[DATE]" at bounding box center [689, 236] width 123 height 33
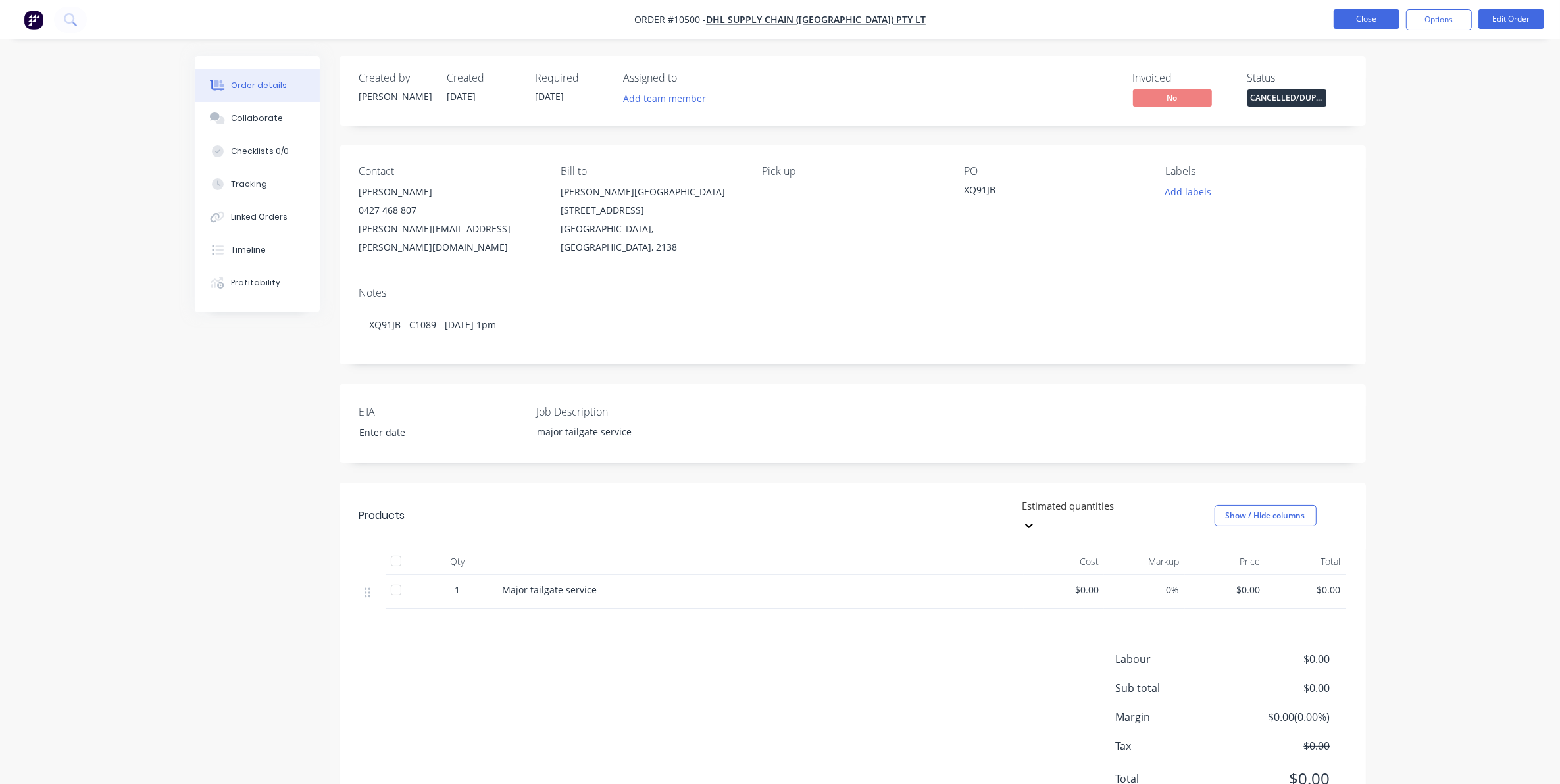
click at [1376, 21] on button "Close" at bounding box center [1367, 19] width 66 height 19
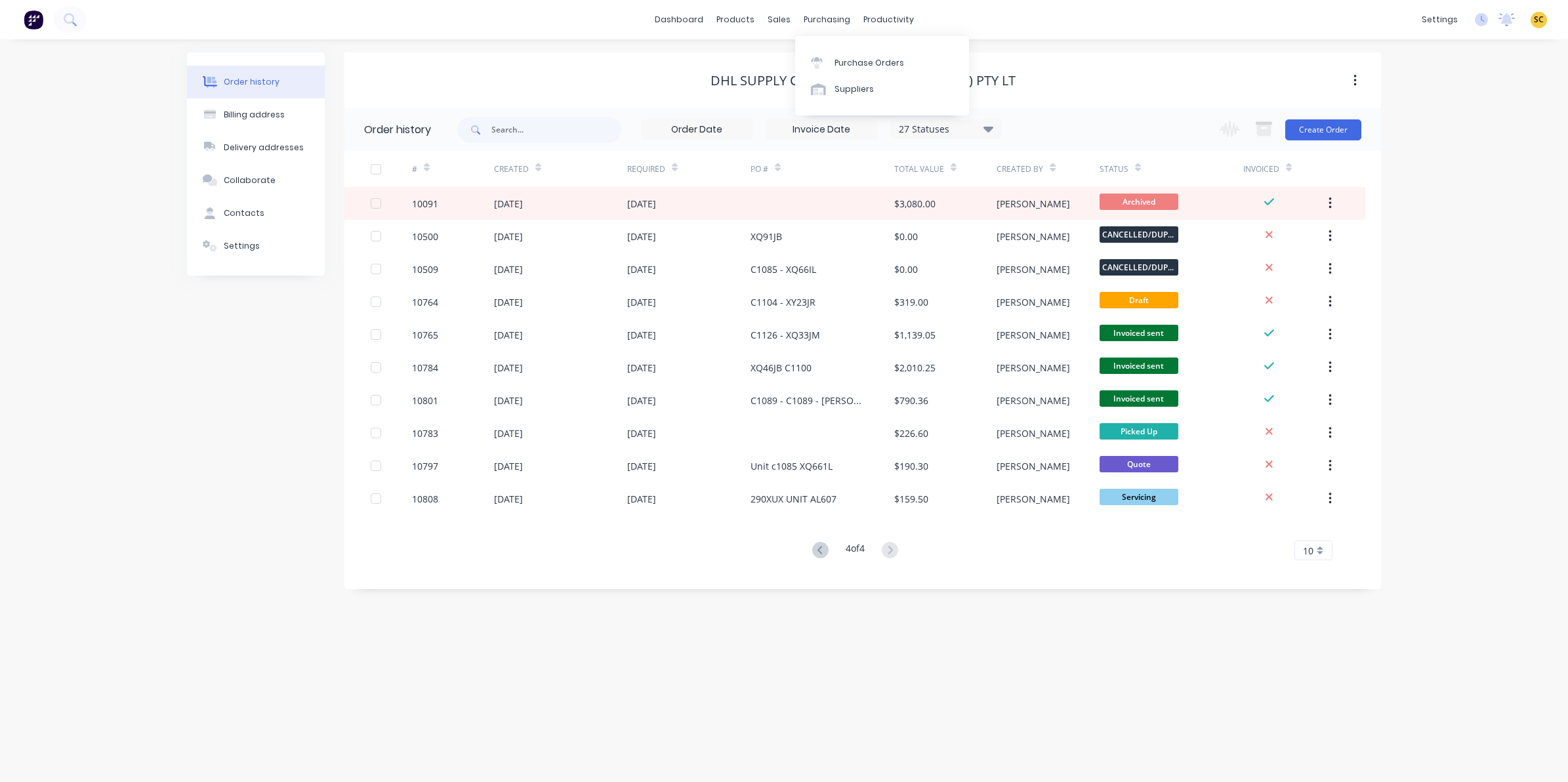
drag, startPoint x: 832, startPoint y: 23, endPoint x: 834, endPoint y: 34, distance: 11.2
click at [832, 23] on div "purchasing" at bounding box center [827, 19] width 60 height 19
click at [846, 61] on div "Purchase Orders" at bounding box center [869, 63] width 69 height 12
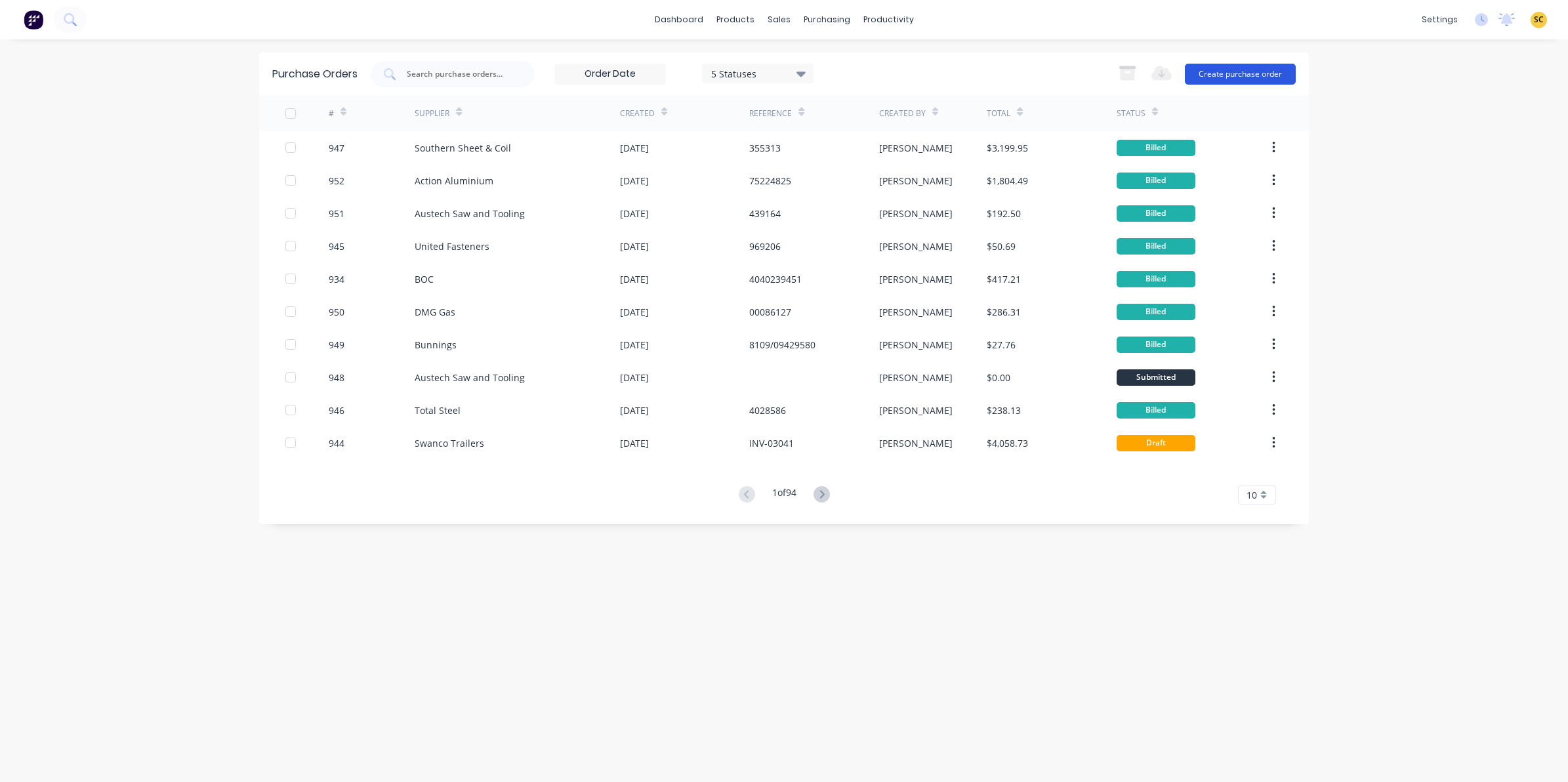
click at [1225, 63] on button "Create purchase order" at bounding box center [1240, 73] width 111 height 21
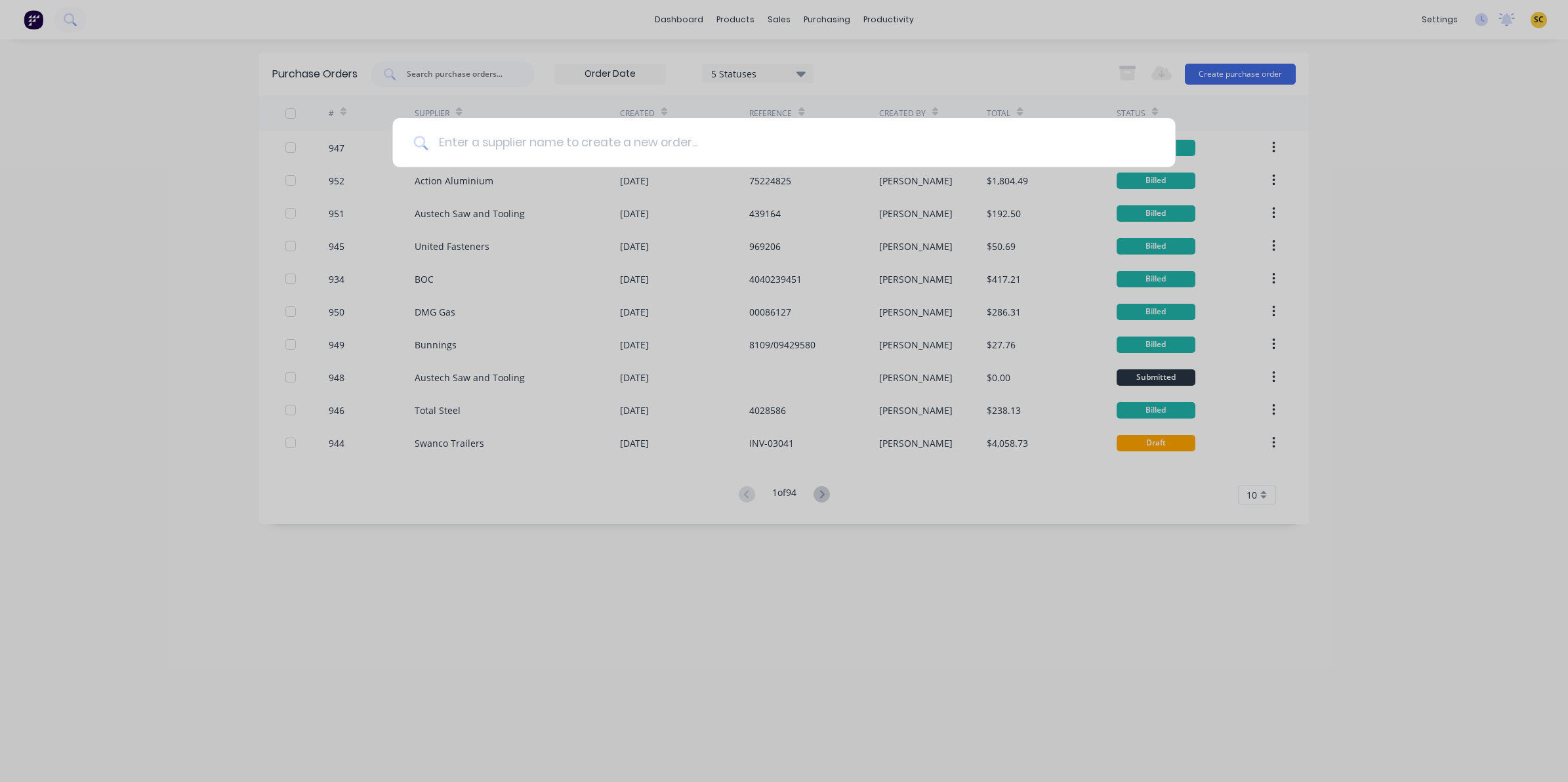
click at [811, 149] on input at bounding box center [791, 143] width 726 height 49
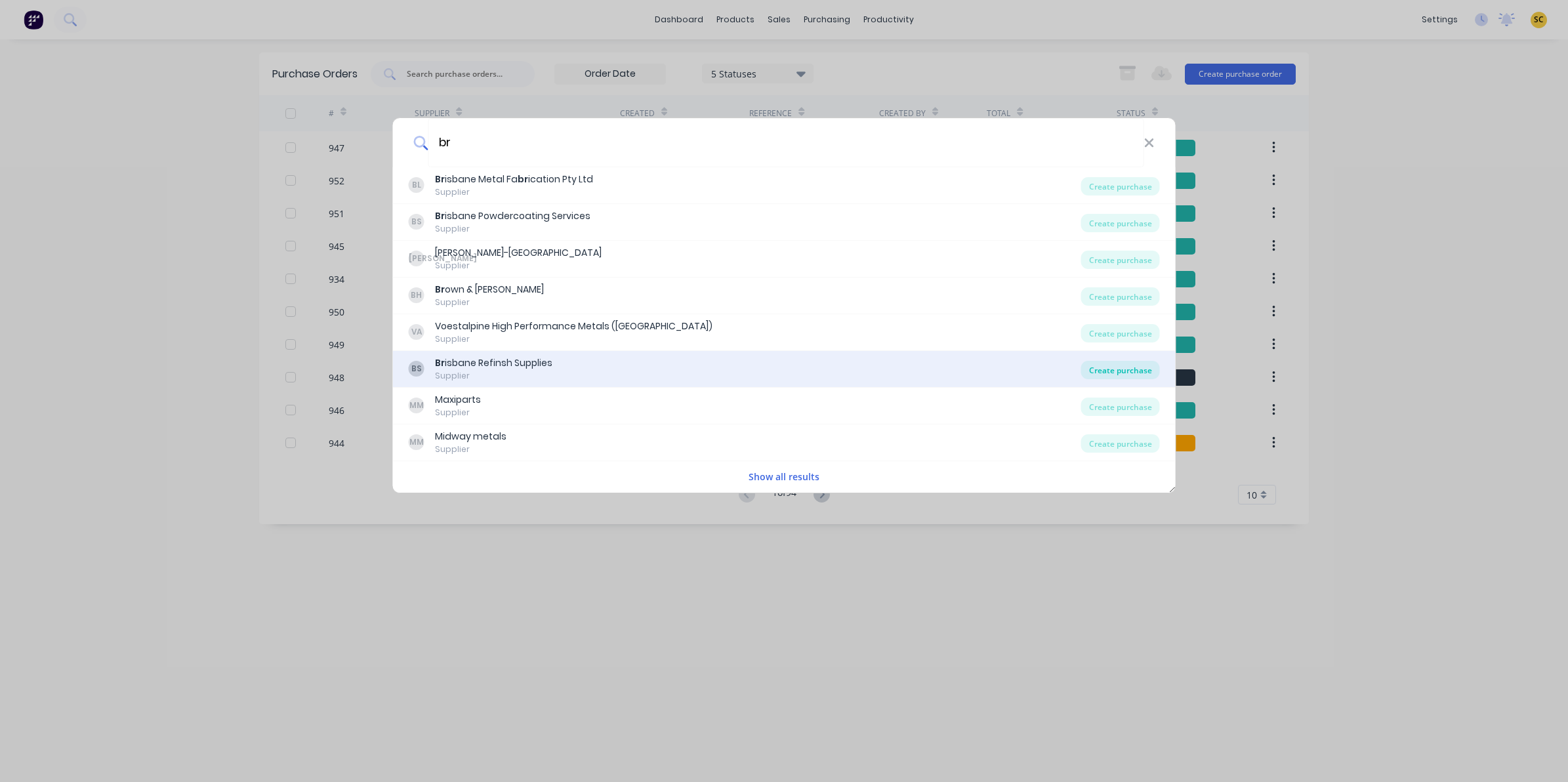
type input "br"
click at [1131, 369] on div "Create purchase" at bounding box center [1120, 370] width 79 height 19
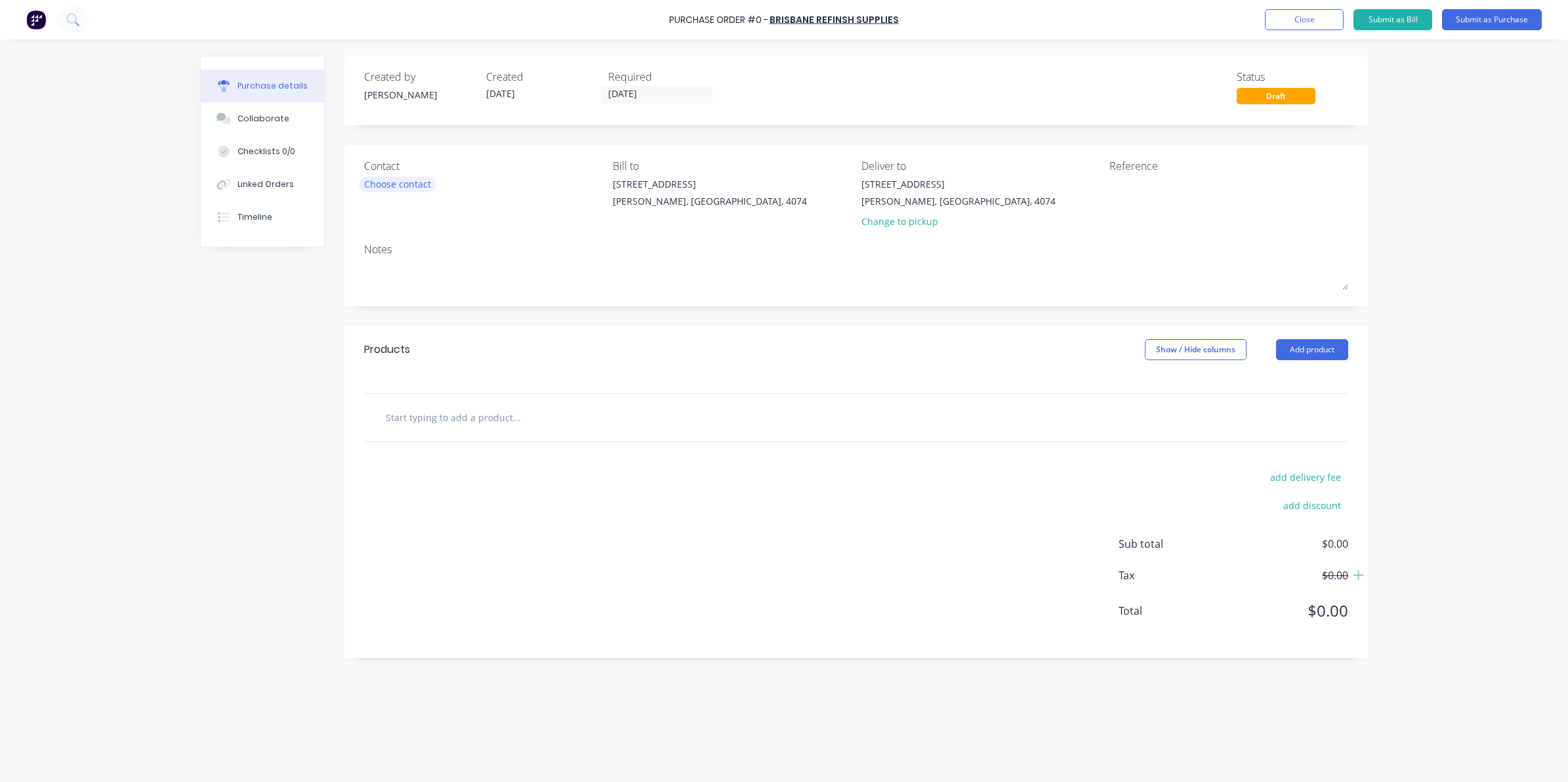
click at [420, 187] on div "Choose contact" at bounding box center [397, 184] width 67 height 14
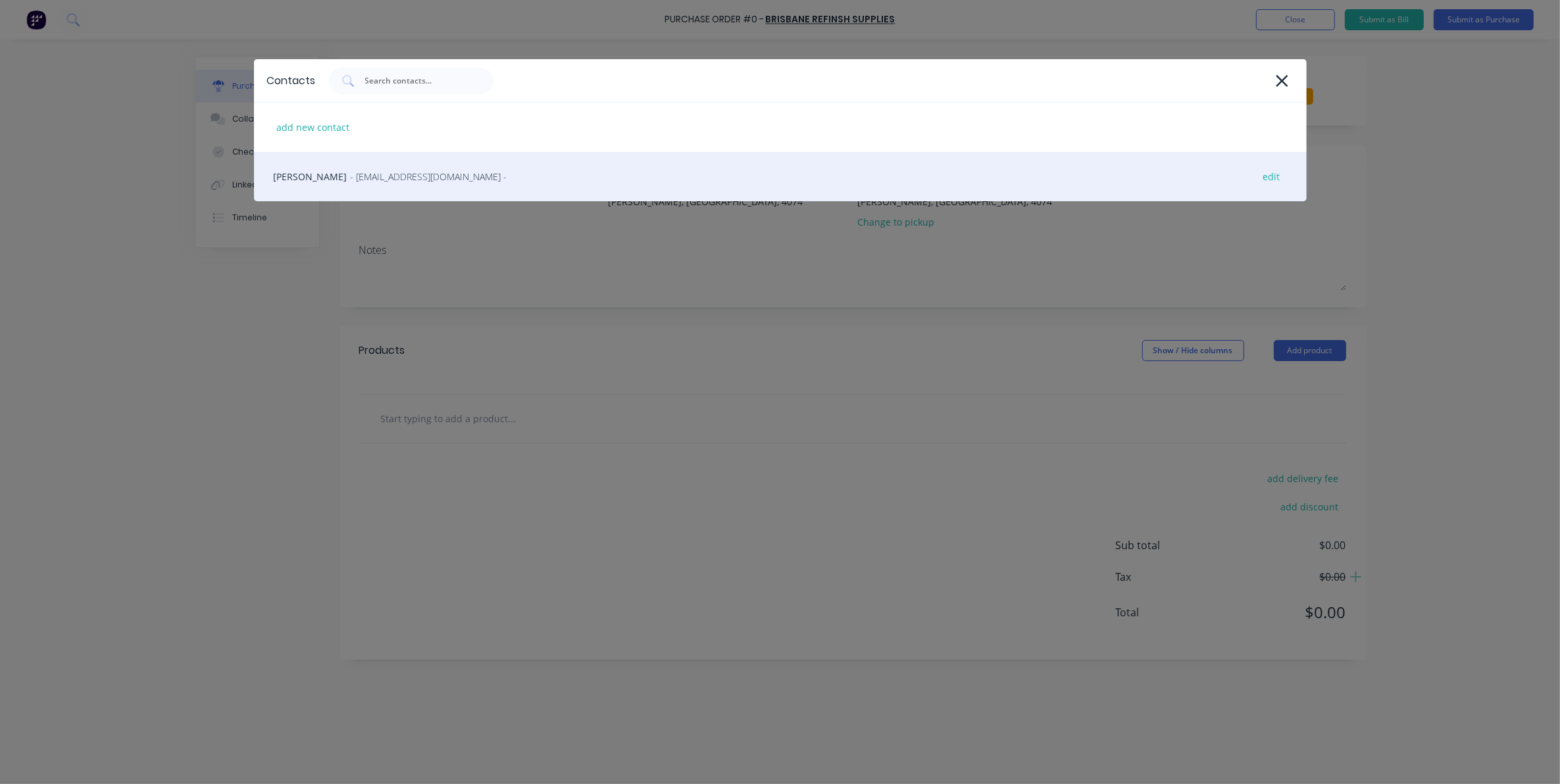
click at [380, 185] on div "[PERSON_NAME] - [PERSON_NAME][EMAIL_ADDRESS][DOMAIN_NAME] - edit" at bounding box center [780, 176] width 1053 height 49
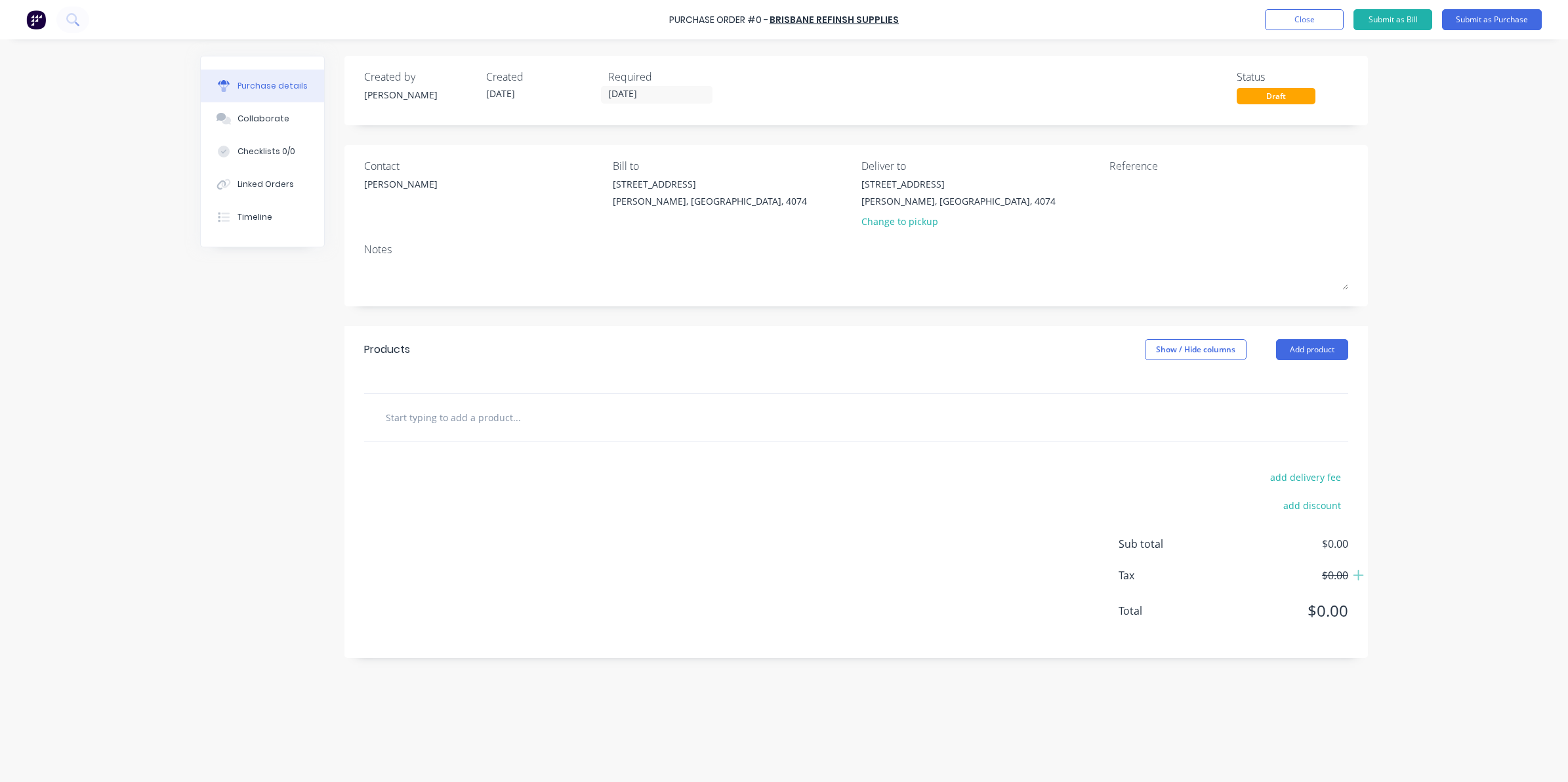
click at [453, 411] on input "text" at bounding box center [516, 417] width 263 height 26
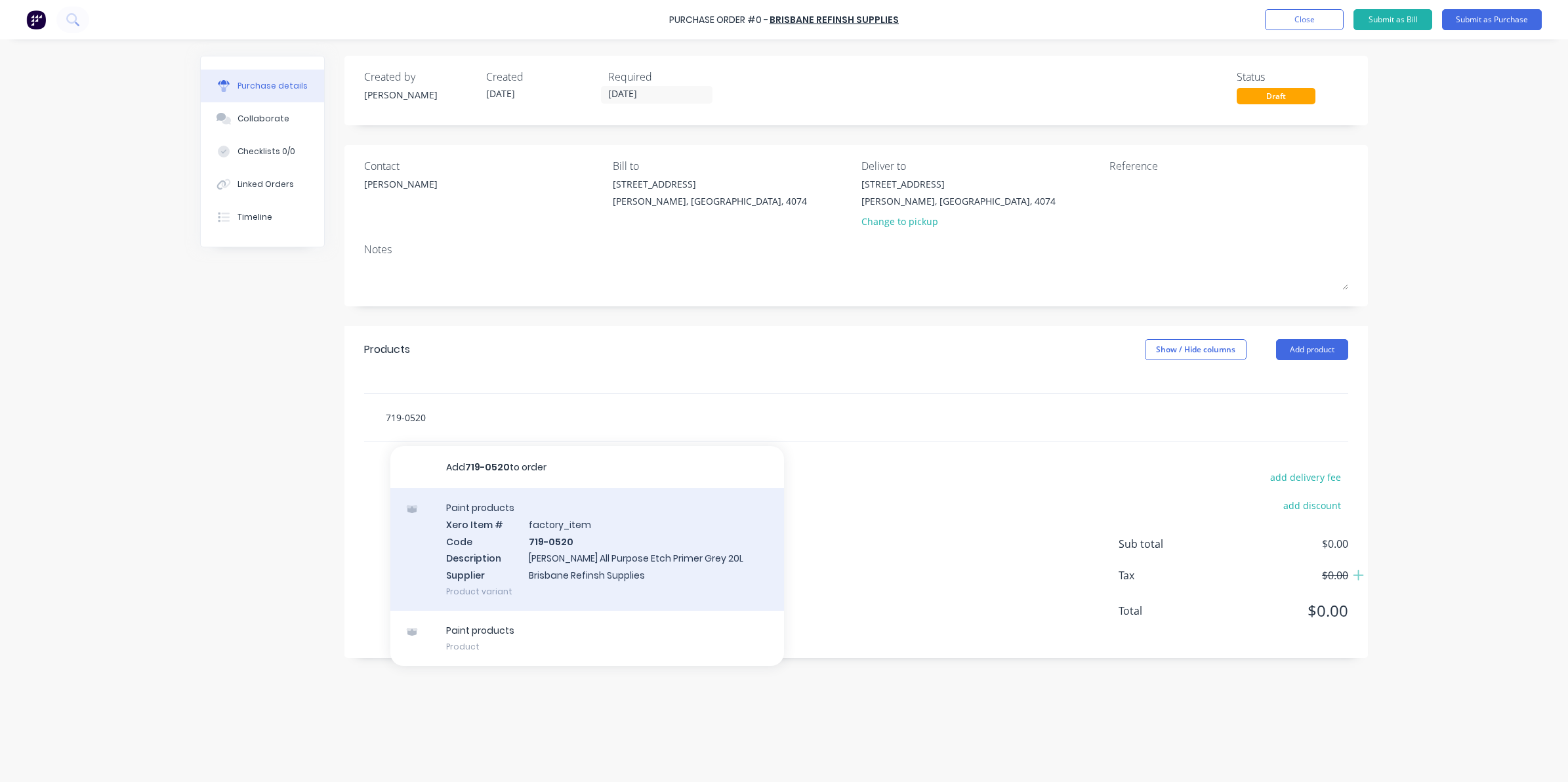
type input "719-0520"
click at [686, 578] on div "Paint products Xero Item # factory_item Code 719-0520 Description [PERSON_NAME]…" at bounding box center [587, 549] width 393 height 122
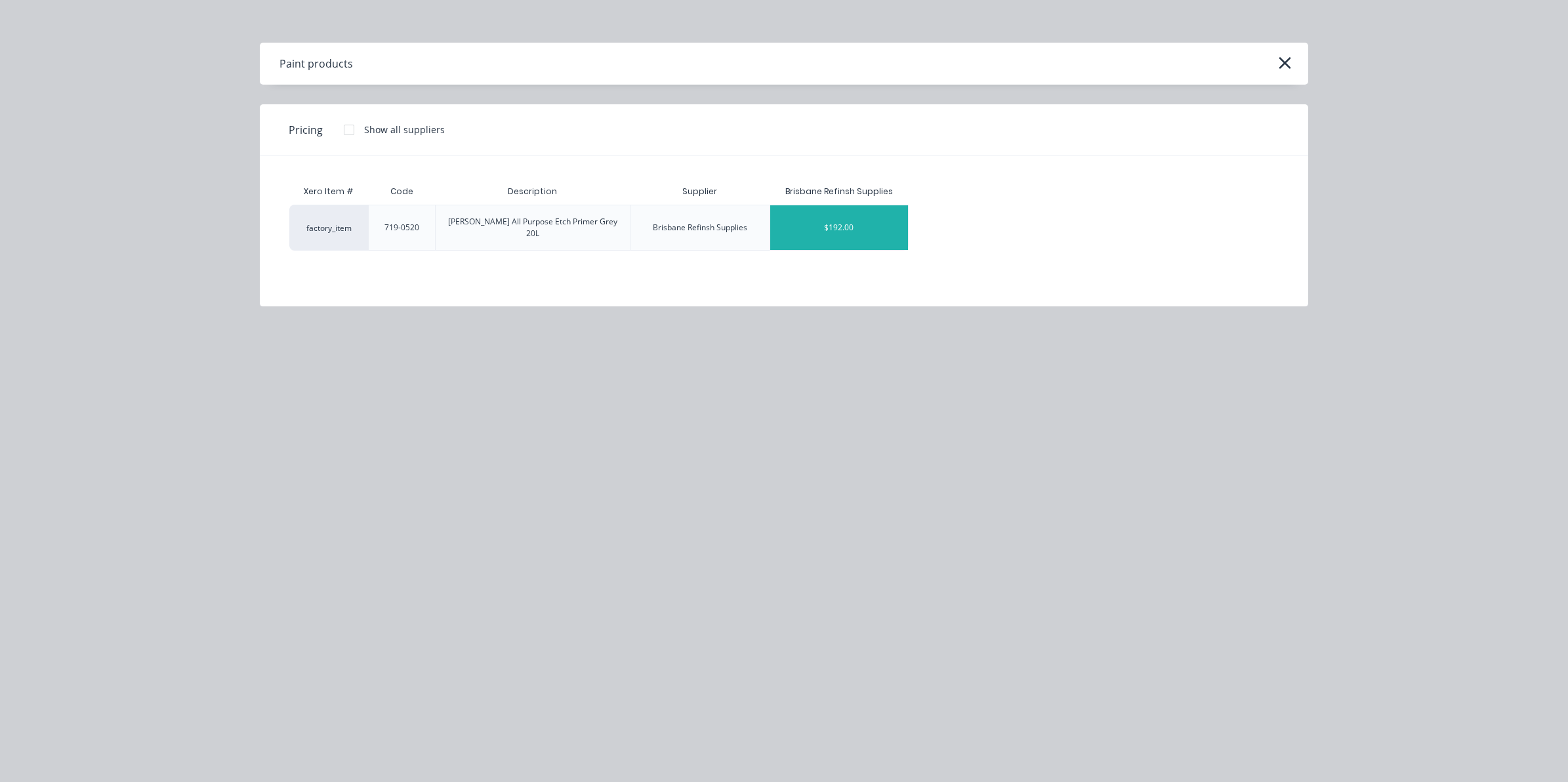
click at [857, 222] on div "$192.00" at bounding box center [839, 227] width 138 height 45
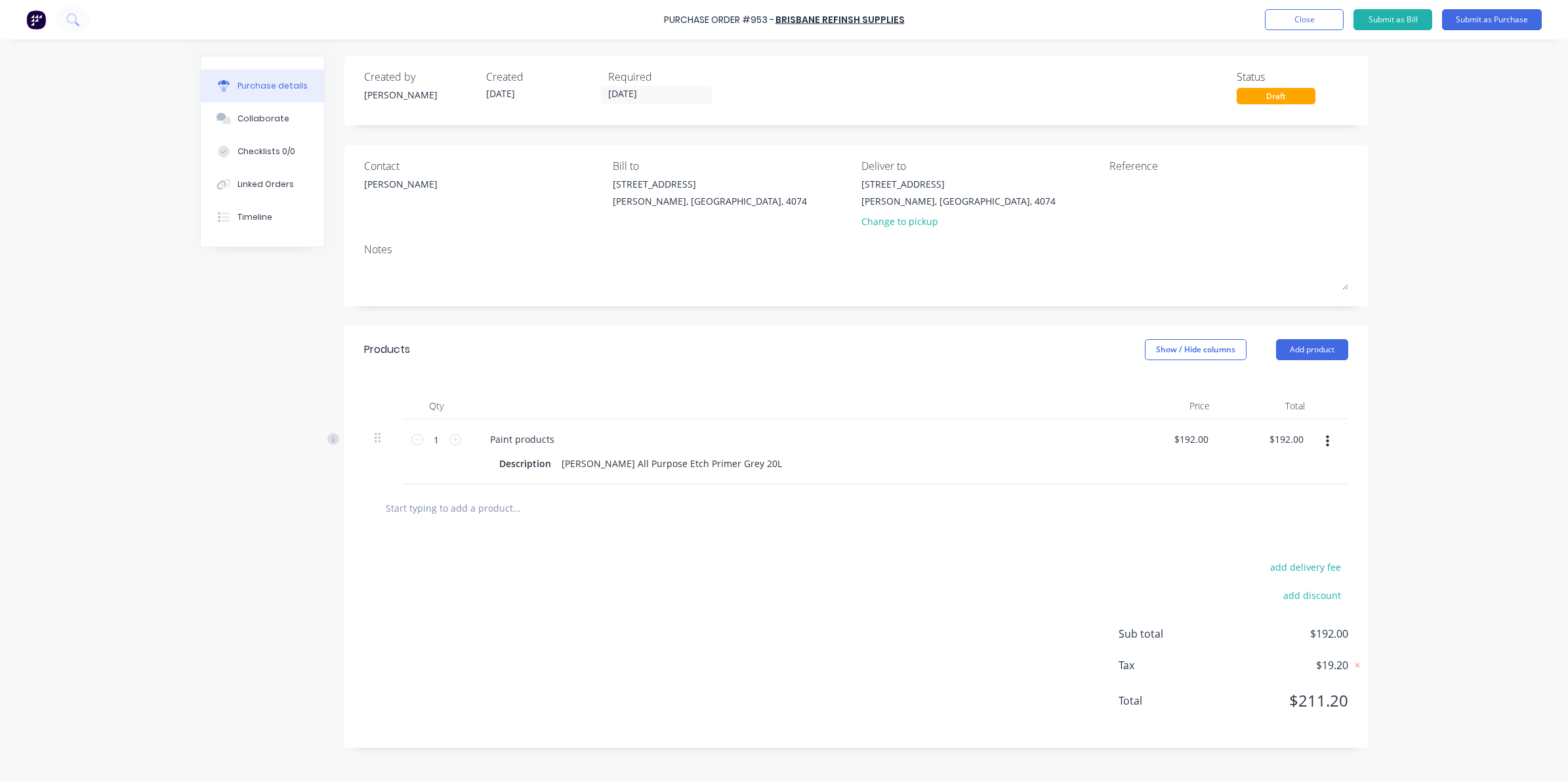
click at [448, 519] on input "text" at bounding box center [516, 508] width 263 height 26
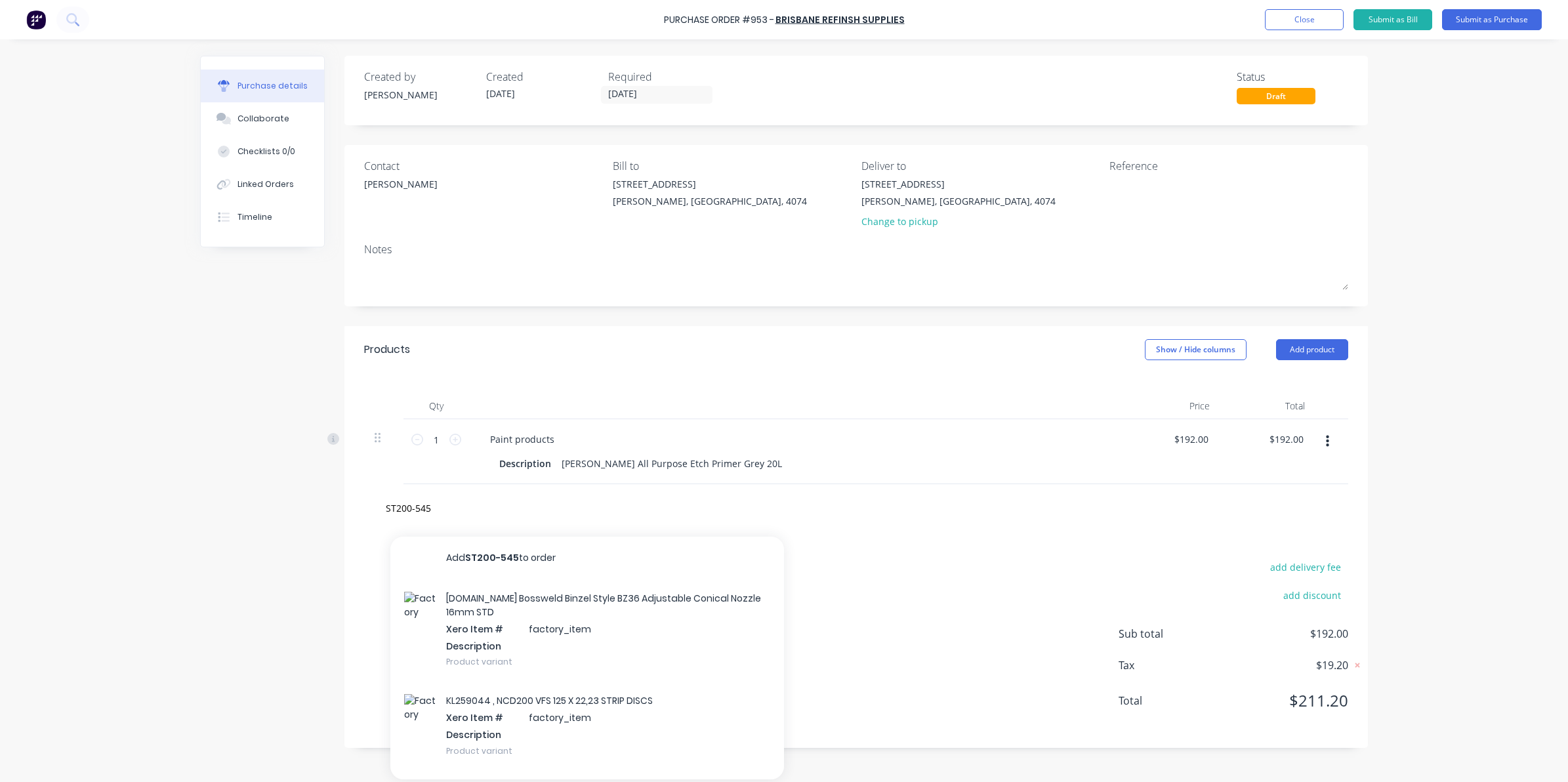
click at [601, 762] on div "KL259044 , NCD200 VFS 125 X 22,23 STRIP DISCS Xero Item # factory_item Descript…" at bounding box center [587, 725] width 393 height 89
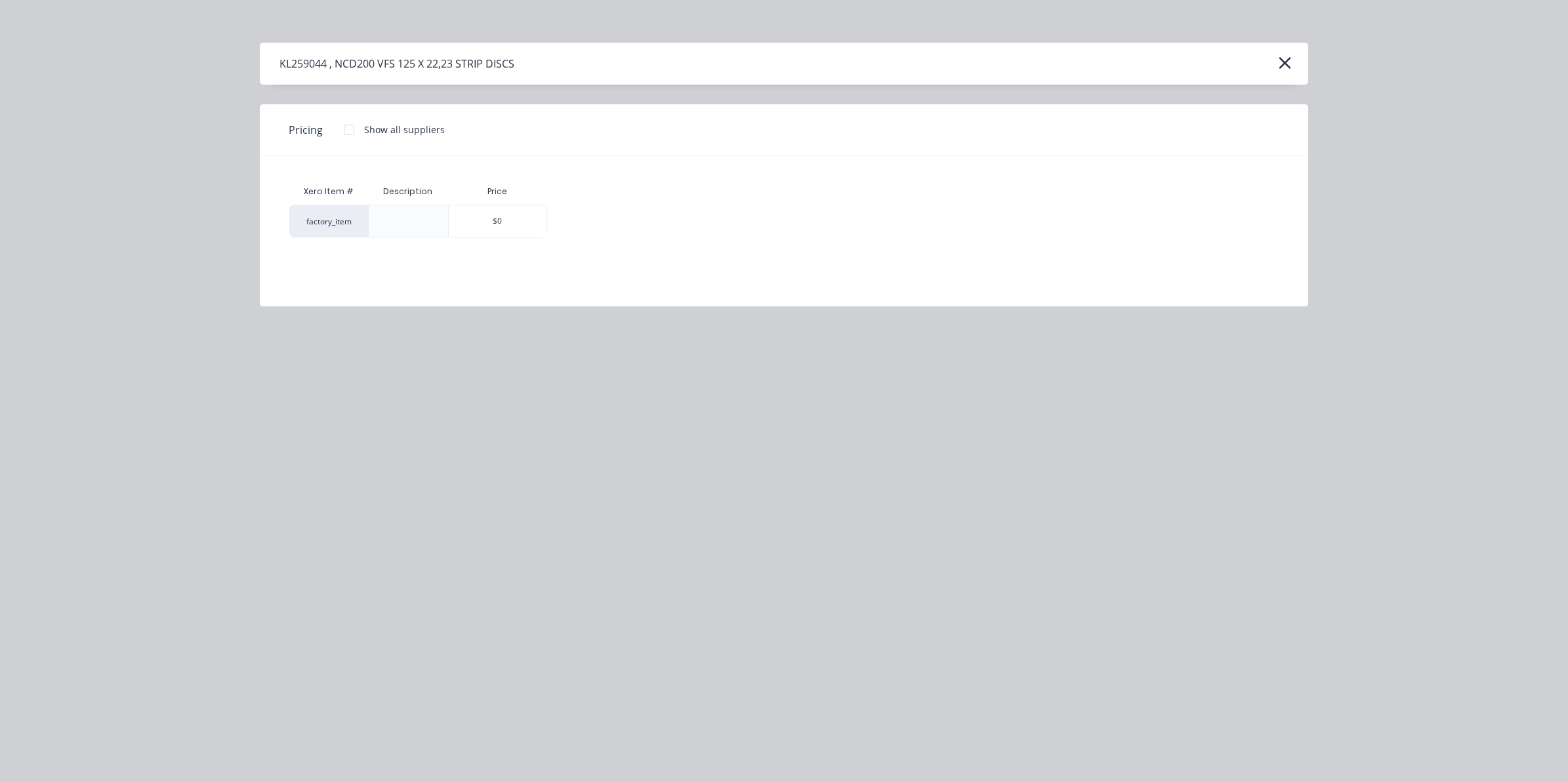
click at [1291, 48] on div "KL259044 , NCD200 VFS 125 X 22,23 STRIP DISCS" at bounding box center [784, 64] width 1049 height 42
click at [1299, 52] on div "KL259044 , NCD200 VFS 125 X 22,23 STRIP DISCS" at bounding box center [784, 64] width 1049 height 42
click at [1286, 60] on icon "button" at bounding box center [1284, 63] width 12 height 12
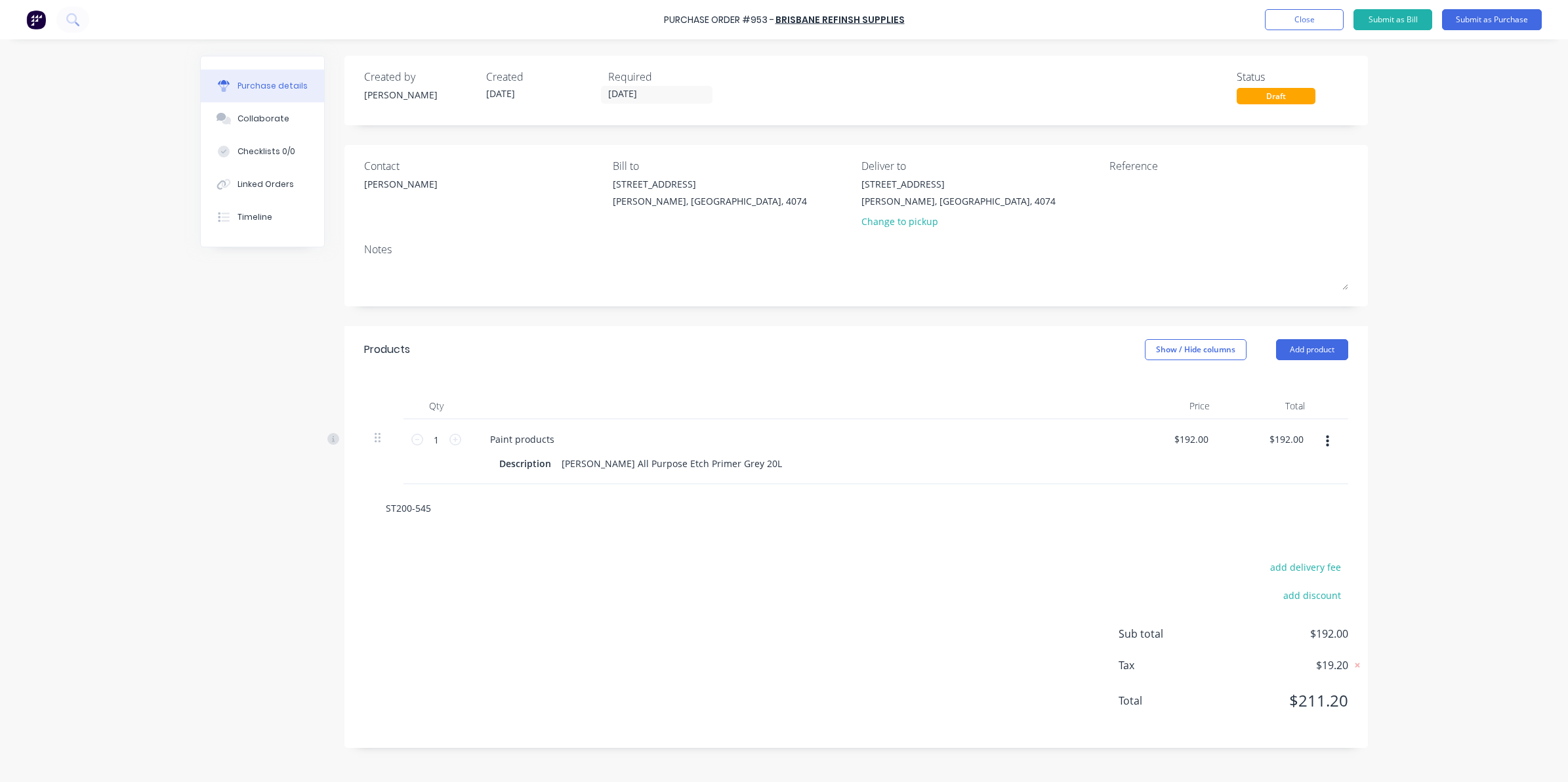
click at [474, 512] on input "ST200-545" at bounding box center [516, 508] width 263 height 26
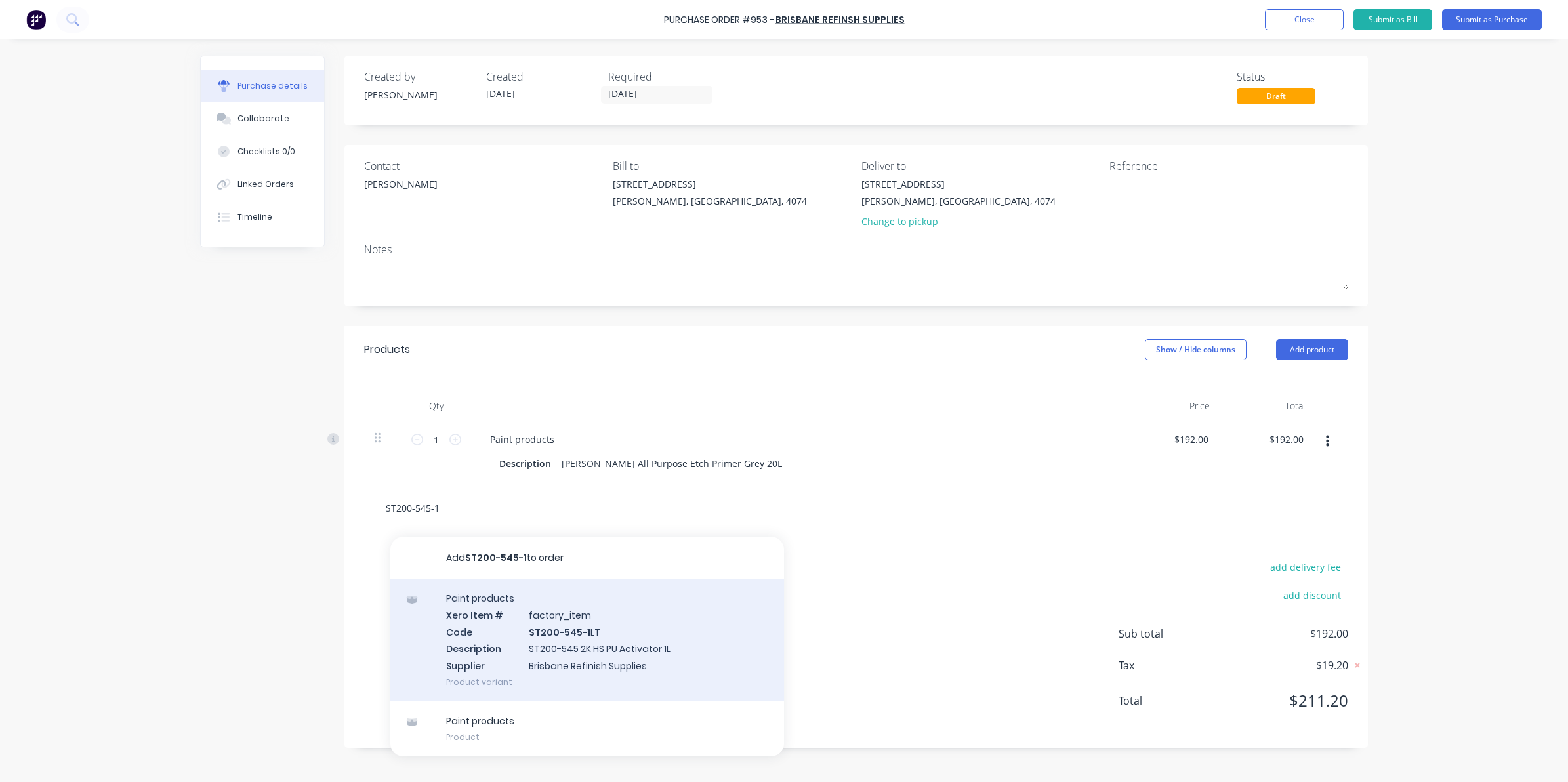
type input "ST200-545-1"
click at [551, 660] on div "Paint products Xero Item # factory_item Code ST200-545-1 LT Description ST200-5…" at bounding box center [587, 639] width 393 height 122
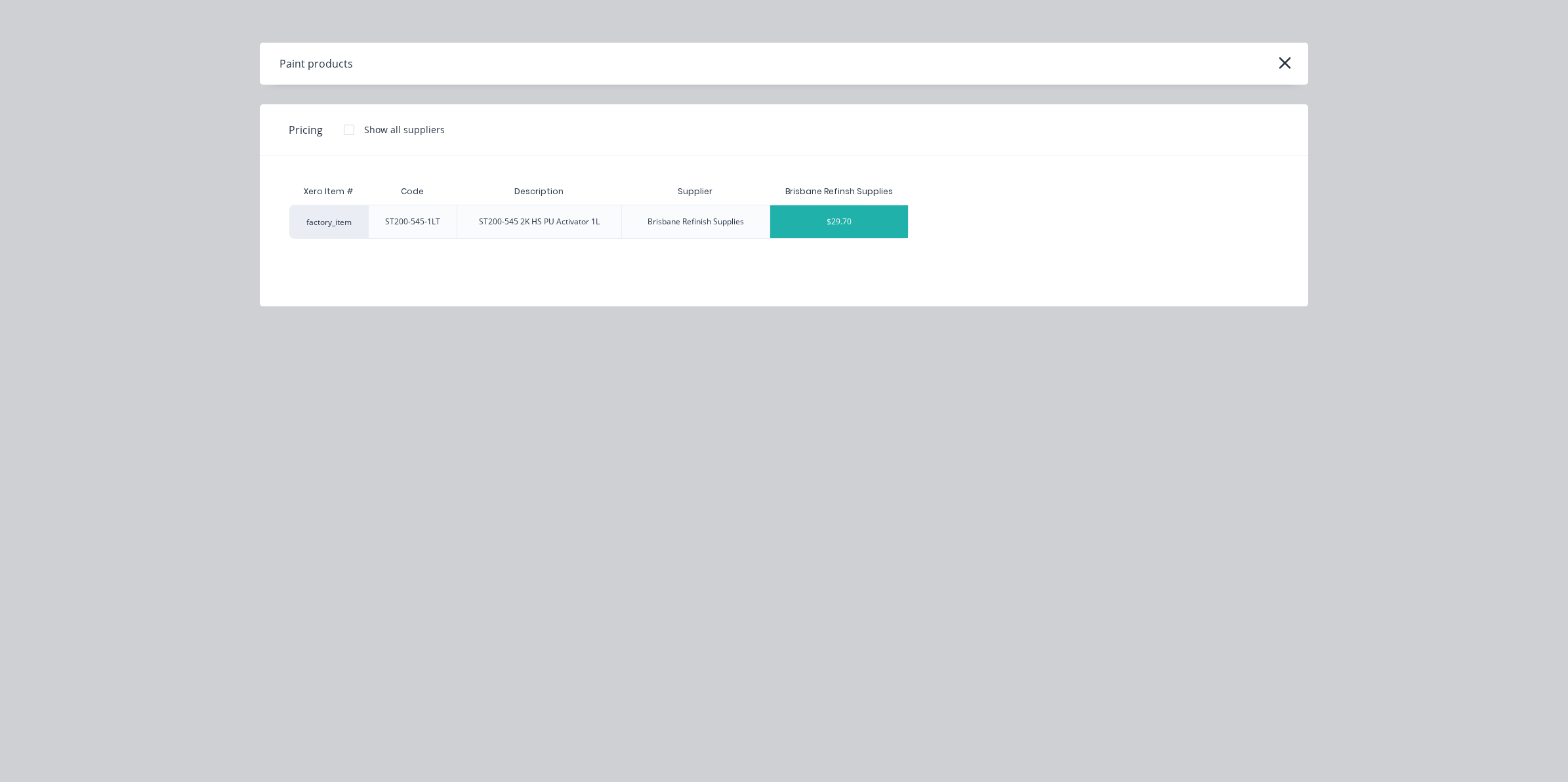
click at [851, 215] on div "$29.70" at bounding box center [839, 221] width 138 height 33
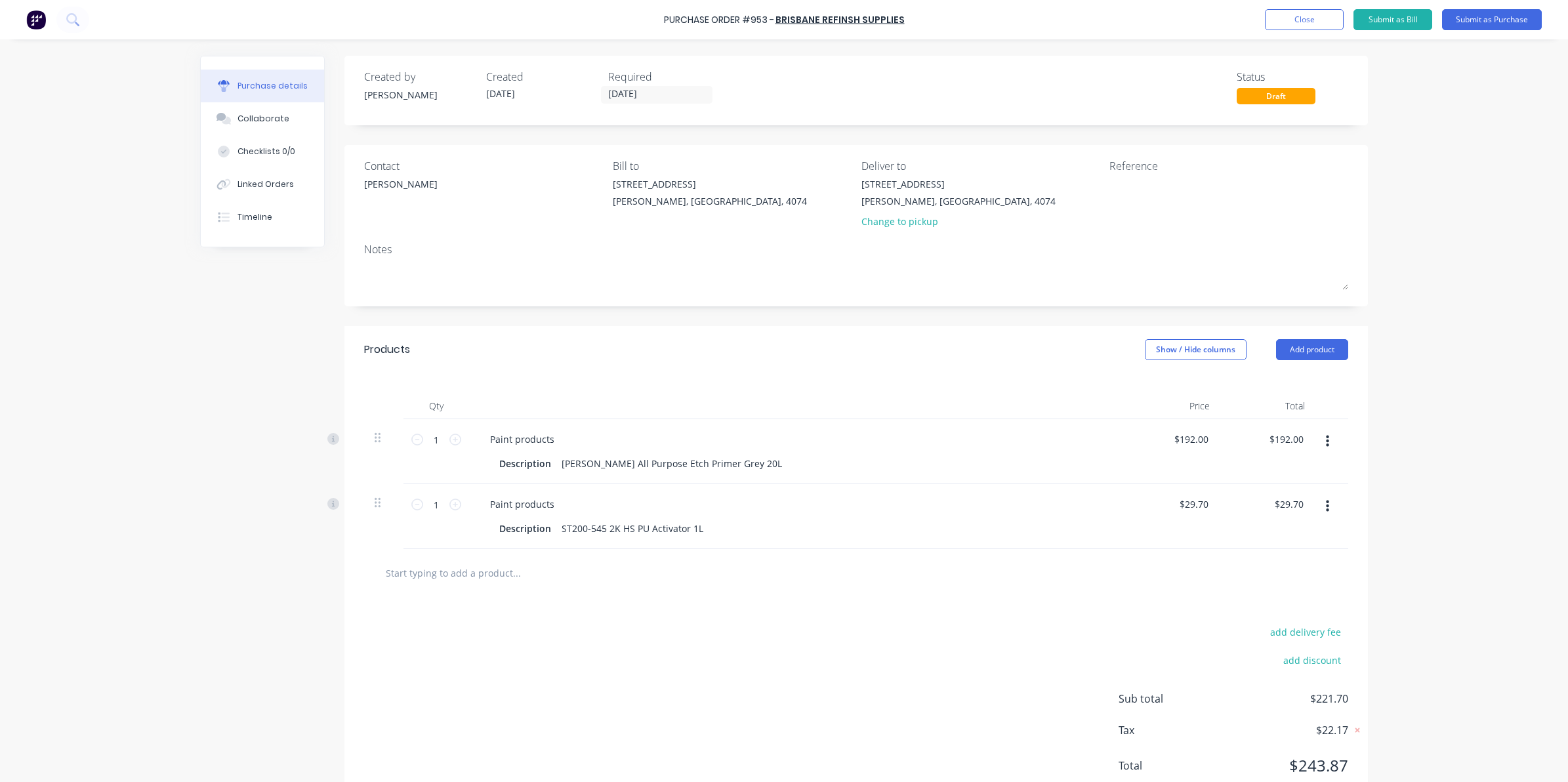
click at [506, 571] on input "text" at bounding box center [516, 573] width 263 height 26
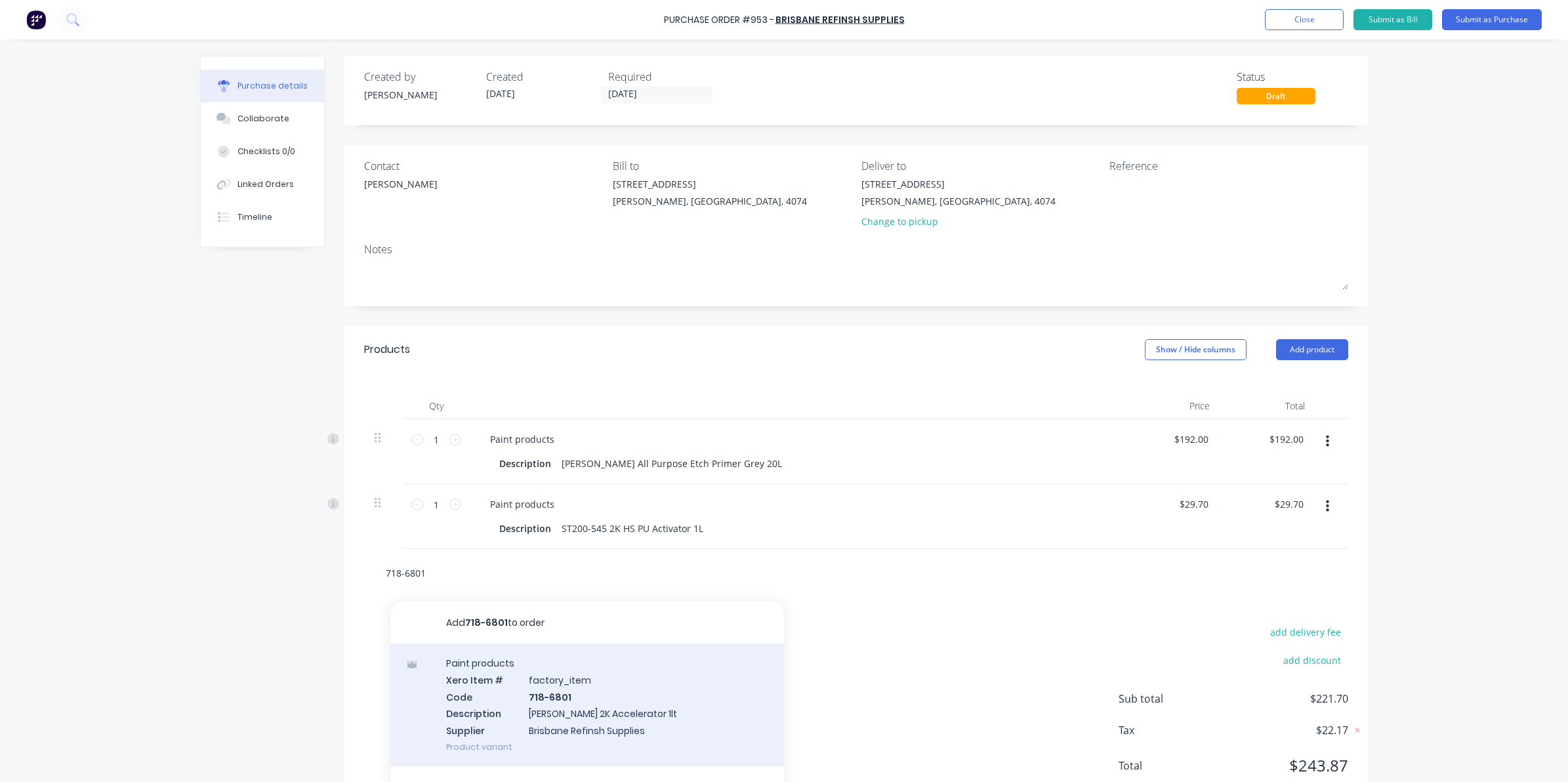
type input "718-6801"
click at [464, 692] on div "Paint products Xero Item # factory_item Code 718-6801 Description [PERSON_NAME]…" at bounding box center [587, 704] width 393 height 122
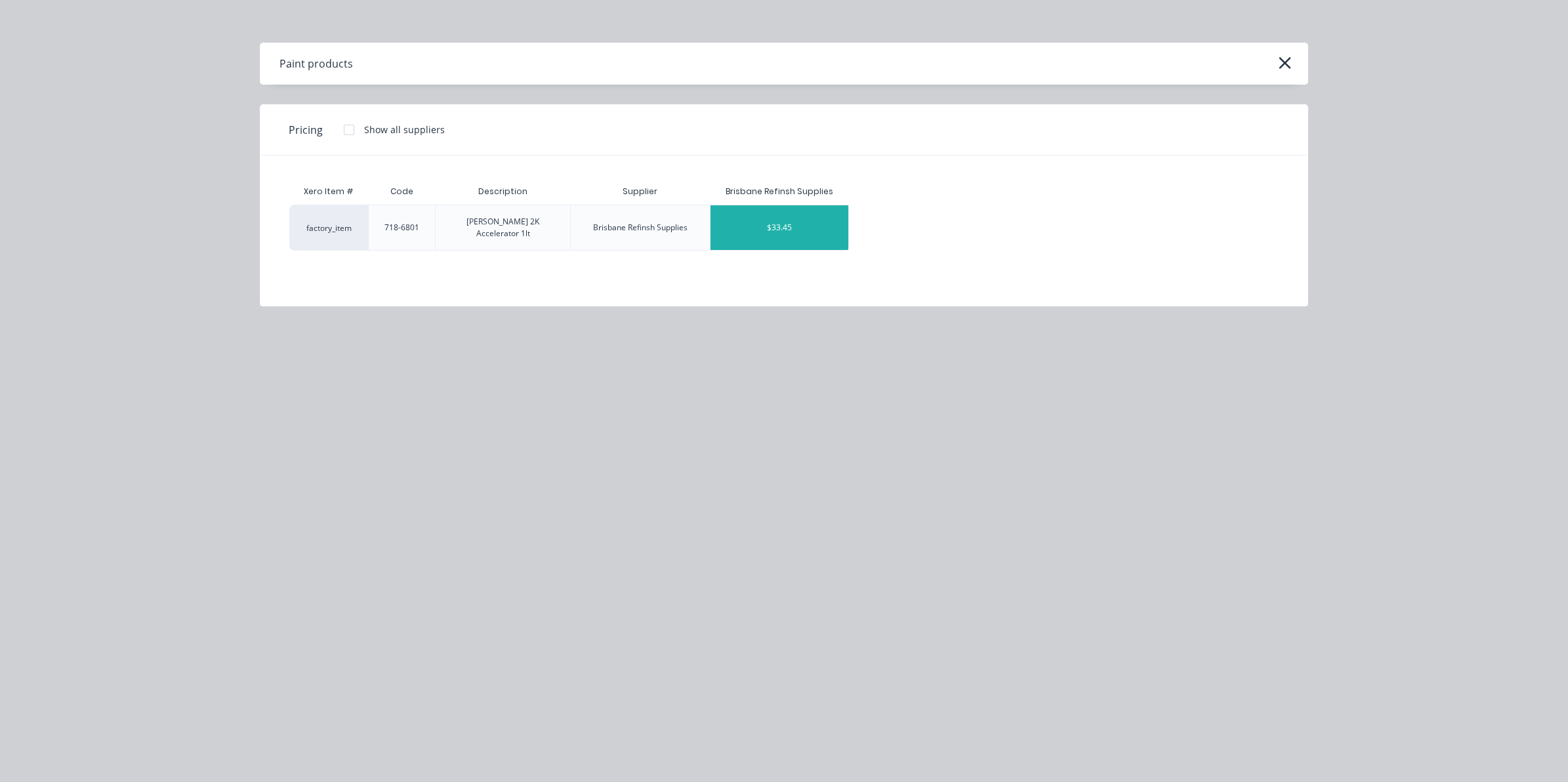
drag, startPoint x: 464, startPoint y: 692, endPoint x: 775, endPoint y: 221, distance: 564.4
click at [775, 221] on div "$33.45" at bounding box center [779, 227] width 138 height 45
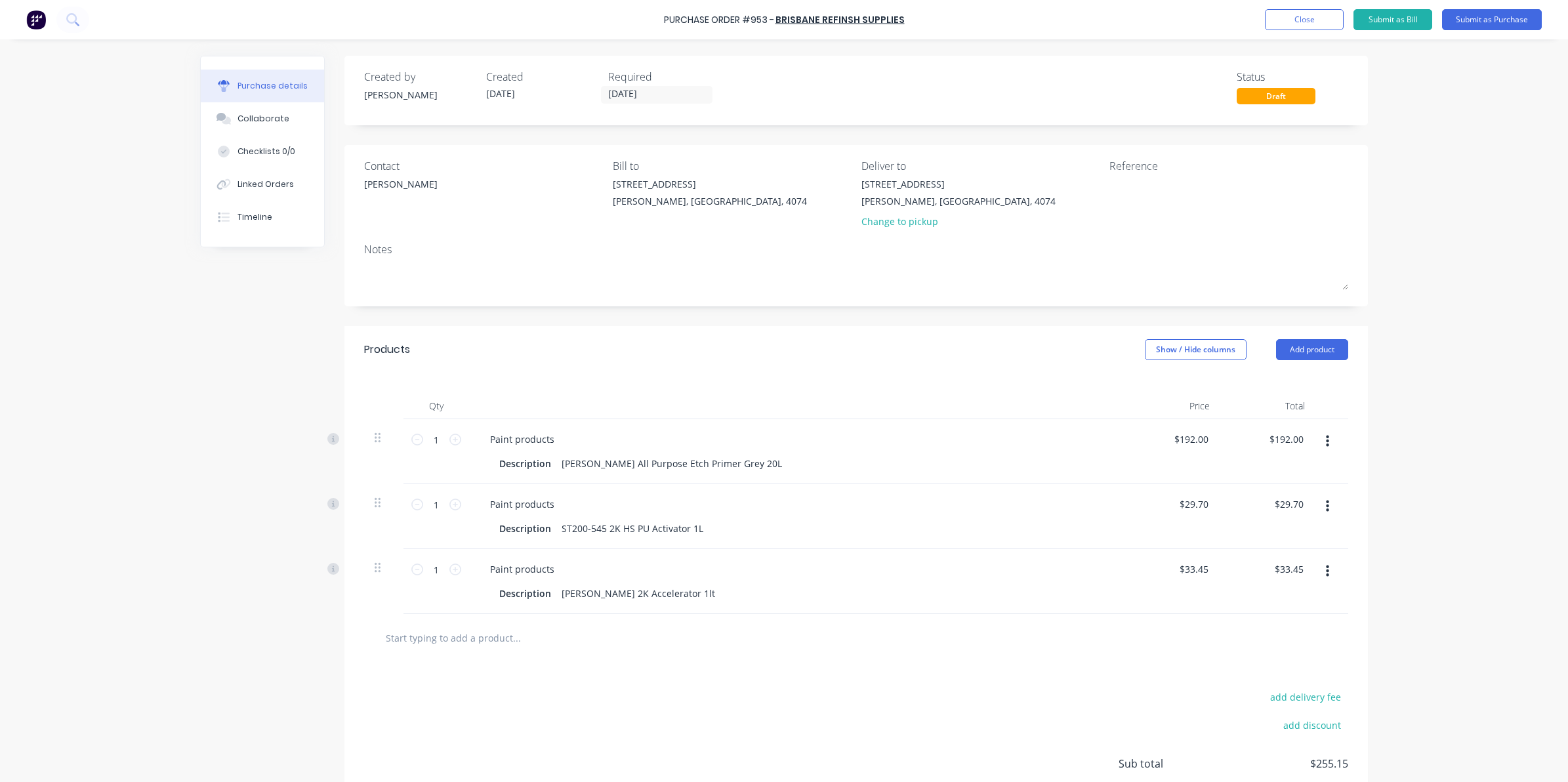
click at [444, 654] on div at bounding box center [855, 638] width 984 height 48
click at [444, 644] on input "text" at bounding box center [516, 638] width 263 height 26
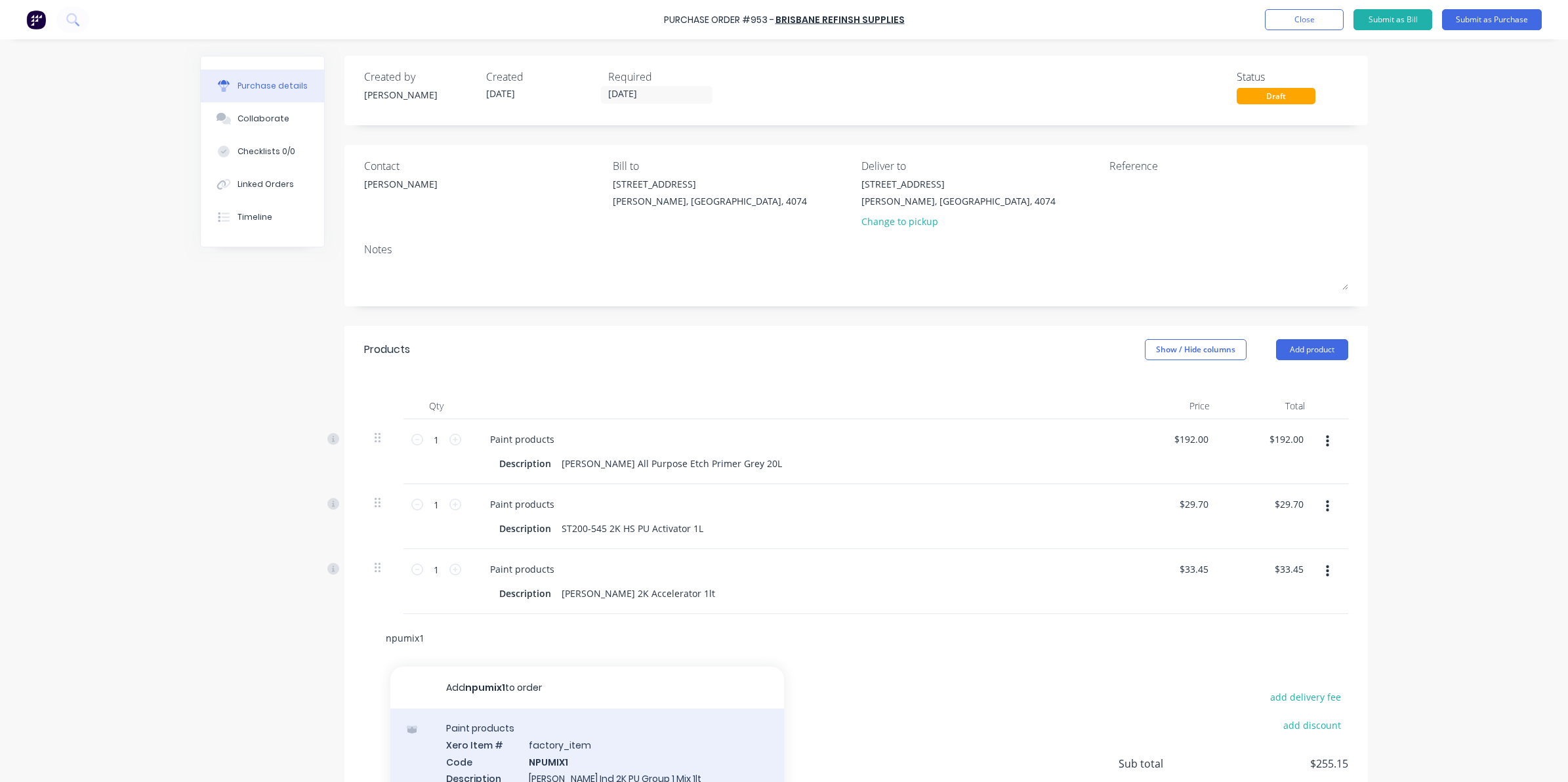
type input "npumix1"
click at [579, 763] on div "Paint products Xero Item # factory_item Code NPUMIX1 Description [PERSON_NAME] …" at bounding box center [587, 769] width 393 height 122
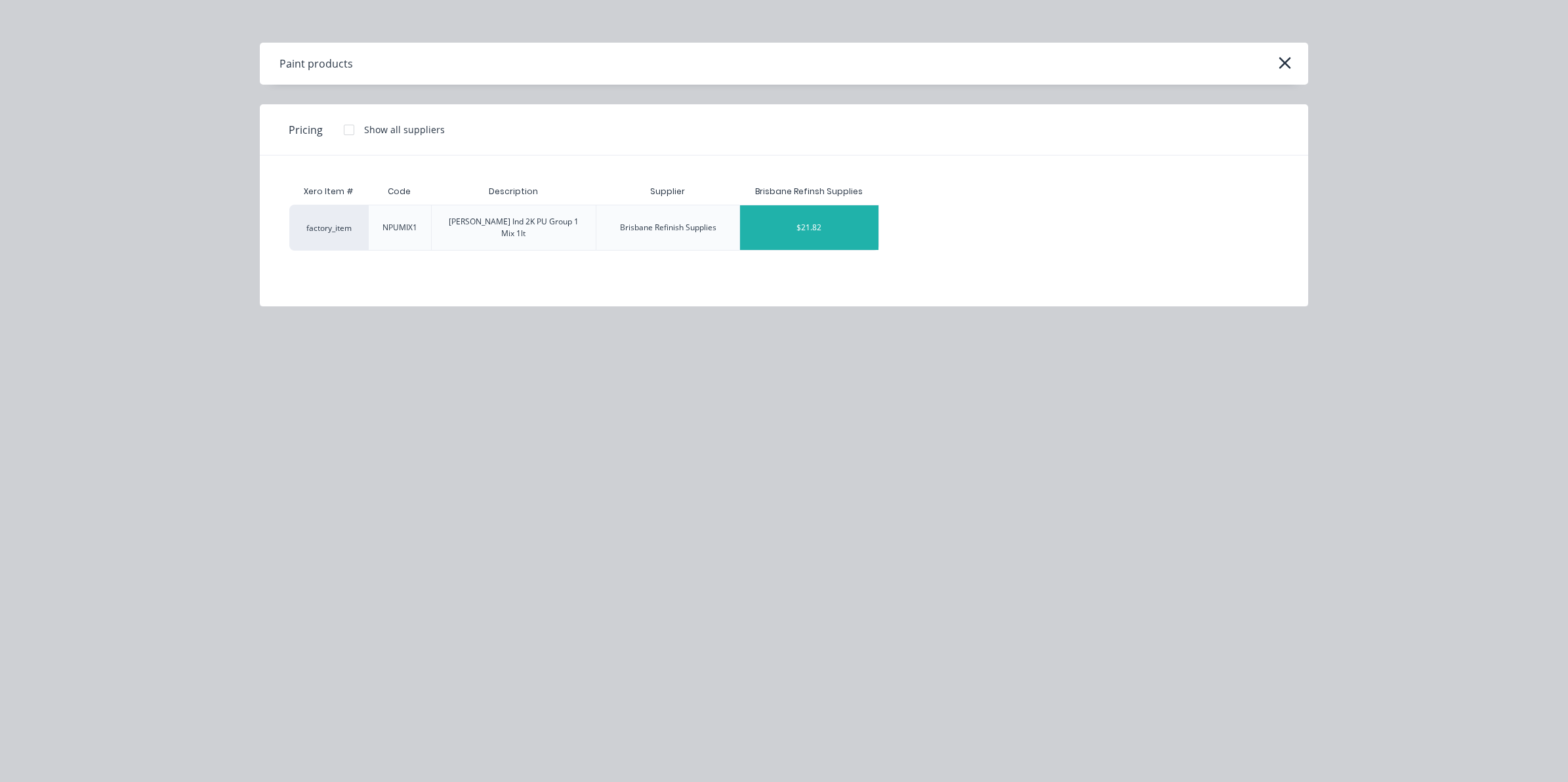
click at [798, 225] on div "$21.82" at bounding box center [809, 227] width 138 height 45
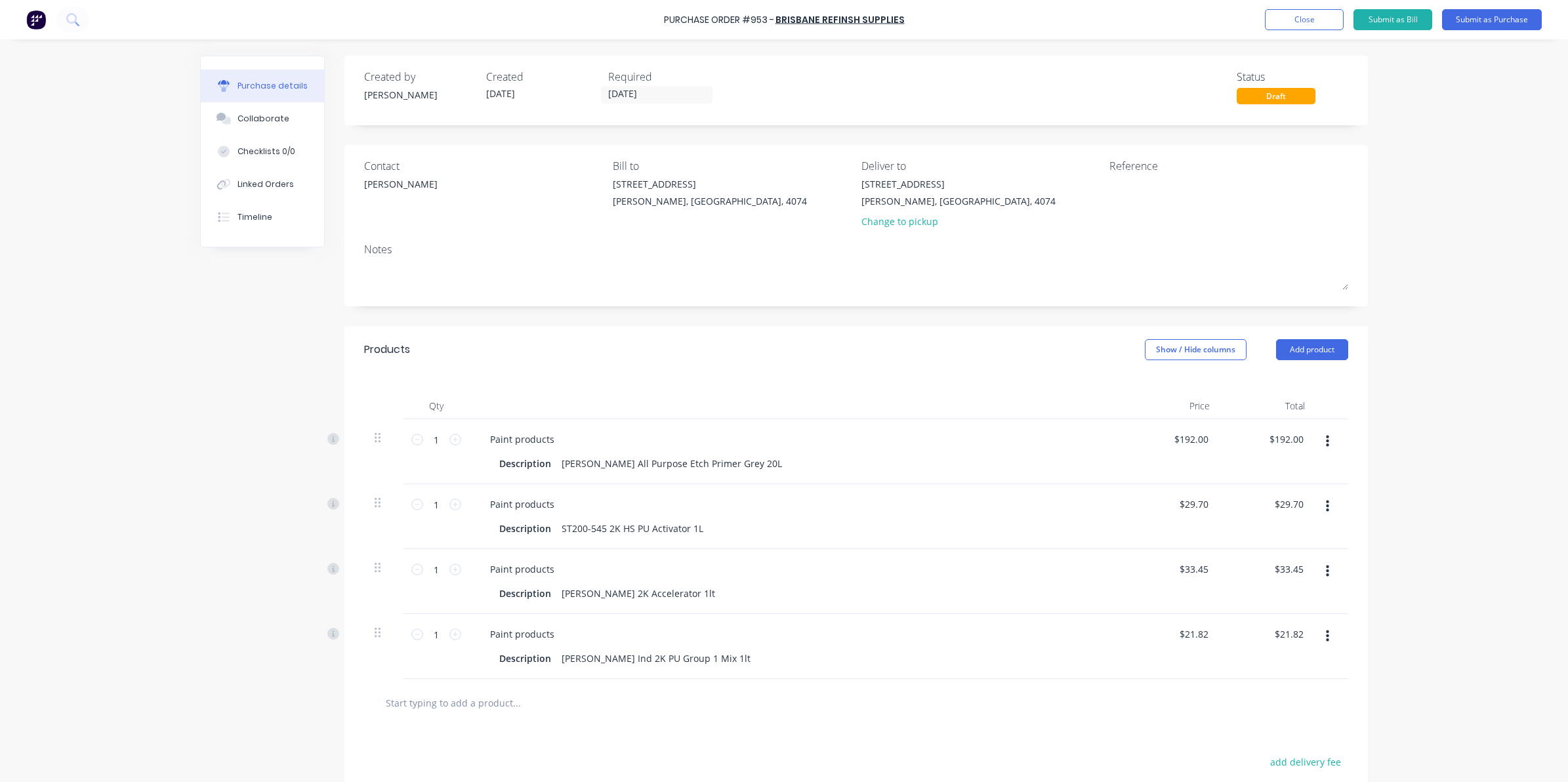
click at [483, 704] on input "text" at bounding box center [516, 703] width 263 height 26
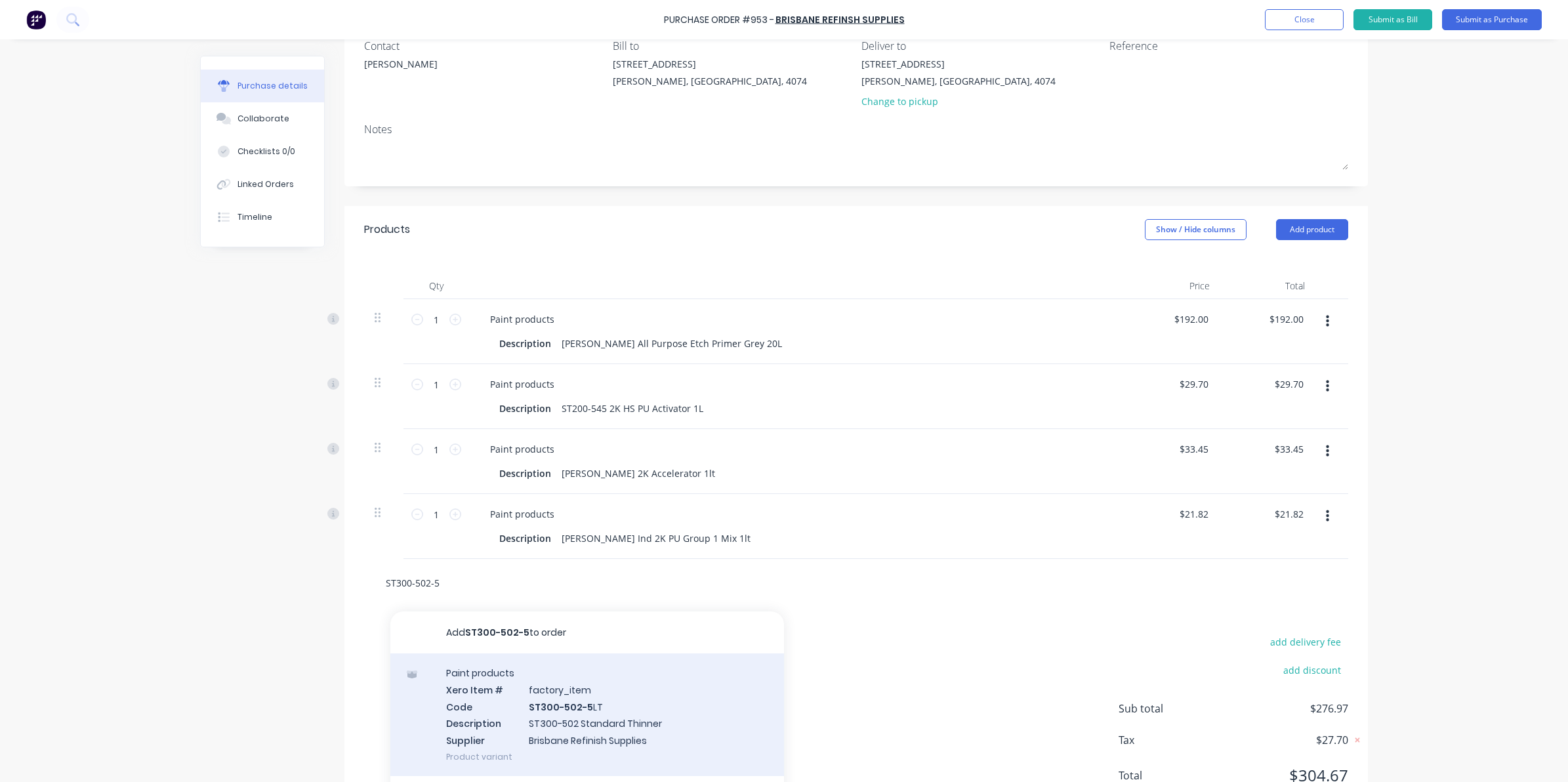
scroll to position [164, 0]
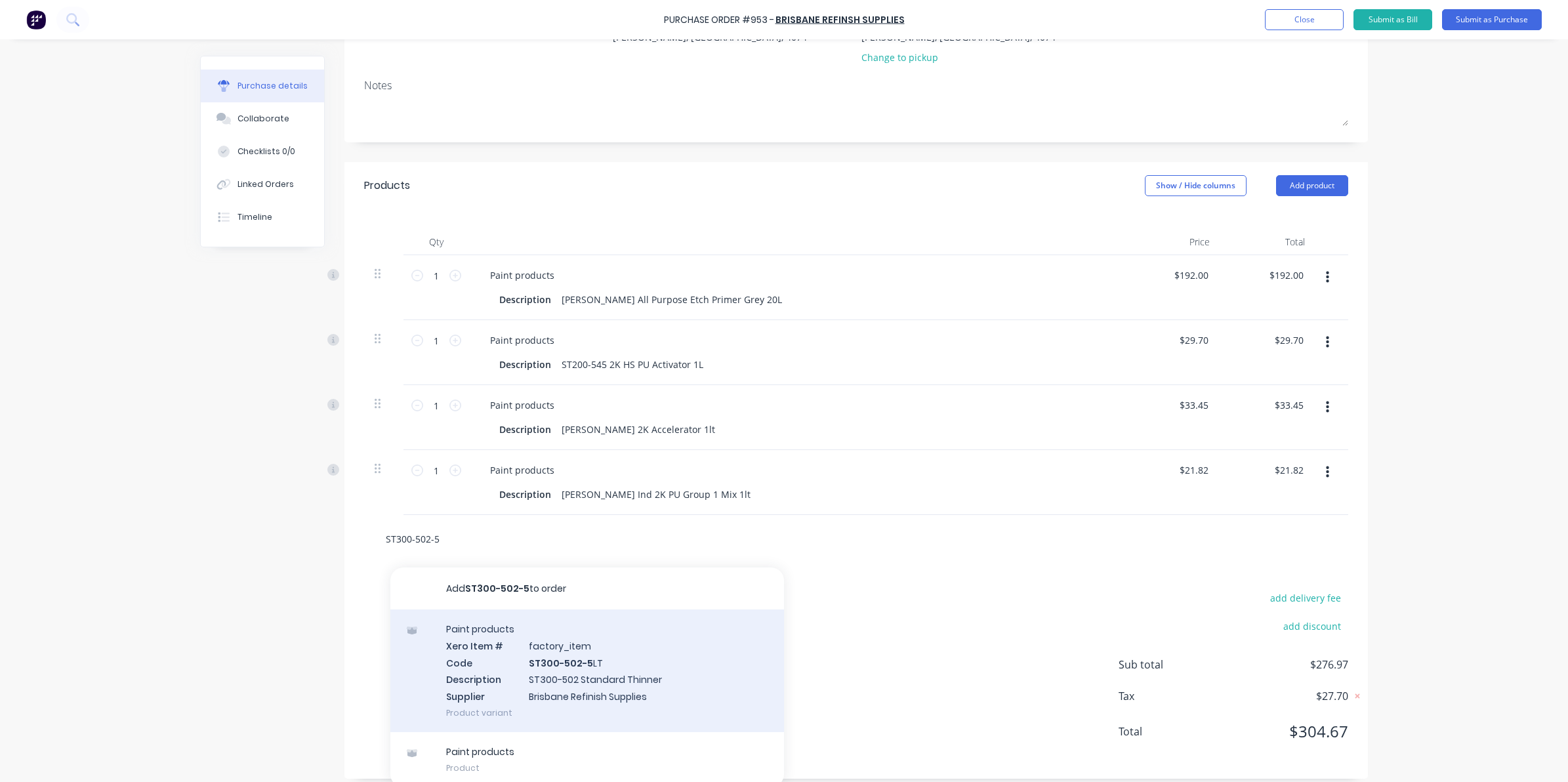
type input "ST300-502-5"
click at [632, 687] on div "Paint products Xero Item # factory_item Code ST300-502-5 LT Description ST300-5…" at bounding box center [587, 671] width 393 height 122
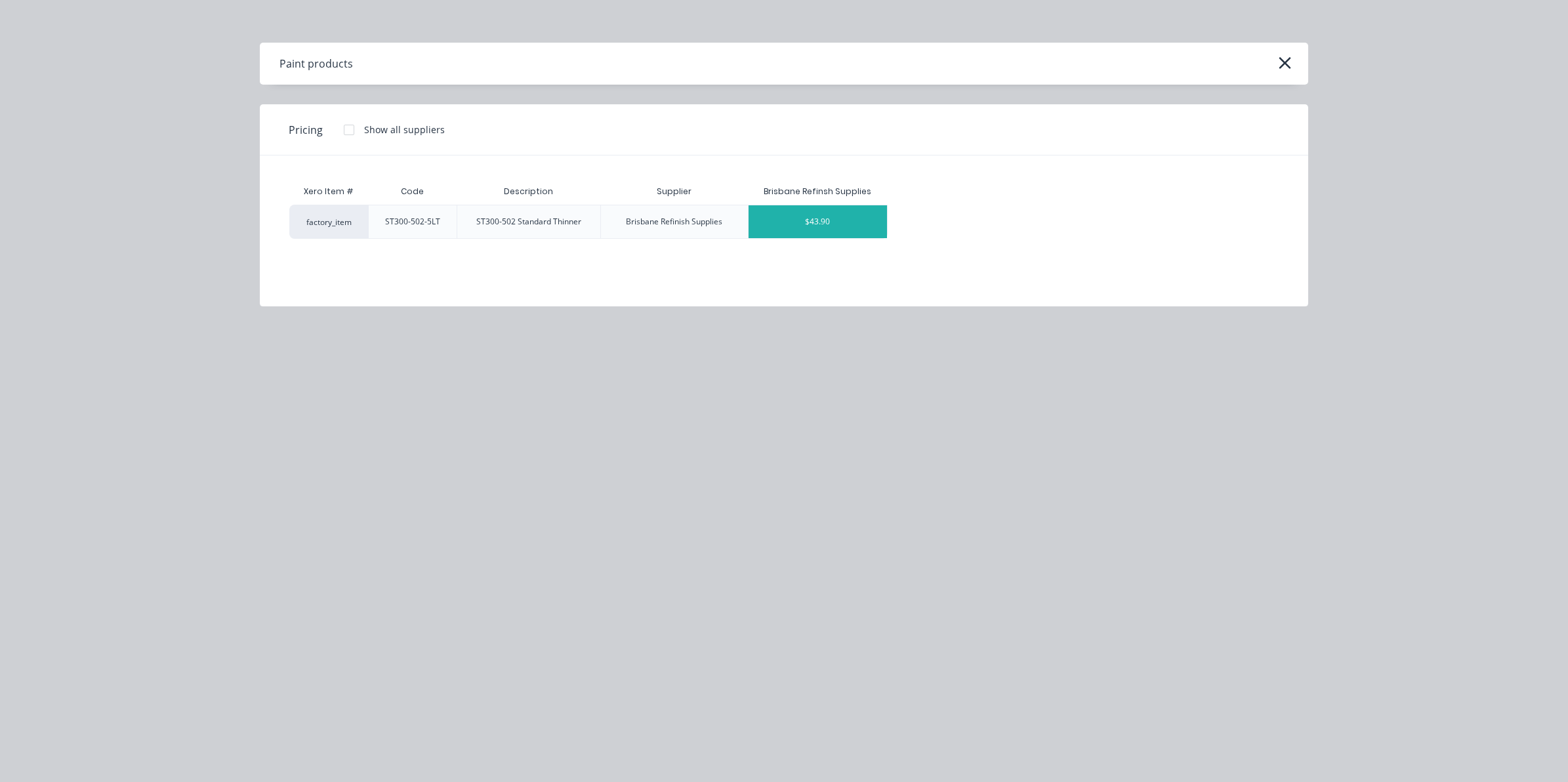
click at [828, 231] on div "$43.90" at bounding box center [817, 221] width 138 height 33
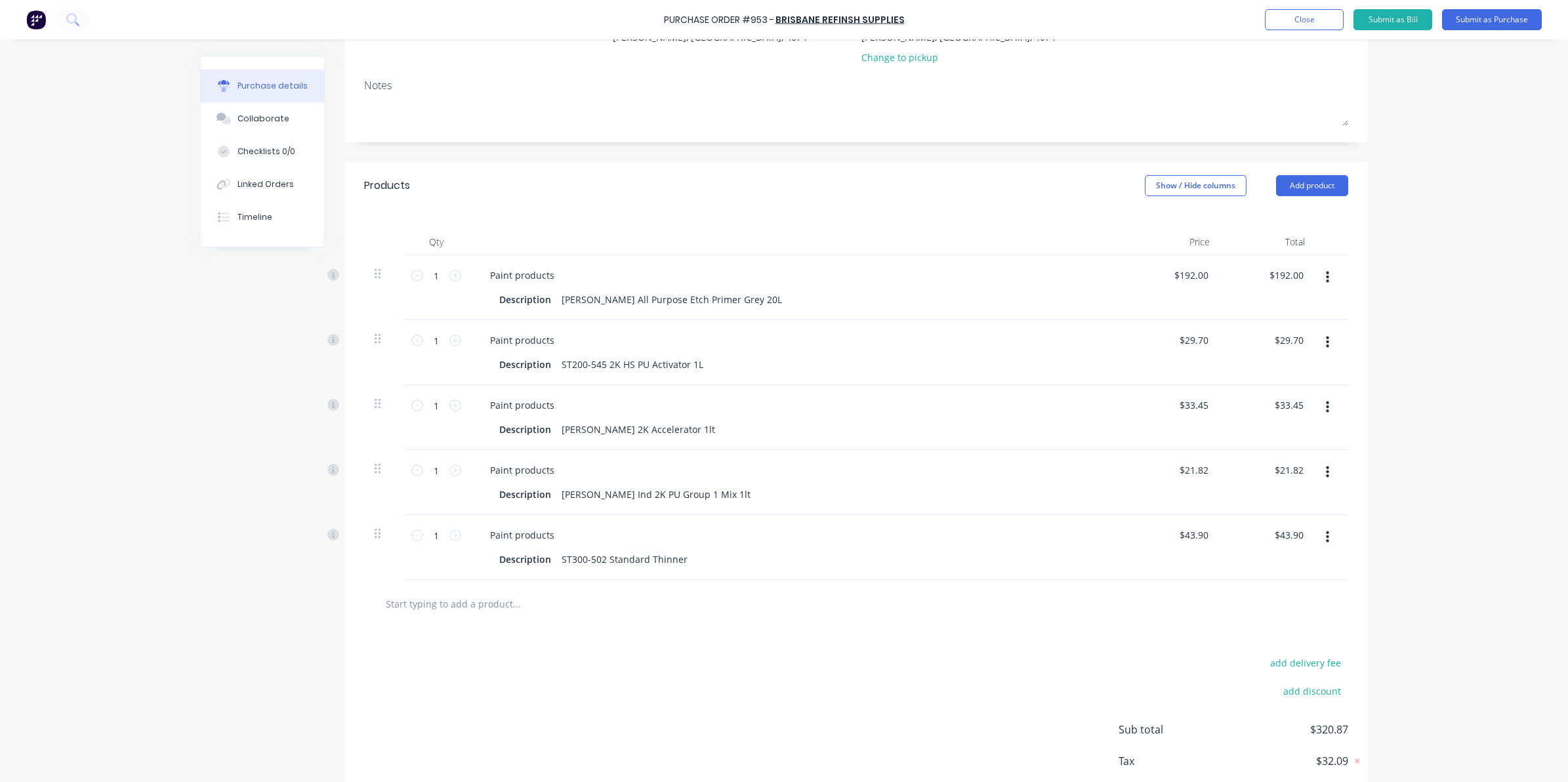
click at [473, 624] on div at bounding box center [855, 604] width 984 height 48
click at [466, 611] on input "text" at bounding box center [516, 603] width 263 height 26
drag, startPoint x: 416, startPoint y: 604, endPoint x: 274, endPoint y: 599, distance: 142.1
click at [274, 599] on div "Created by [PERSON_NAME] Created [DATE] Required [DATE] Status Draft Contact [P…" at bounding box center [784, 367] width 1168 height 952
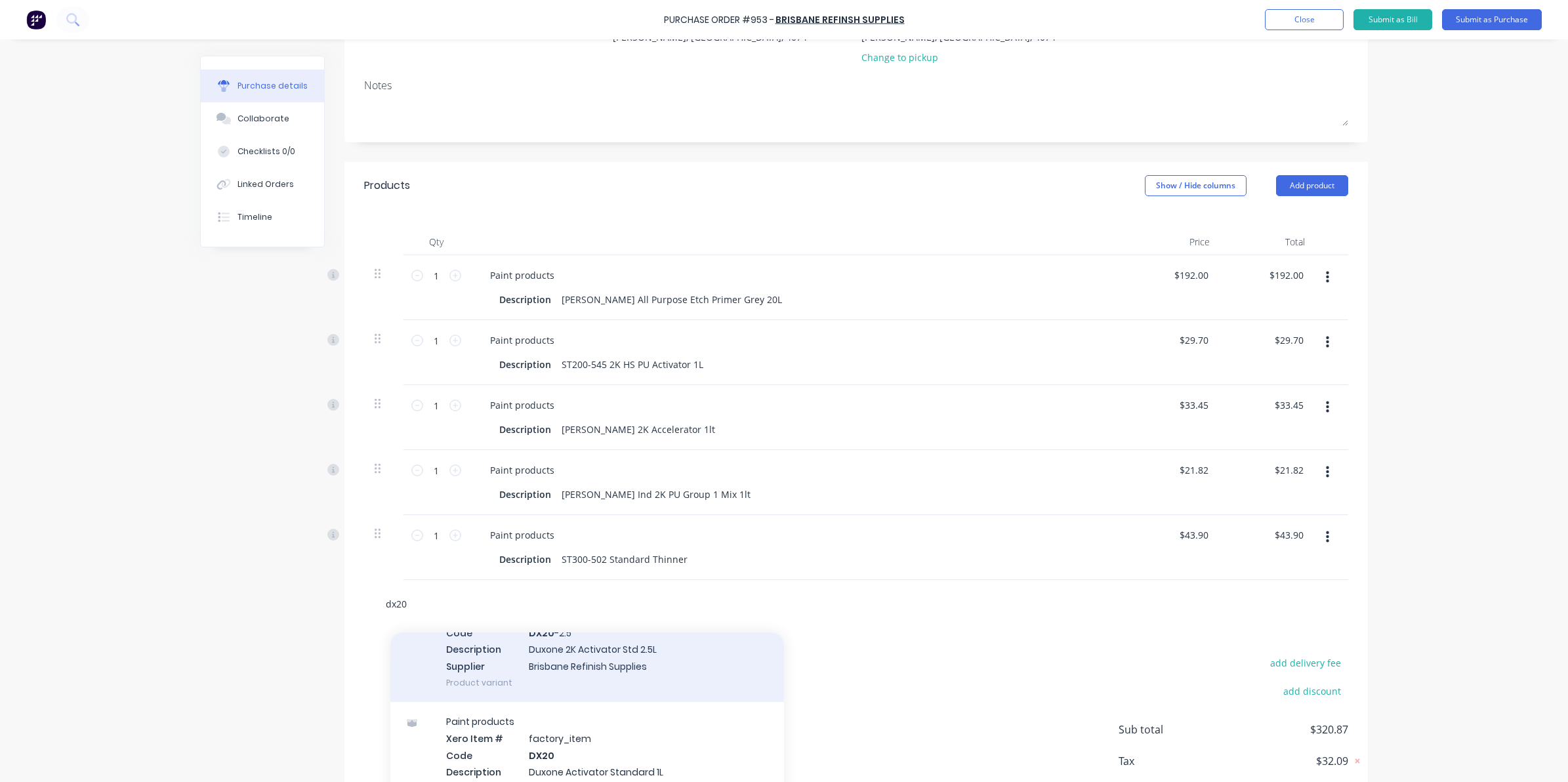
scroll to position [99, 0]
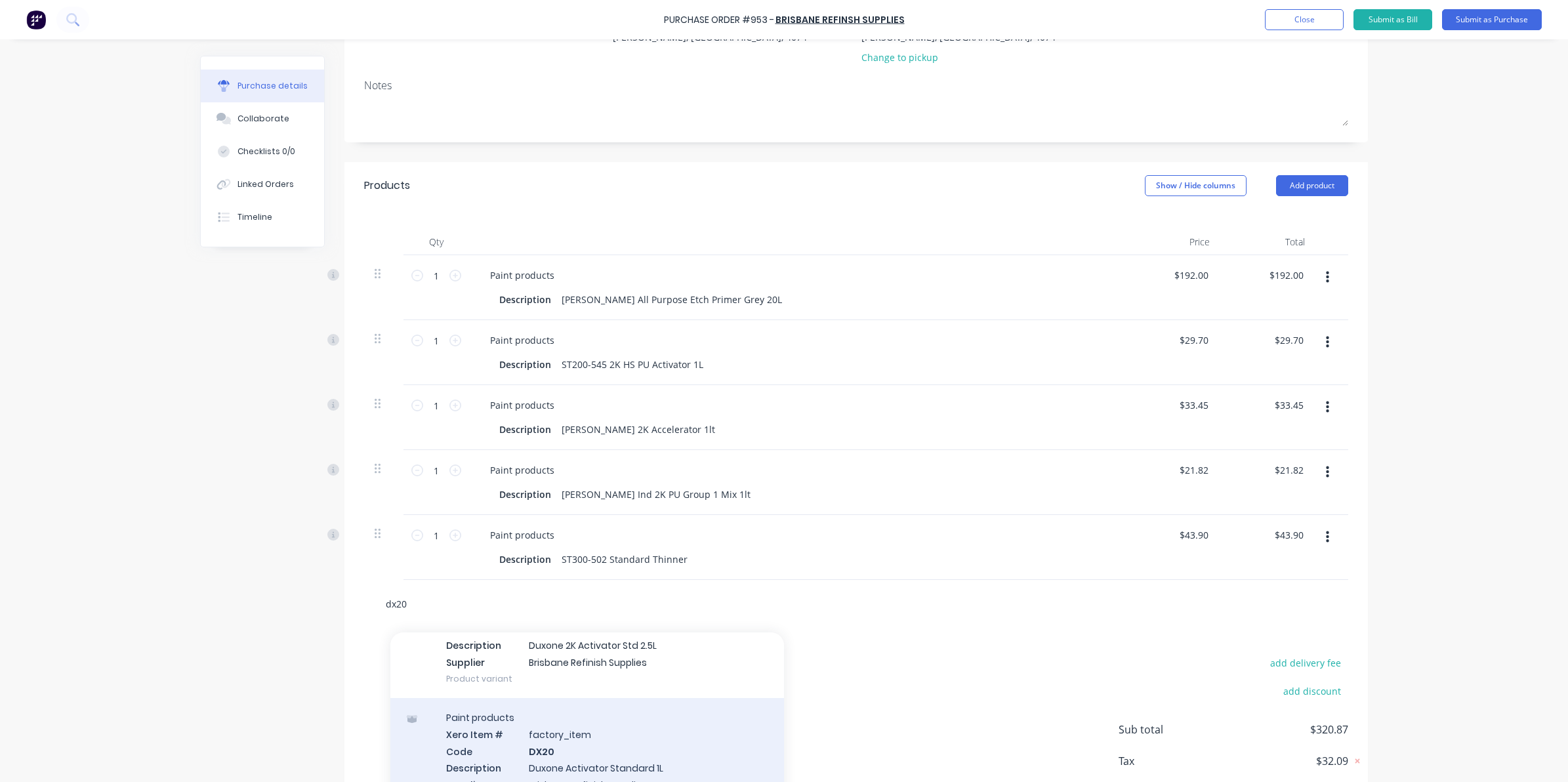
type input "dx20"
click at [633, 748] on div "Paint products Xero Item # factory_item Code DX20 Description Duxone Activator …" at bounding box center [587, 759] width 393 height 122
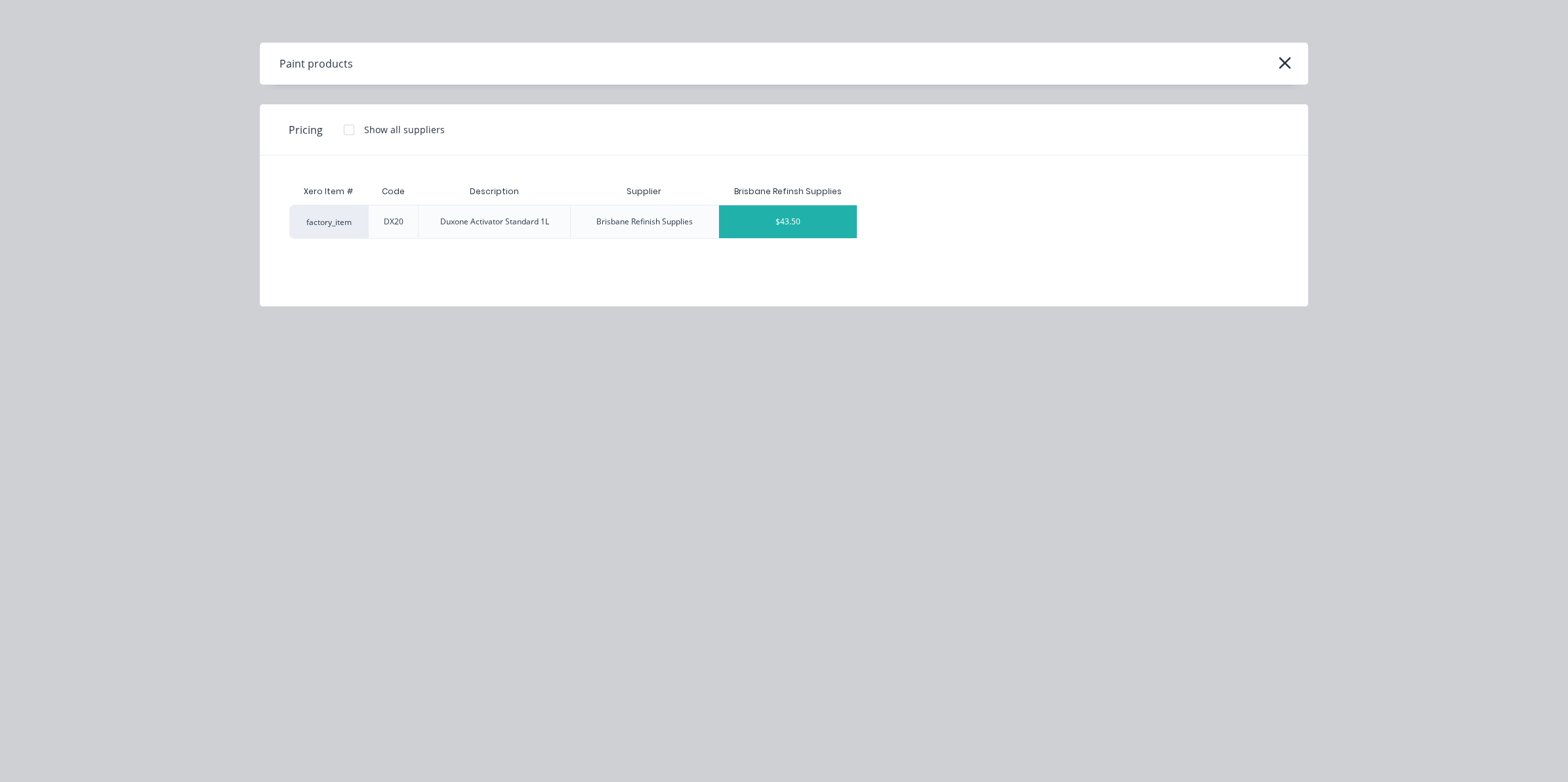
click at [795, 214] on div "$43.50" at bounding box center [789, 221] width 138 height 33
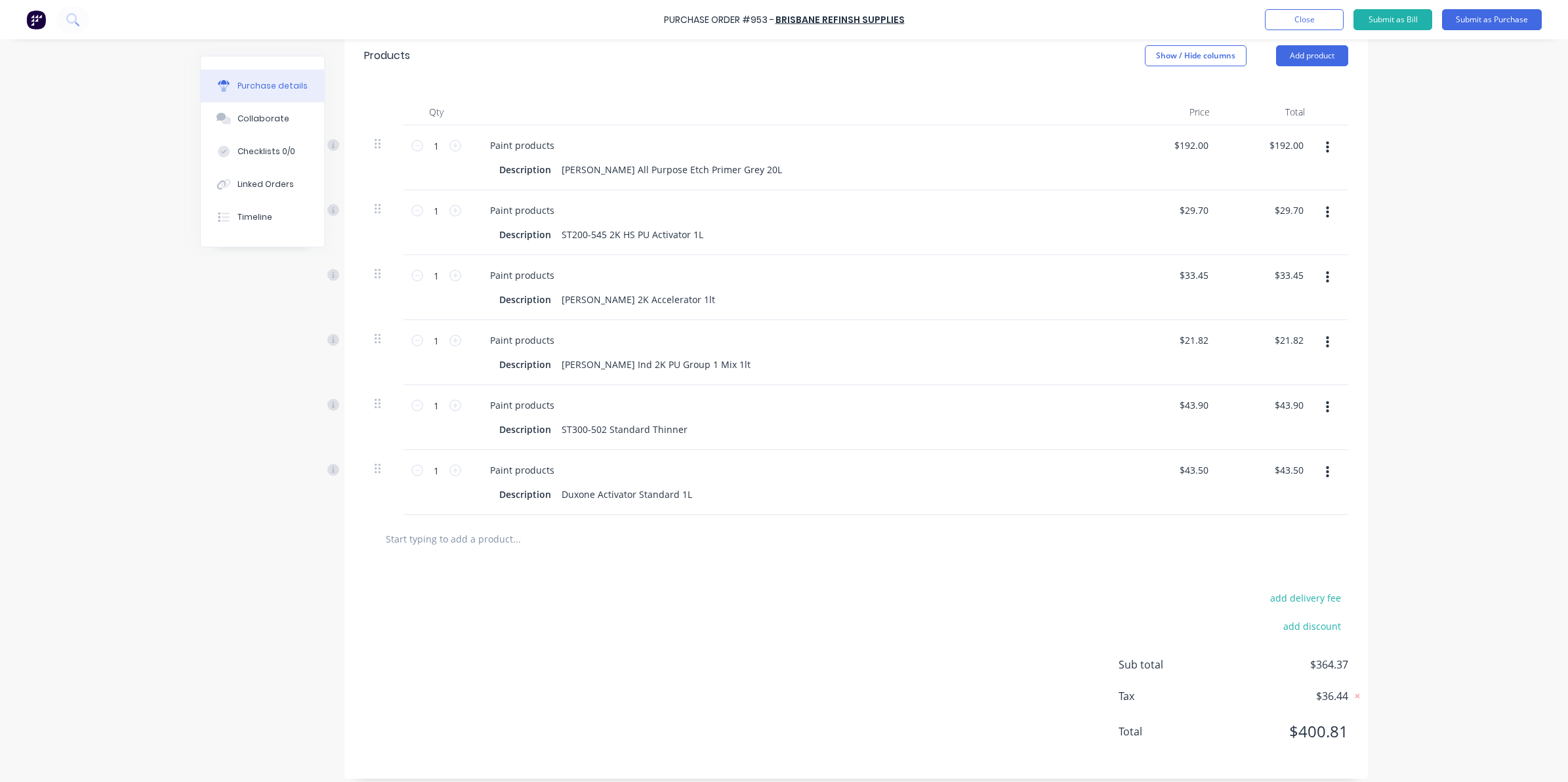
scroll to position [306, 0]
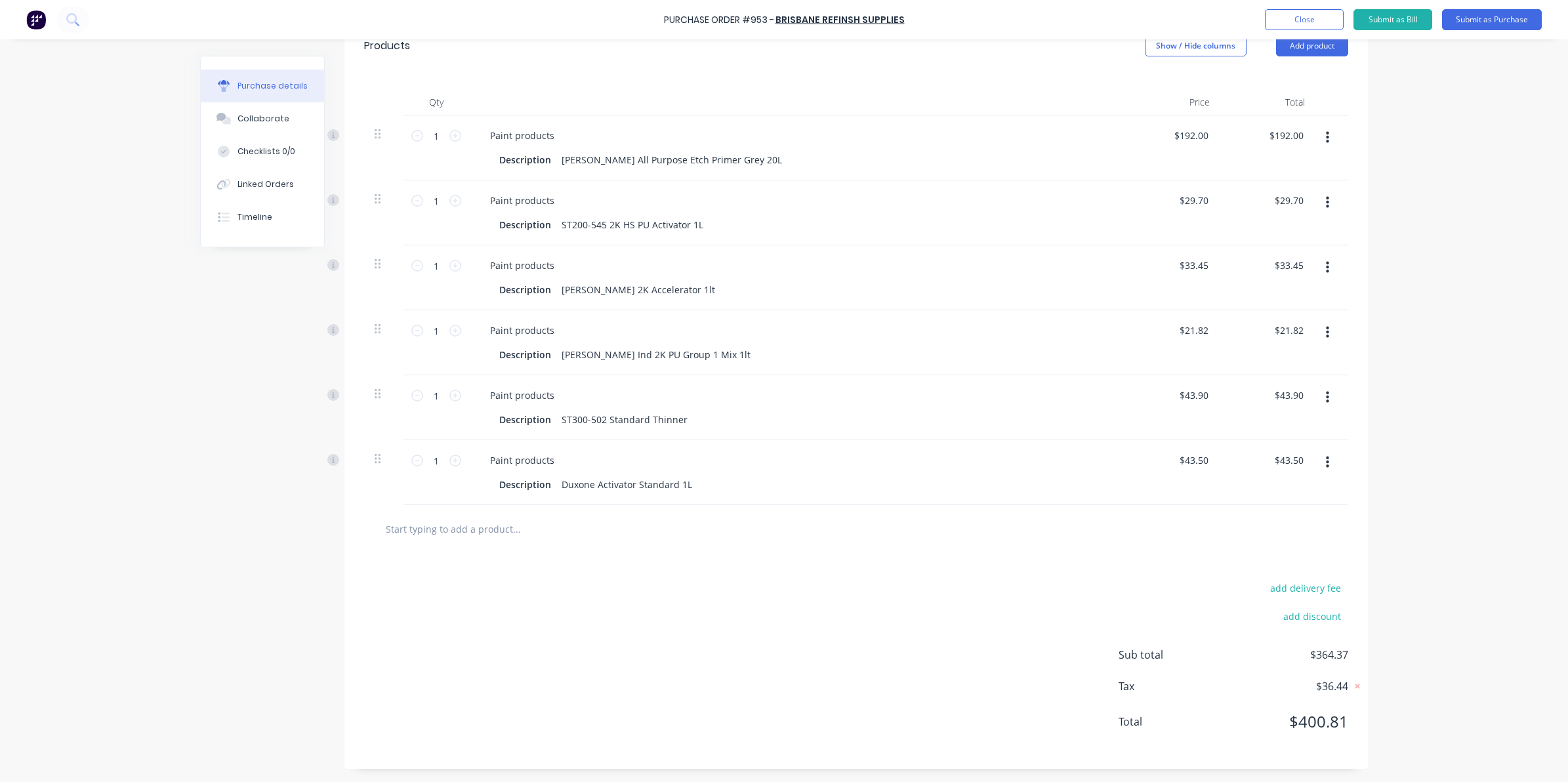
click at [442, 533] on input "text" at bounding box center [516, 529] width 263 height 26
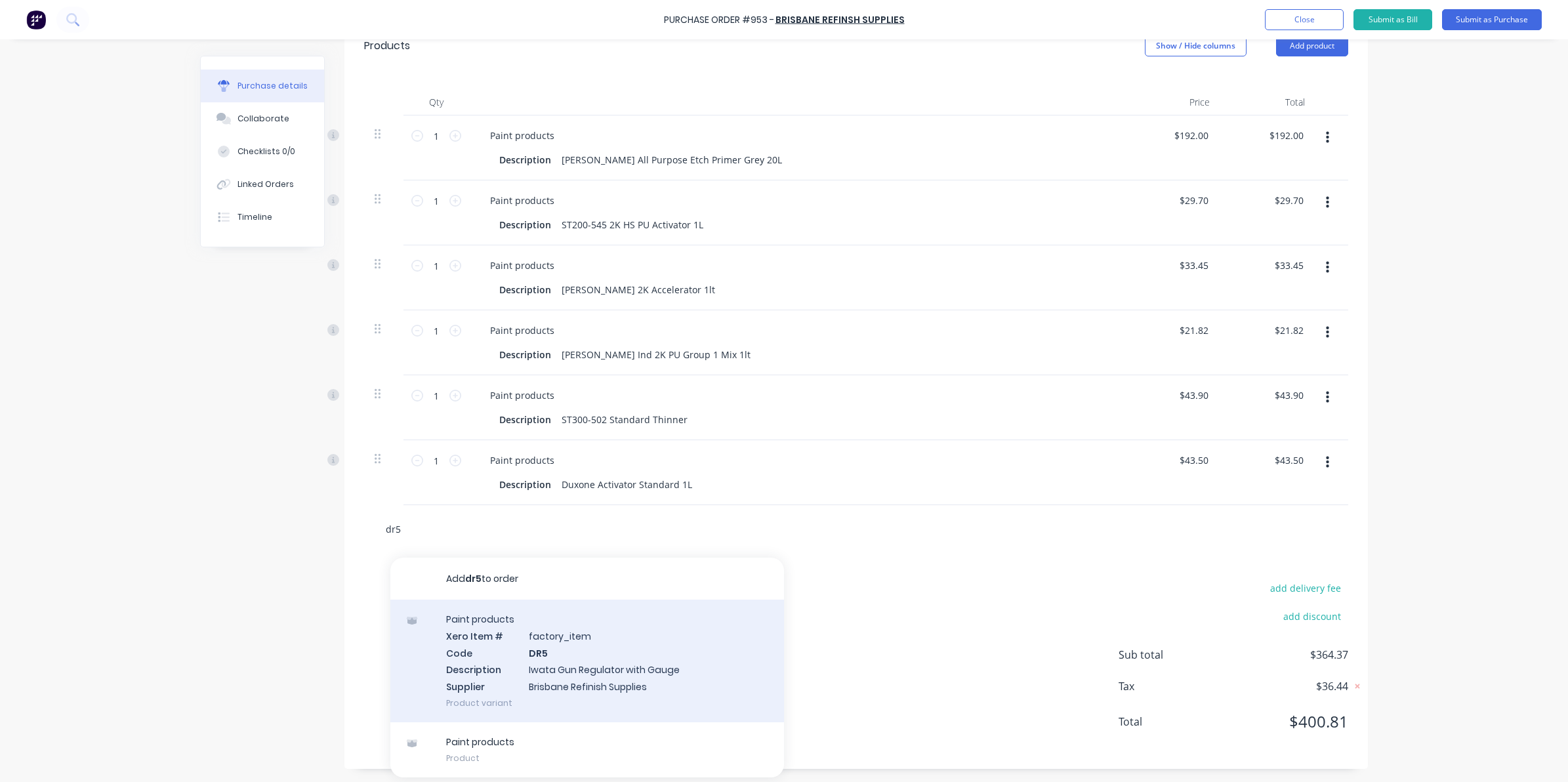
type input "dr5"
click at [522, 671] on div "Paint products Xero Item # factory_item Code DR5 Description Iwata Gun Regulato…" at bounding box center [587, 660] width 393 height 122
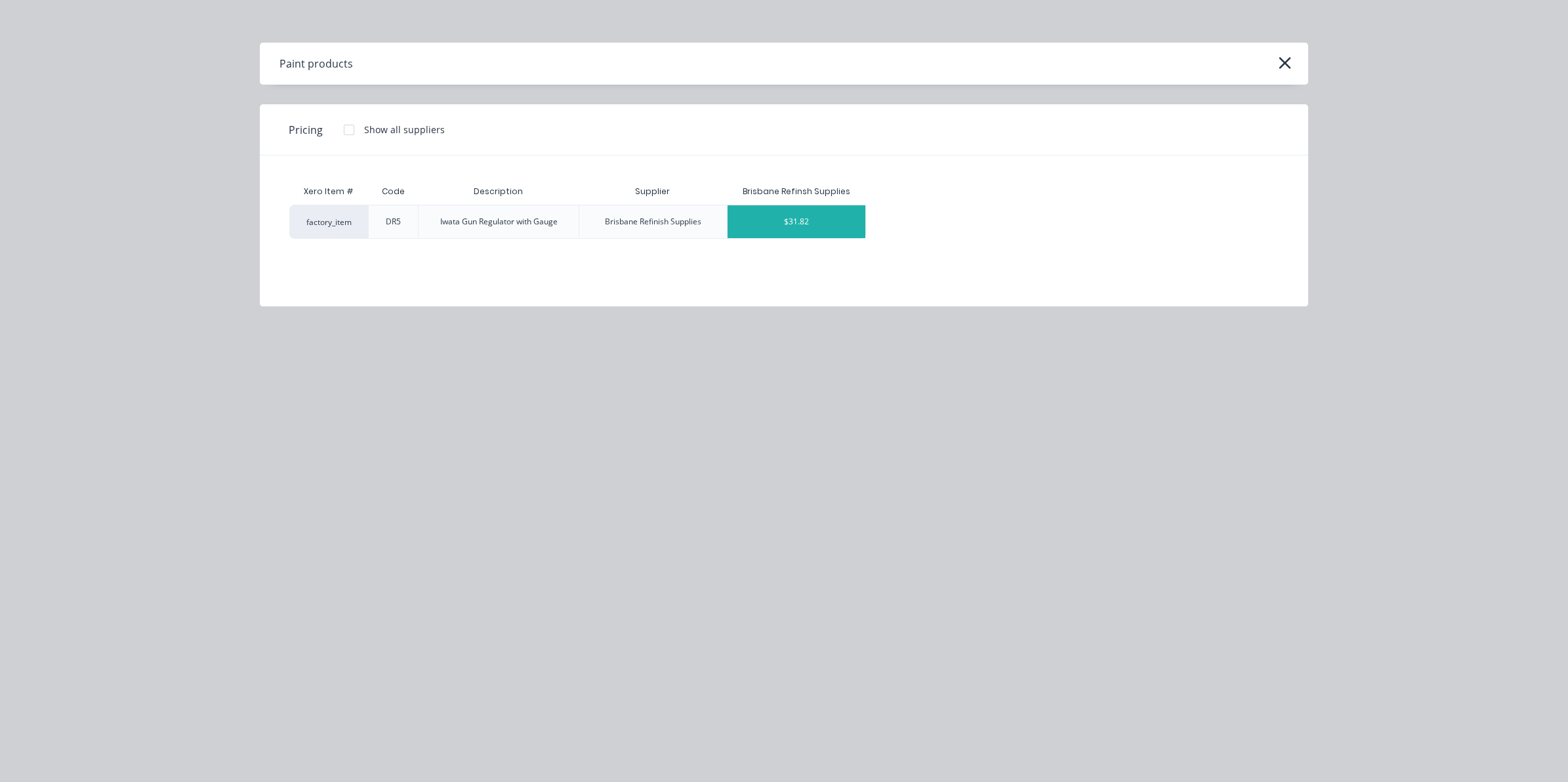
click at [786, 233] on div "$31.82" at bounding box center [797, 221] width 138 height 33
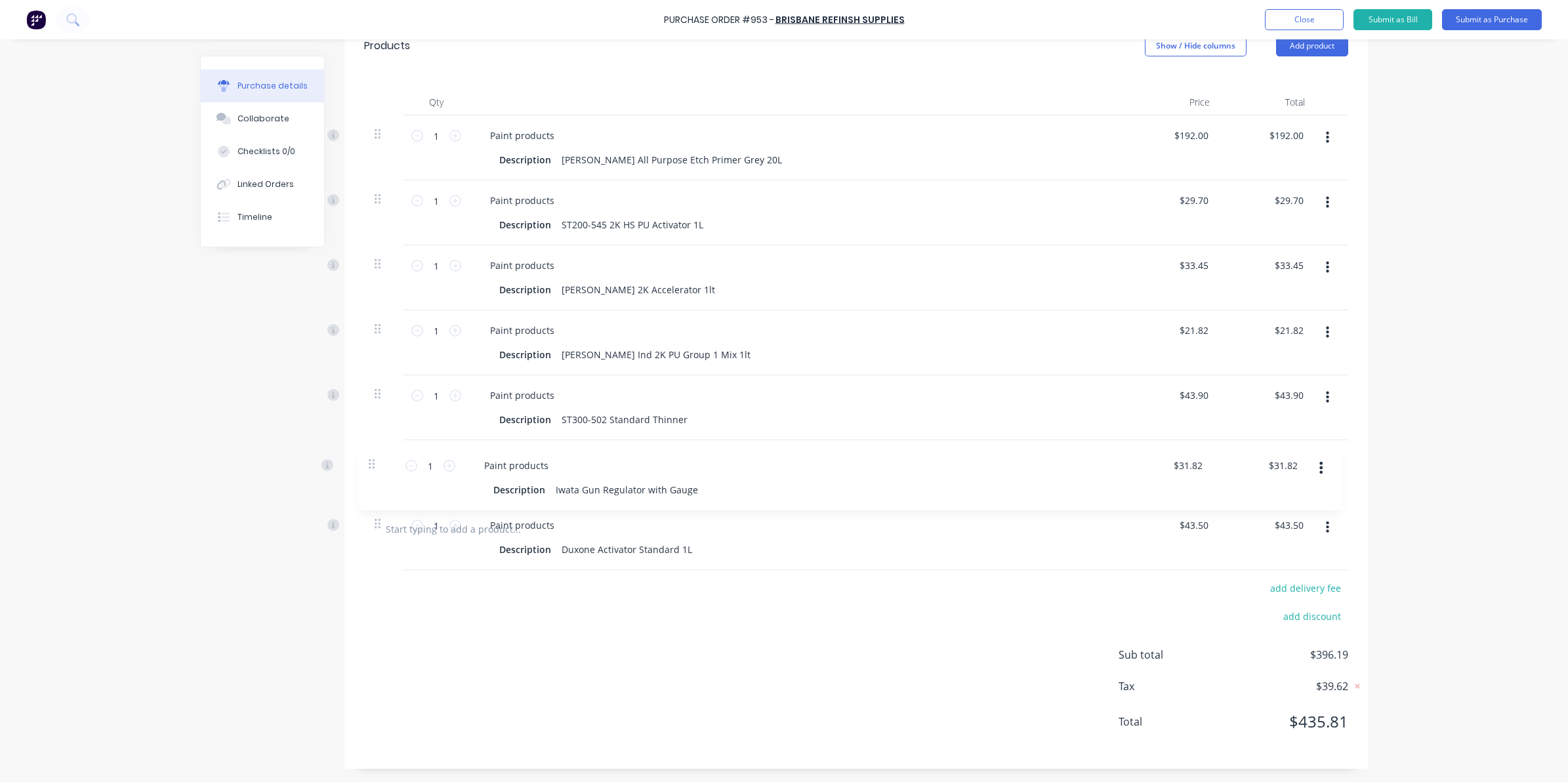
drag, startPoint x: 371, startPoint y: 527, endPoint x: 371, endPoint y: 460, distance: 67.0
click at [371, 460] on div "1 1 Paint products Description [PERSON_NAME] All Purpose Etch Primer Grey 20L $…" at bounding box center [855, 311] width 984 height 390
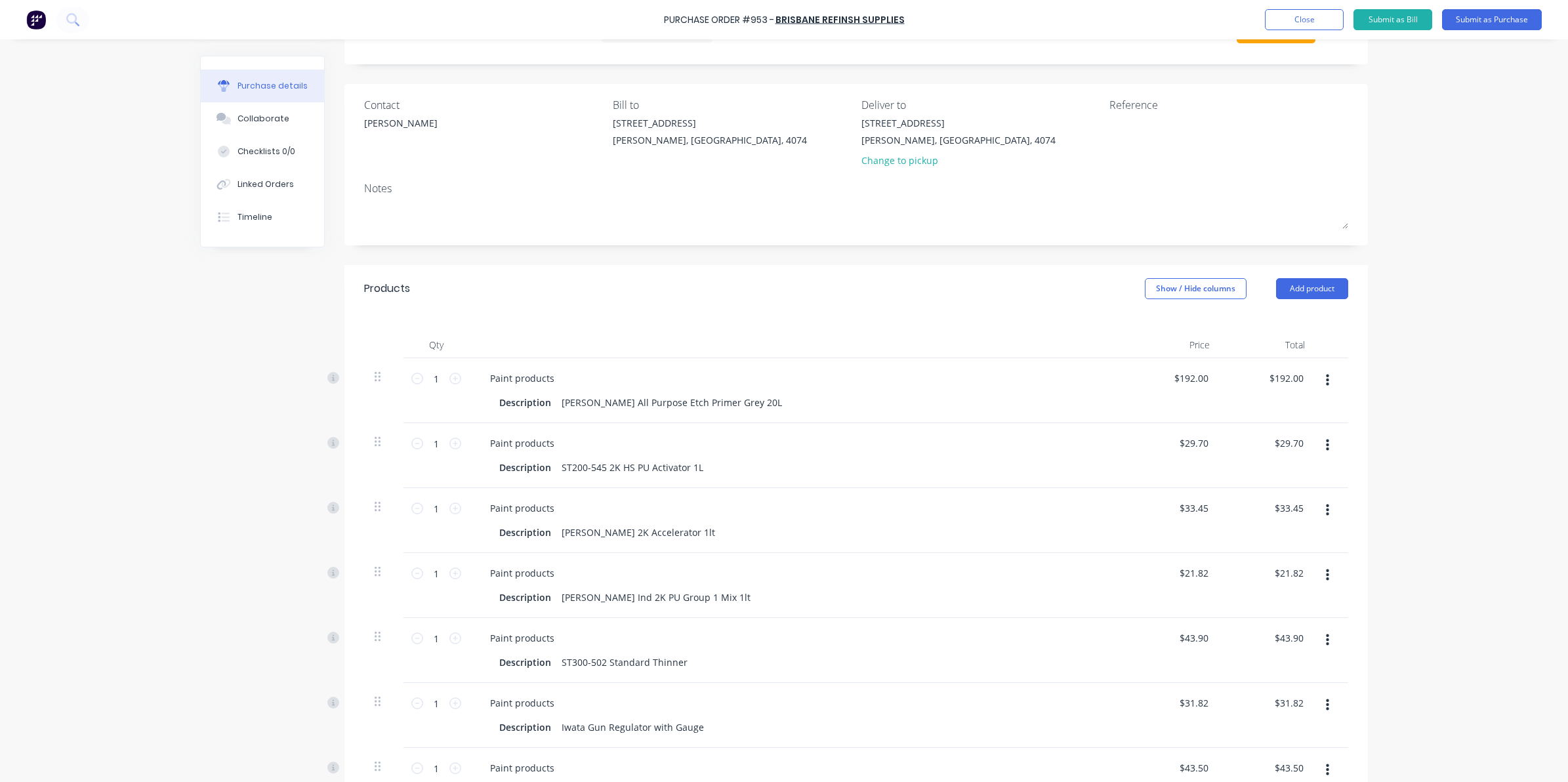
scroll to position [60, 0]
drag, startPoint x: 1175, startPoint y: 377, endPoint x: 1321, endPoint y: 375, distance: 146.0
click at [1321, 375] on div "1 1 Paint products Description [PERSON_NAME] All Purpose Etch Primer Grey 20L 1…" at bounding box center [855, 392] width 984 height 65
type input "$192.00"
click at [433, 450] on input "1" at bounding box center [436, 444] width 26 height 19
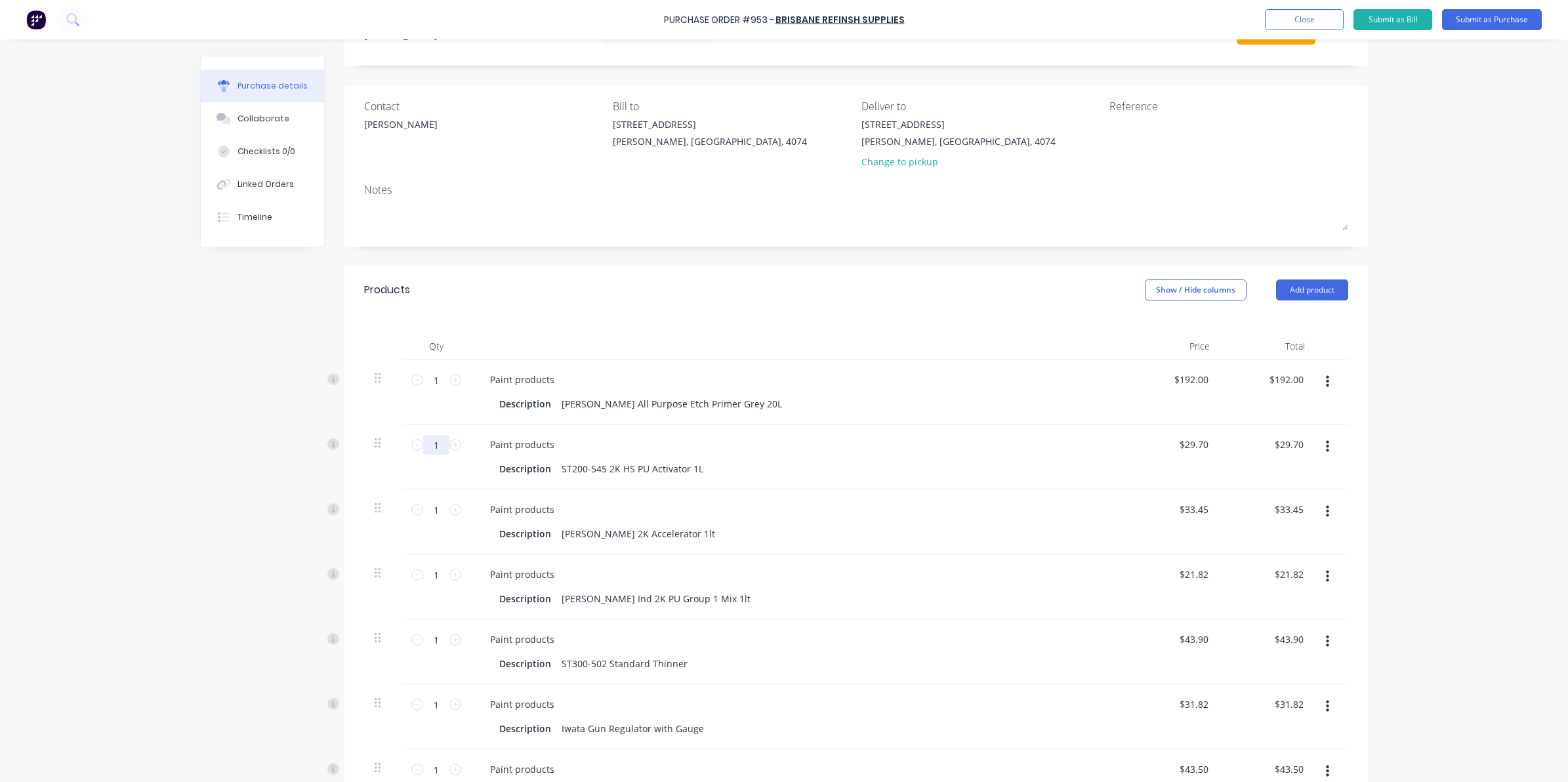
type input "2"
type input "$59.40"
type input "2"
click at [434, 578] on input "1" at bounding box center [436, 574] width 26 height 19
type input "2"
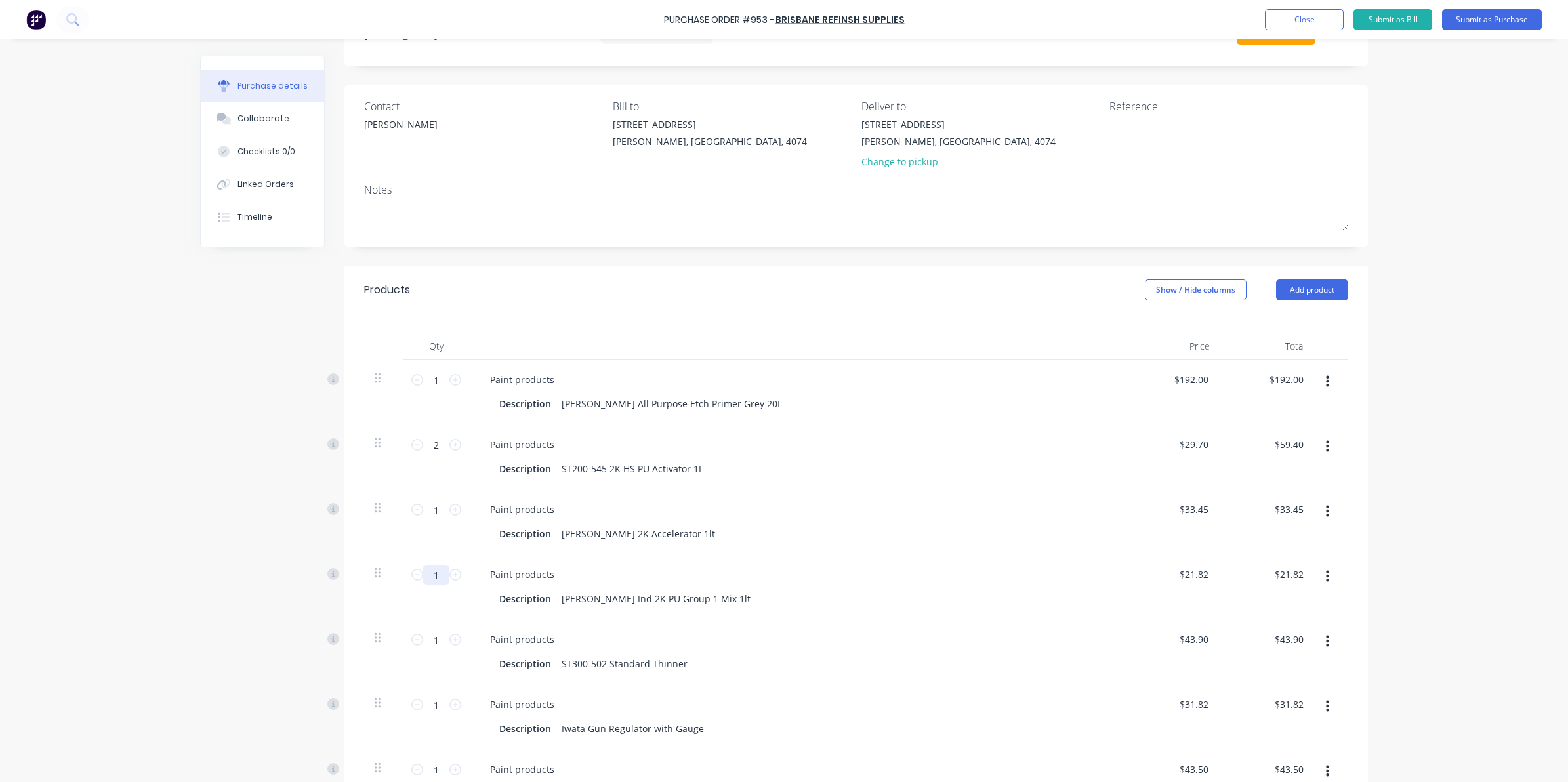
type input "$43.64"
type input "20"
type input "$436.40"
type input "20"
click at [1413, 582] on div "Purchase Order #953 - [GEOGRAPHIC_DATA] Refinsh Supplies Add product Close Subm…" at bounding box center [784, 391] width 1568 height 782
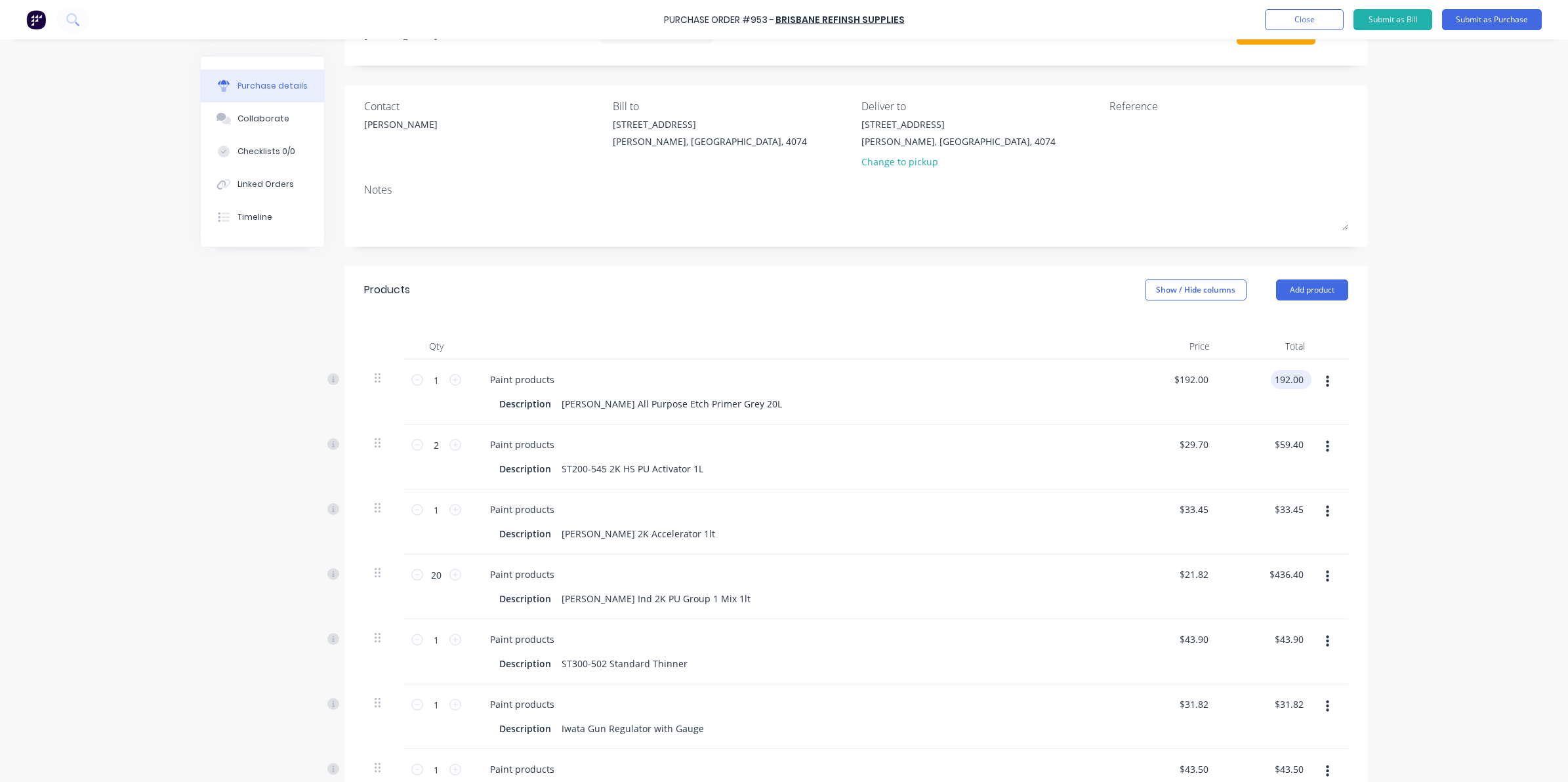
drag, startPoint x: 1263, startPoint y: 375, endPoint x: 1299, endPoint y: 372, distance: 36.1
click at [1299, 372] on div "192.00 192.00" at bounding box center [1289, 379] width 35 height 19
type input "204"
type input "$204.00"
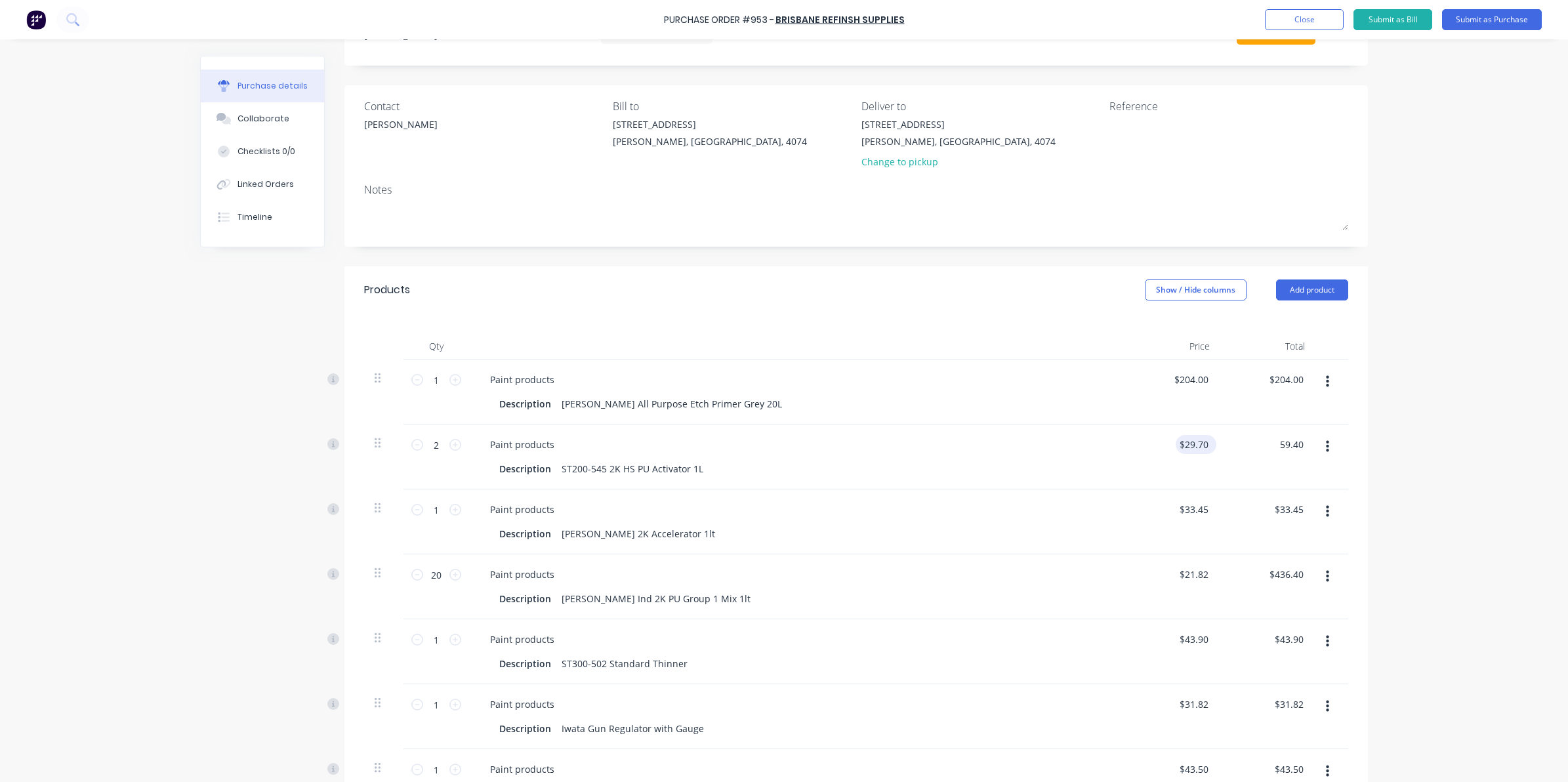
drag, startPoint x: 1294, startPoint y: 445, endPoint x: 1199, endPoint y: 447, distance: 95.0
click at [1199, 447] on div "2 2 Paint products Description ST200-545 2K HS PU Activator 1L $29.70 $29.70 59…" at bounding box center [855, 457] width 984 height 65
type input "30.450"
type input "$15.225"
type input "$30.45"
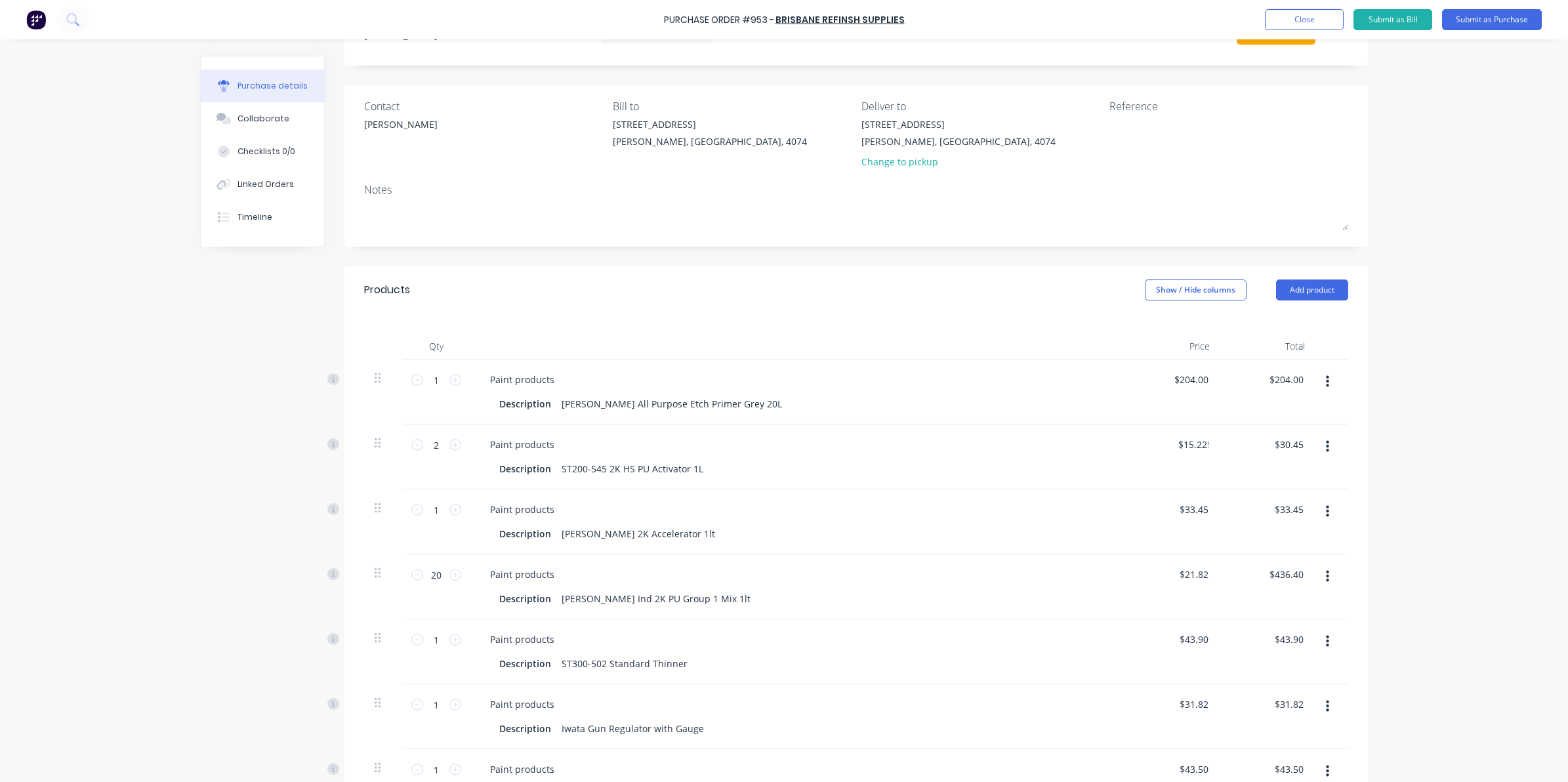
click at [1382, 508] on div "Purchase Order #953 - [GEOGRAPHIC_DATA] Refinsh Supplies Add product Close Subm…" at bounding box center [784, 391] width 1568 height 782
type input "33.45"
drag, startPoint x: 1268, startPoint y: 512, endPoint x: 1304, endPoint y: 508, distance: 36.2
click at [1304, 508] on div "33.45 33.45" at bounding box center [1294, 509] width 35 height 19
type input "15.23"
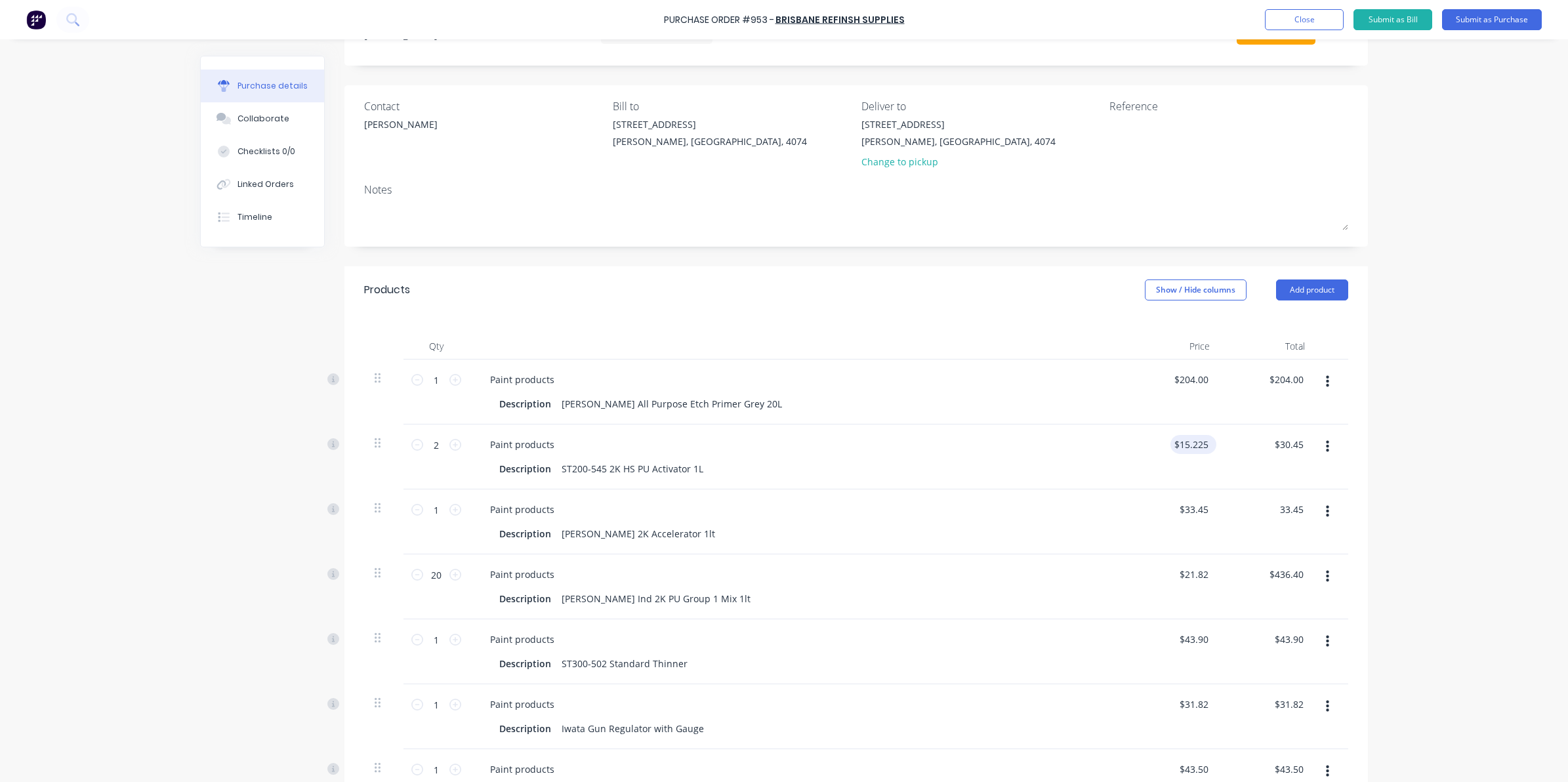
type input "$33.45"
drag, startPoint x: 1201, startPoint y: 442, endPoint x: 1119, endPoint y: 445, distance: 82.1
click at [1125, 445] on div "15.23 15.23" at bounding box center [1172, 457] width 95 height 65
type input "$30.45"
type input "$60.90"
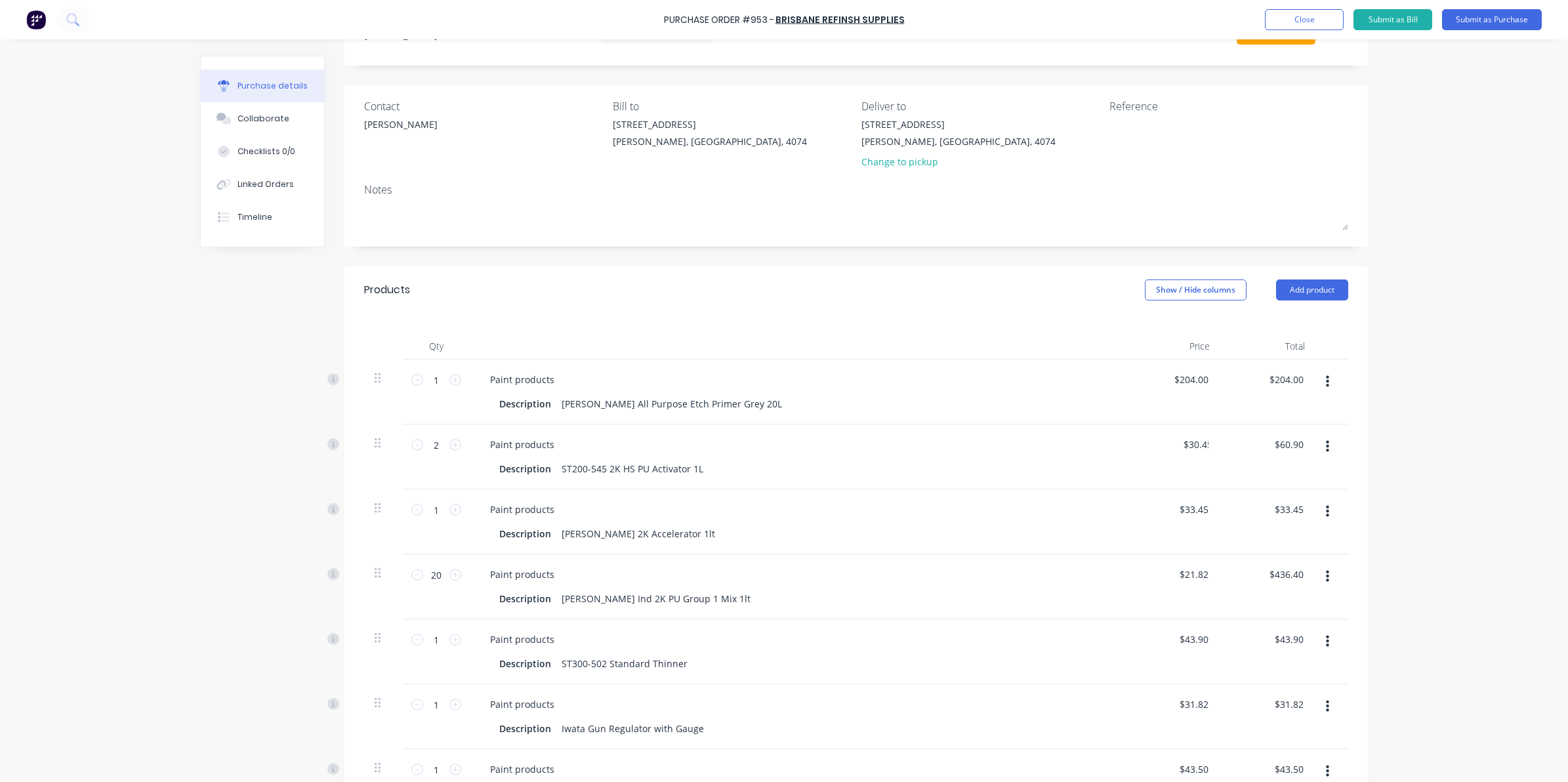
drag, startPoint x: 1455, startPoint y: 513, endPoint x: 1365, endPoint y: 524, distance: 90.7
click at [1455, 513] on div "Purchase Order #953 - [GEOGRAPHIC_DATA] Refinsh Supplies Add product Close Subm…" at bounding box center [784, 391] width 1568 height 782
type input "33.45"
drag, startPoint x: 1269, startPoint y: 508, endPoint x: 1402, endPoint y: 502, distance: 133.1
click at [1402, 502] on div "Purchase Order #953 - [GEOGRAPHIC_DATA] Refinsh Supplies Add product Close Subm…" at bounding box center [784, 391] width 1568 height 782
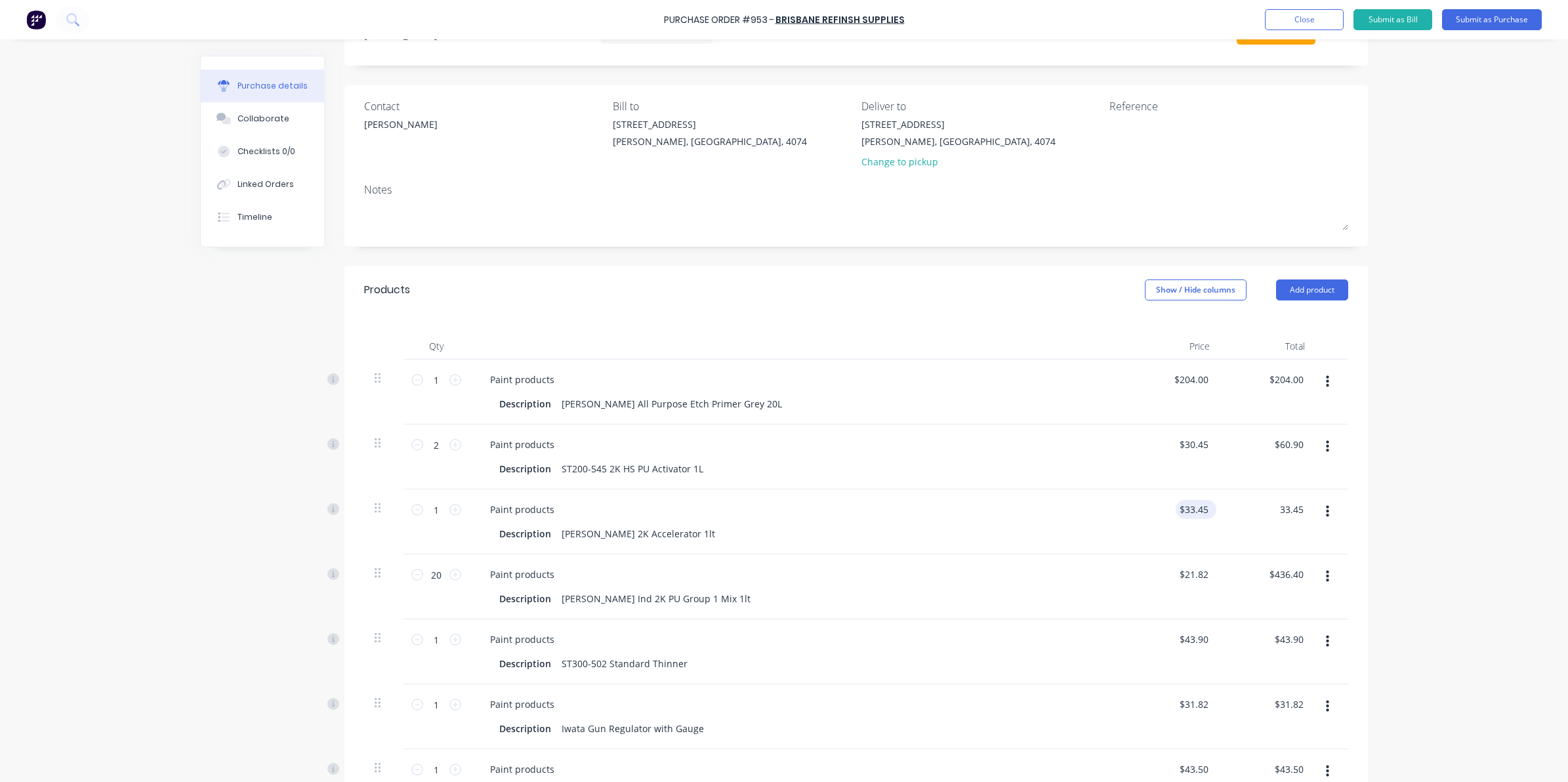
type input "33.45"
type input "$33.45"
drag, startPoint x: 1172, startPoint y: 505, endPoint x: 1219, endPoint y: 504, distance: 47.0
click at [1219, 504] on div "1 1 Paint products Description [PERSON_NAME] 2K Accelerator 1lt 33.45 33.45 $33…" at bounding box center [855, 522] width 984 height 65
type input "$35.50"
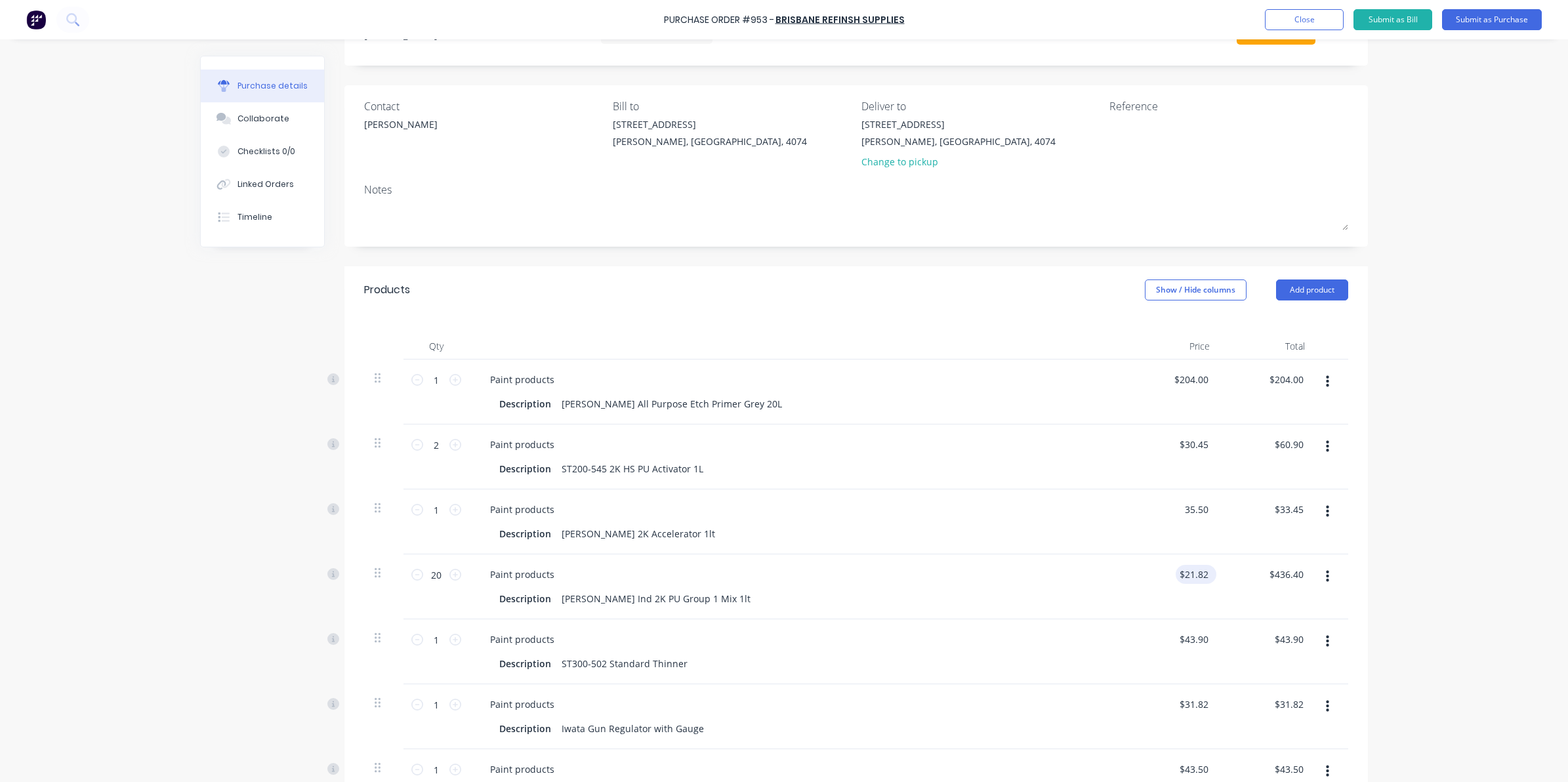
type input "$35.50"
drag, startPoint x: 1204, startPoint y: 578, endPoint x: 1140, endPoint y: 582, distance: 64.1
click at [1142, 579] on div "21.82 21.82" at bounding box center [1172, 587] width 95 height 65
type input "$22.50"
type input "$450.00"
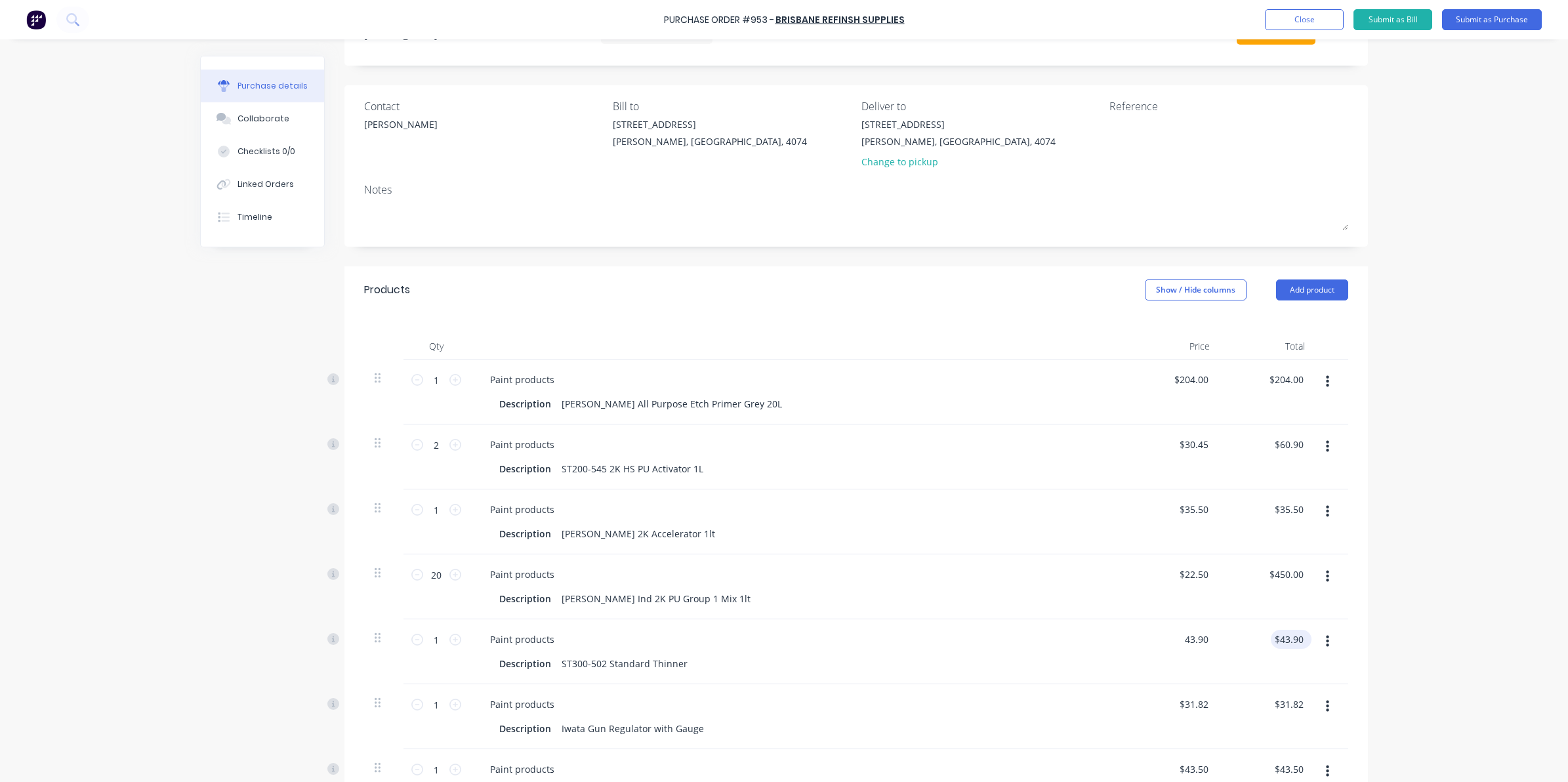
drag, startPoint x: 1175, startPoint y: 643, endPoint x: 1272, endPoint y: 643, distance: 97.0
click at [1272, 643] on div "1 1 Paint products Description ST300-502 Standard Thinner 43.90 43.90 $43.90 $4…" at bounding box center [855, 651] width 984 height 65
type input "$45.00"
drag, startPoint x: 1176, startPoint y: 708, endPoint x: 1218, endPoint y: 708, distance: 42.0
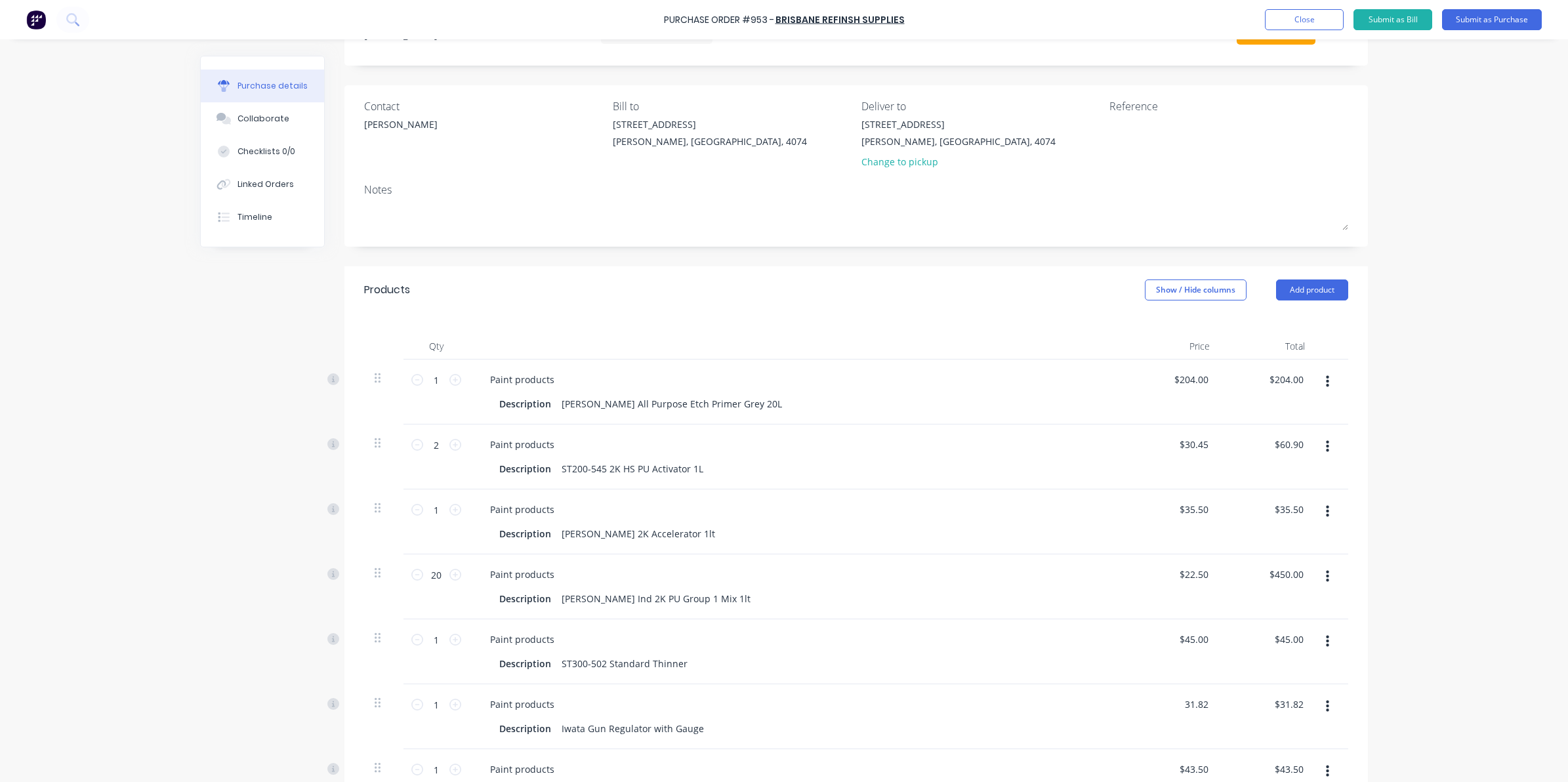
click at [1218, 708] on div "1 1 Paint products Description Iwata Gun Regulator with Gauge 31.82 31.82 $31.8…" at bounding box center [855, 716] width 984 height 65
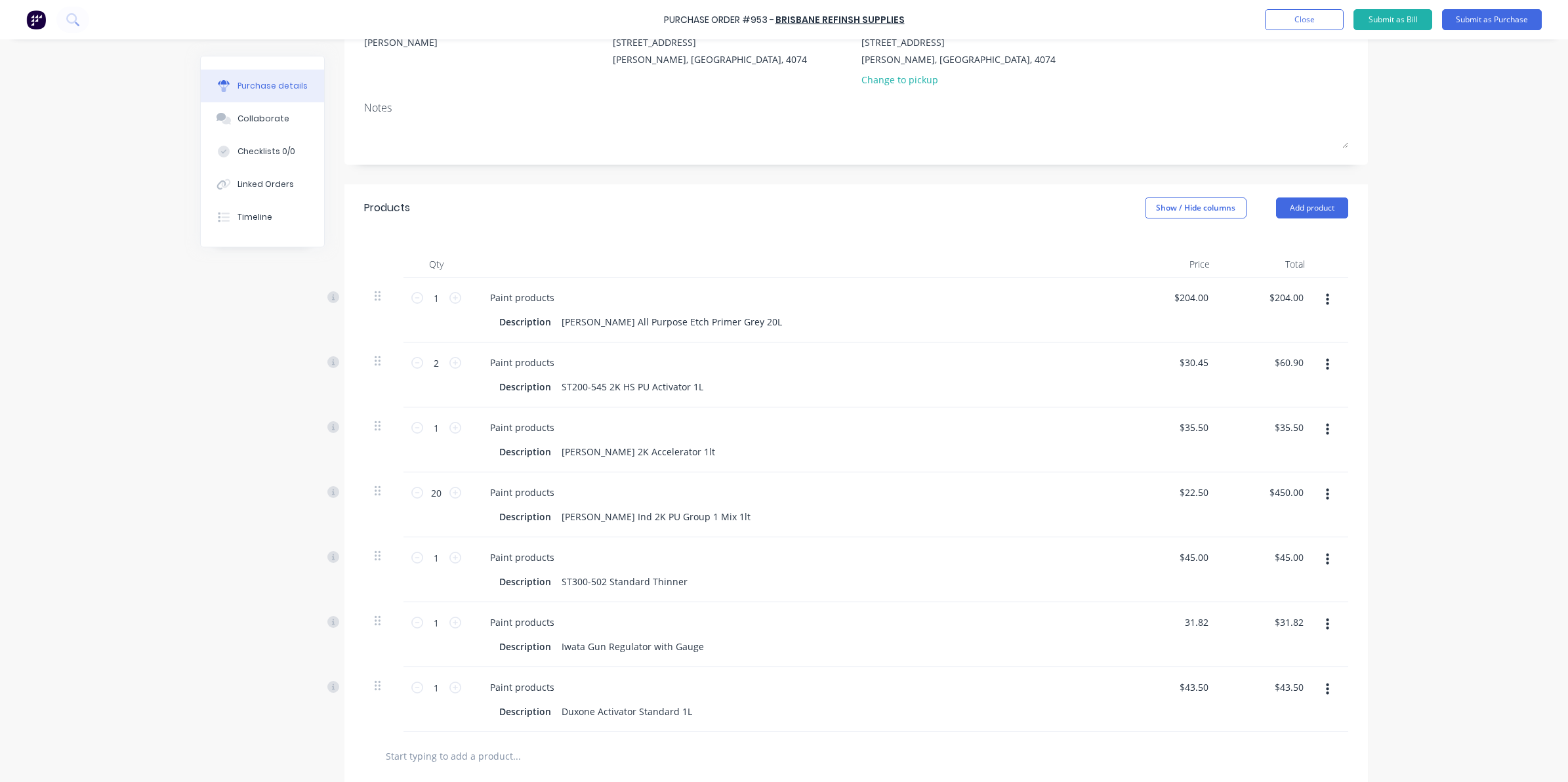
type input "$31.82"
click at [1181, 708] on div "$43.50 $43.50" at bounding box center [1172, 699] width 95 height 65
click at [1185, 690] on input "43.50" at bounding box center [1193, 687] width 35 height 19
type input "$45.50"
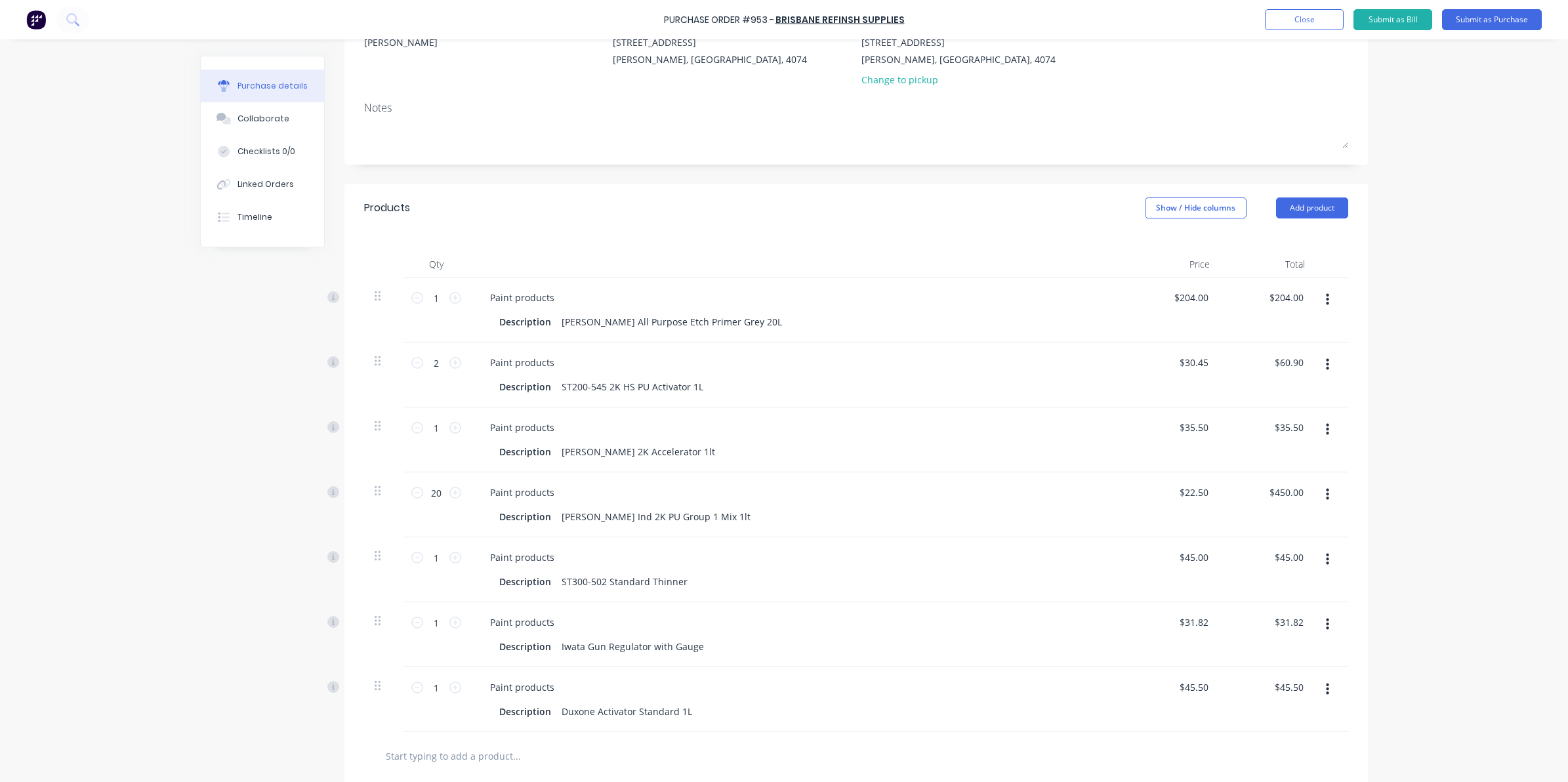
click at [1386, 707] on div "Purchase Order #953 - [GEOGRAPHIC_DATA] Refinsh Supplies Add product Close Subm…" at bounding box center [784, 391] width 1568 height 782
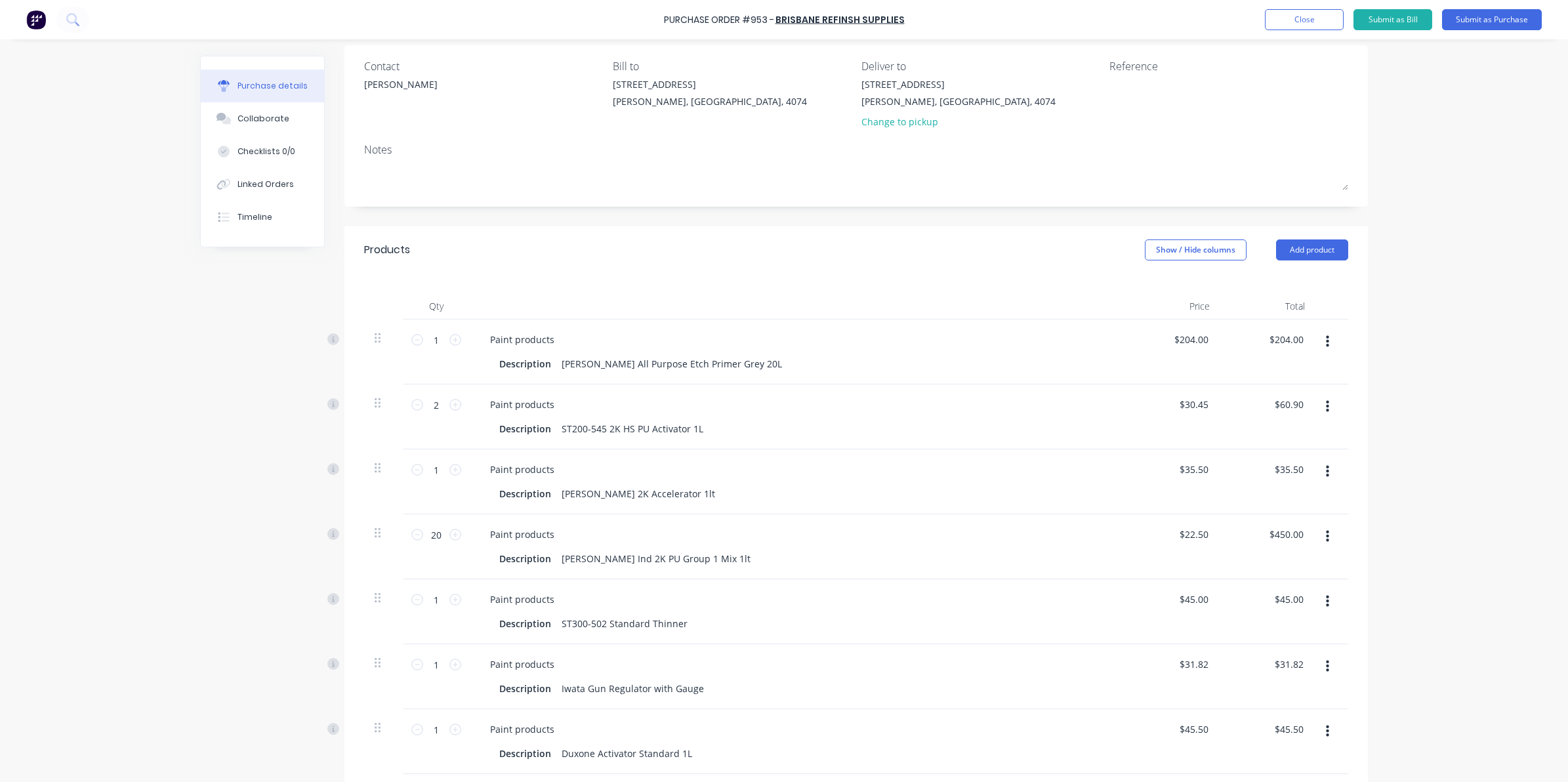
scroll to position [0, 0]
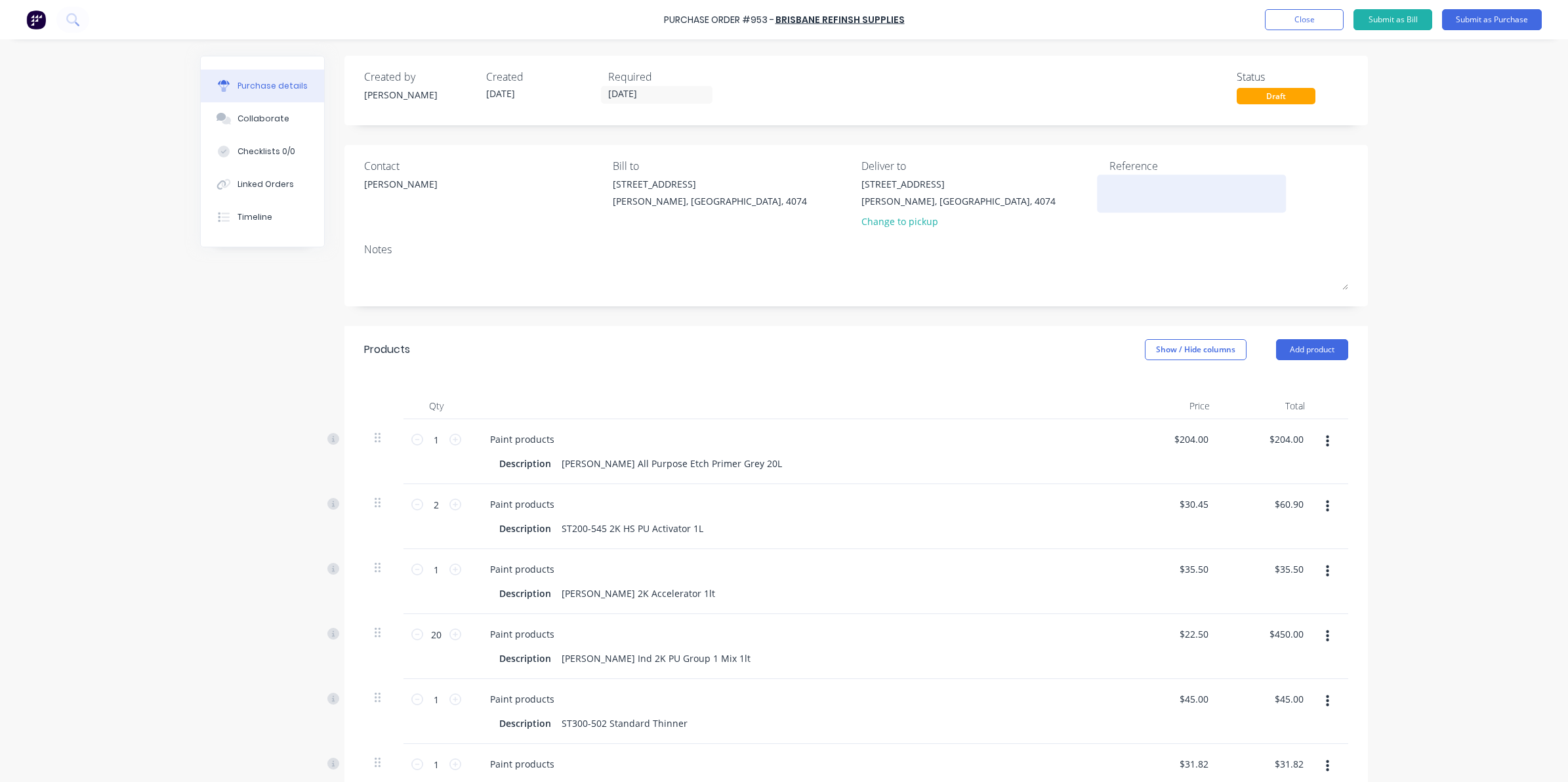
click at [1120, 204] on textarea at bounding box center [1191, 192] width 164 height 30
type textarea "503571"
drag, startPoint x: 1399, startPoint y: 204, endPoint x: 1358, endPoint y: 125, distance: 89.0
click at [1398, 198] on div "Purchase Order #953 - [GEOGRAPHIC_DATA] Refinsh Supplies Add product Close Subm…" at bounding box center [784, 391] width 1568 height 782
click at [1491, 20] on button "Submit as Purchase" at bounding box center [1492, 19] width 100 height 21
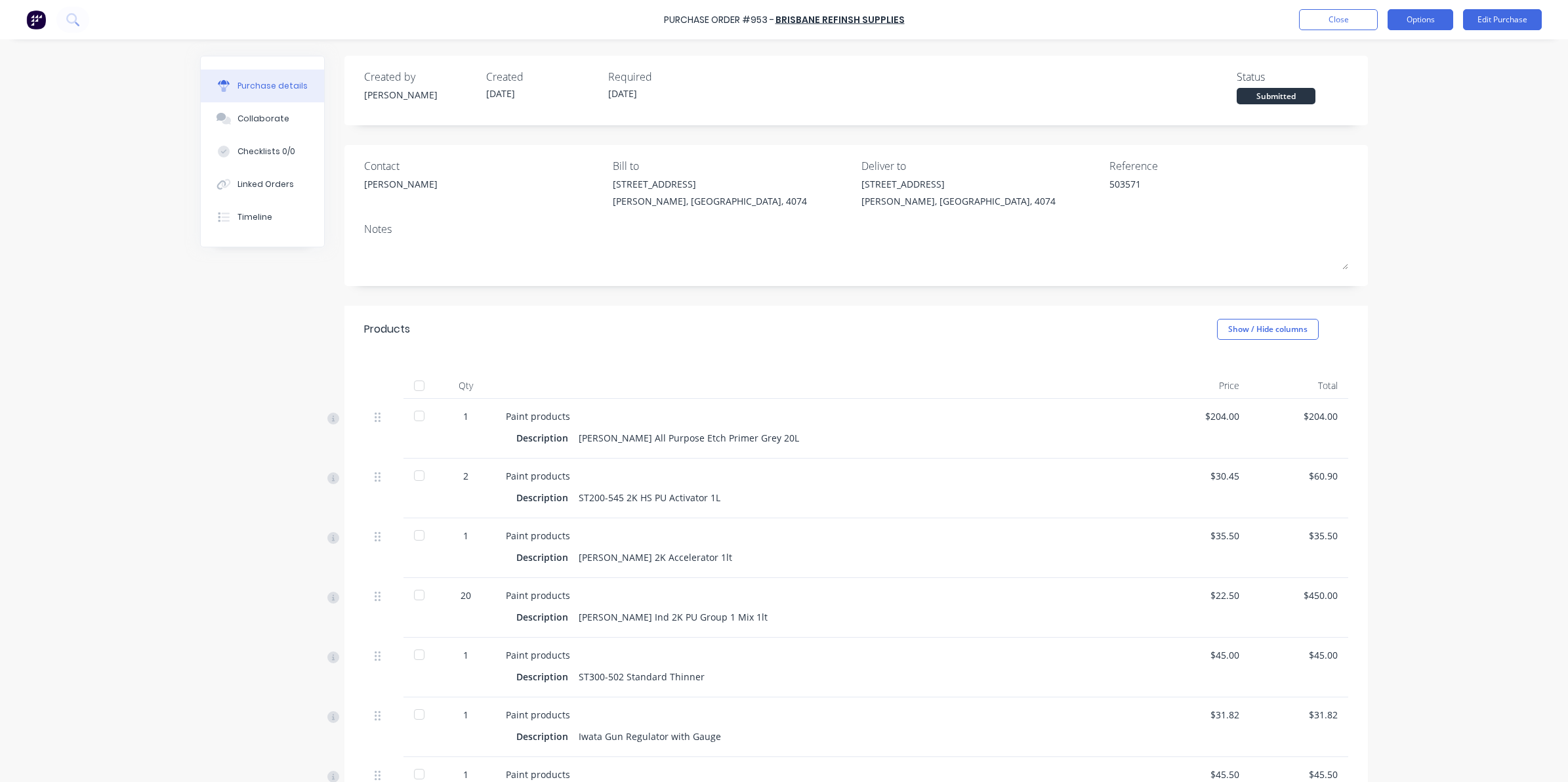
click at [1402, 19] on button "Options" at bounding box center [1420, 19] width 66 height 21
click at [1366, 84] on div "Convert to Bill" at bounding box center [1391, 79] width 101 height 19
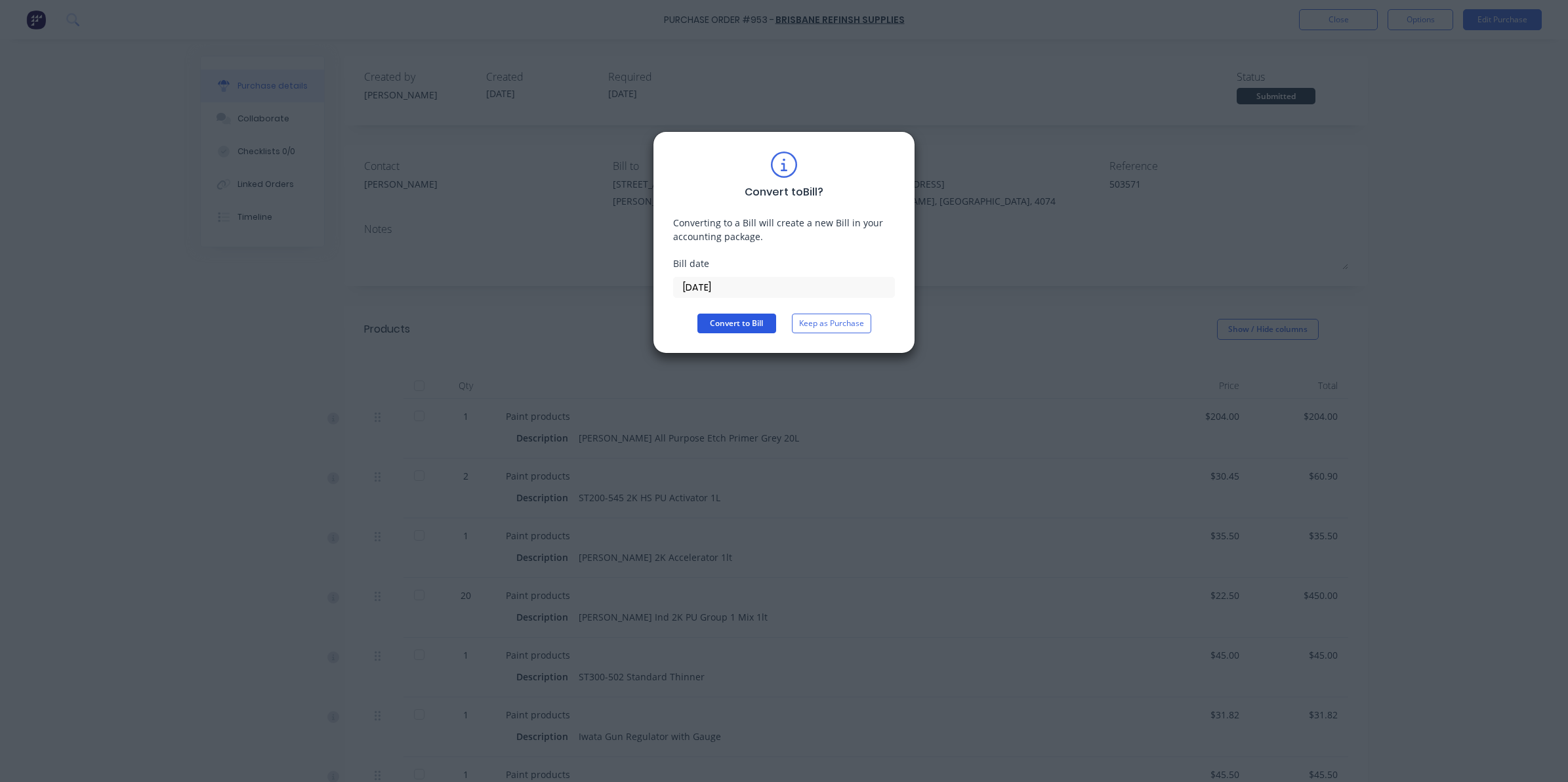
click at [723, 323] on button "Convert to Bill" at bounding box center [736, 323] width 79 height 19
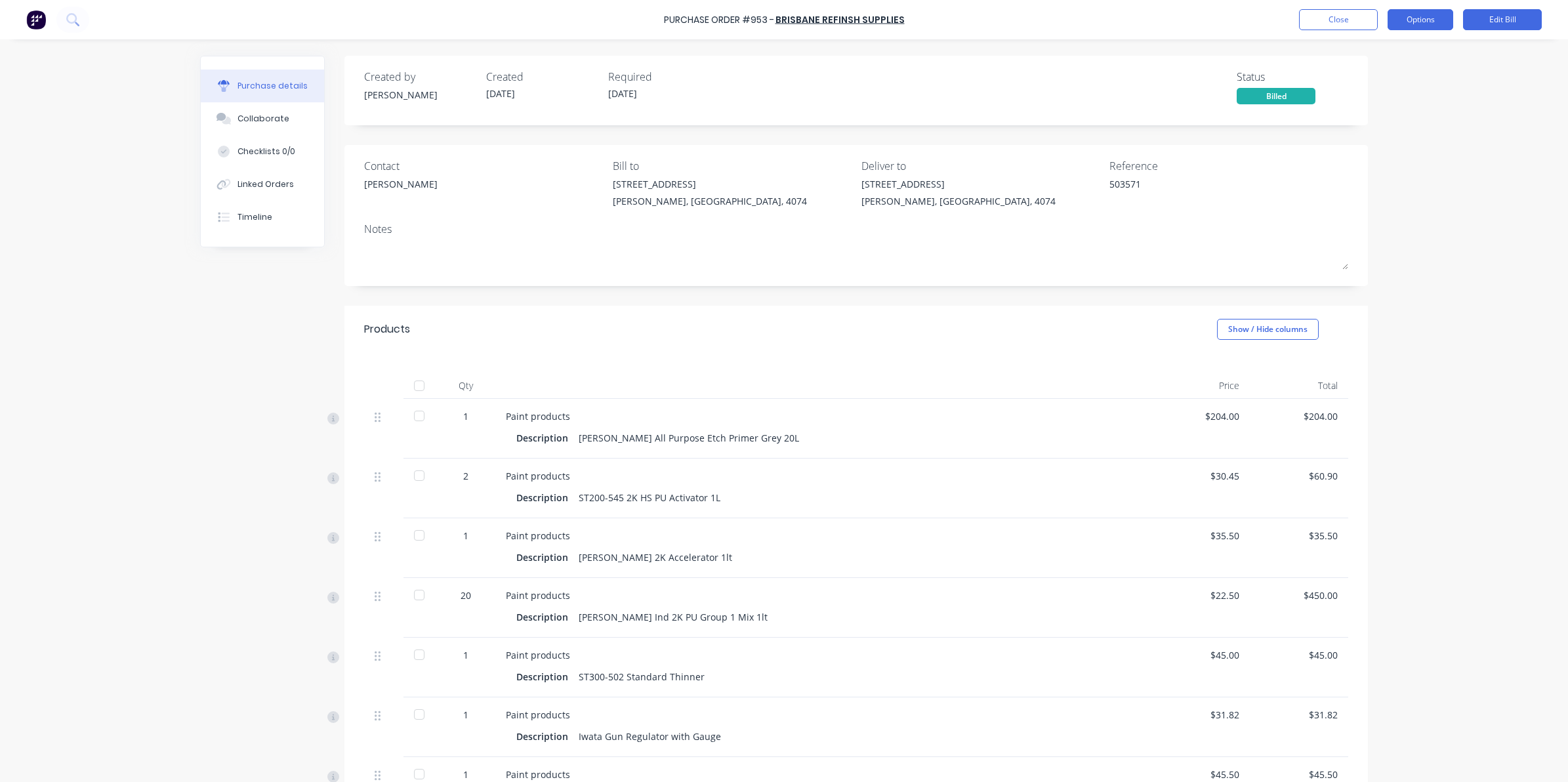
click at [1413, 18] on button "Options" at bounding box center [1420, 19] width 66 height 21
click at [408, 387] on div at bounding box center [419, 385] width 26 height 26
click at [1320, 15] on button "Close" at bounding box center [1337, 19] width 79 height 21
